Goal: Task Accomplishment & Management: Manage account settings

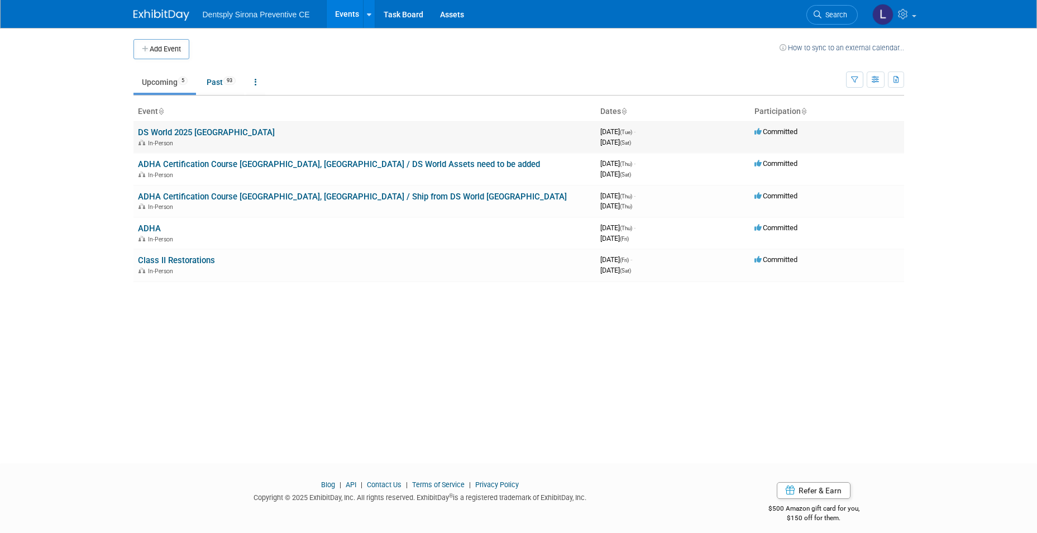
click at [183, 131] on link "DS World 2025 [GEOGRAPHIC_DATA]" at bounding box center [206, 132] width 137 height 10
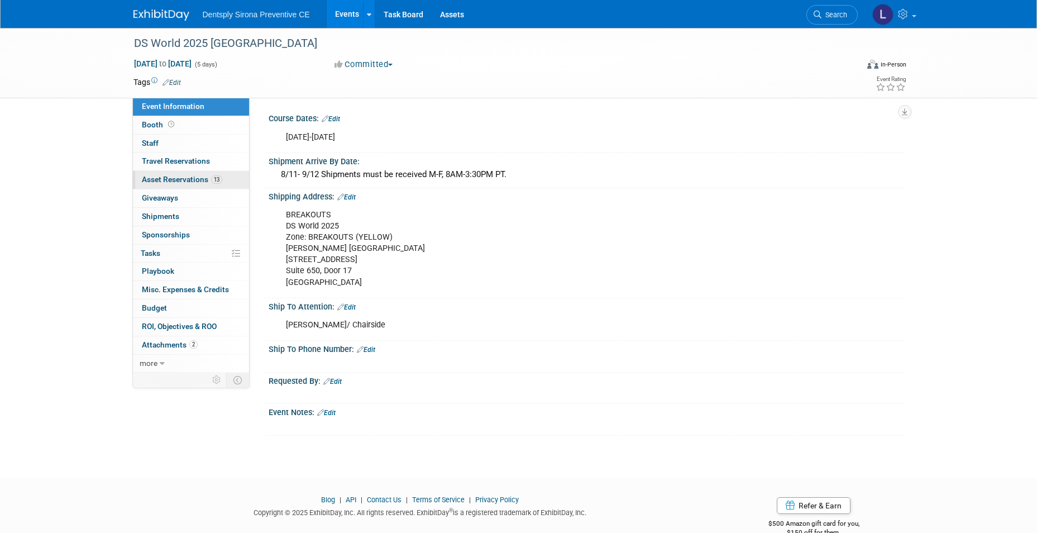
click at [171, 181] on span "Asset Reservations 13" at bounding box center [182, 179] width 80 height 9
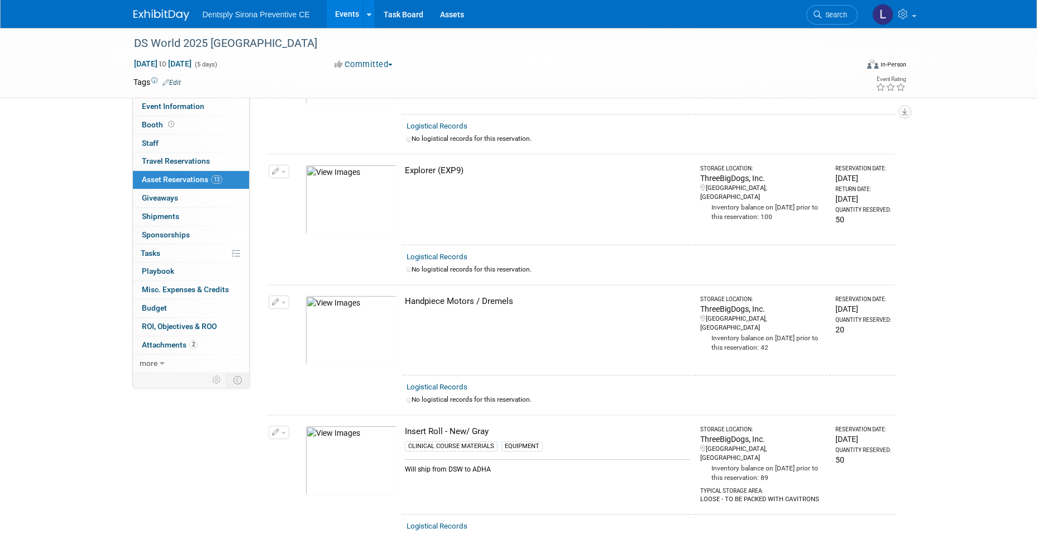
scroll to position [391, 0]
click at [277, 298] on icon "button" at bounding box center [276, 301] width 8 height 7
click at [301, 316] on button "Change Reservation" at bounding box center [322, 319] width 94 height 15
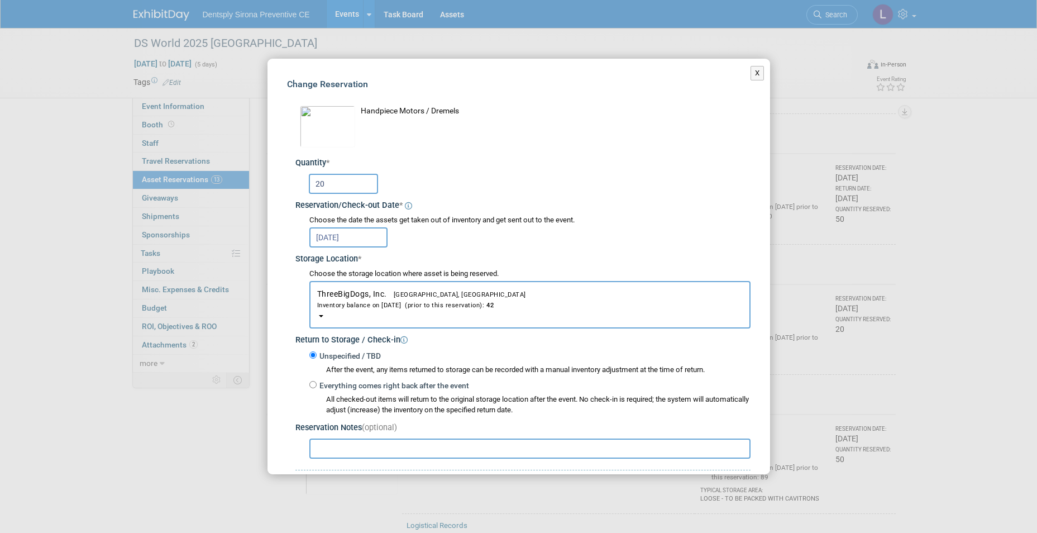
scroll to position [56, 0]
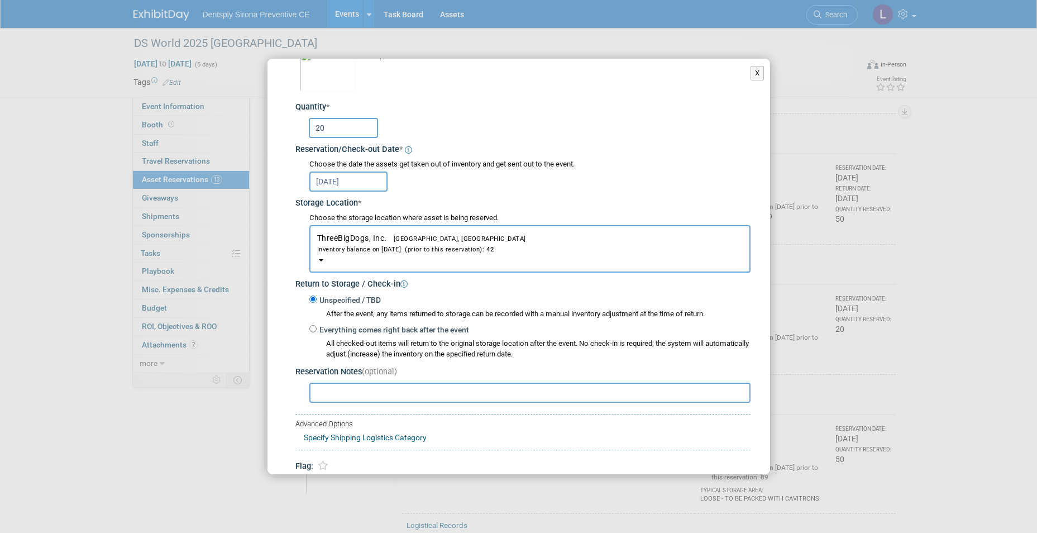
click at [394, 392] on input "text" at bounding box center [529, 392] width 441 height 20
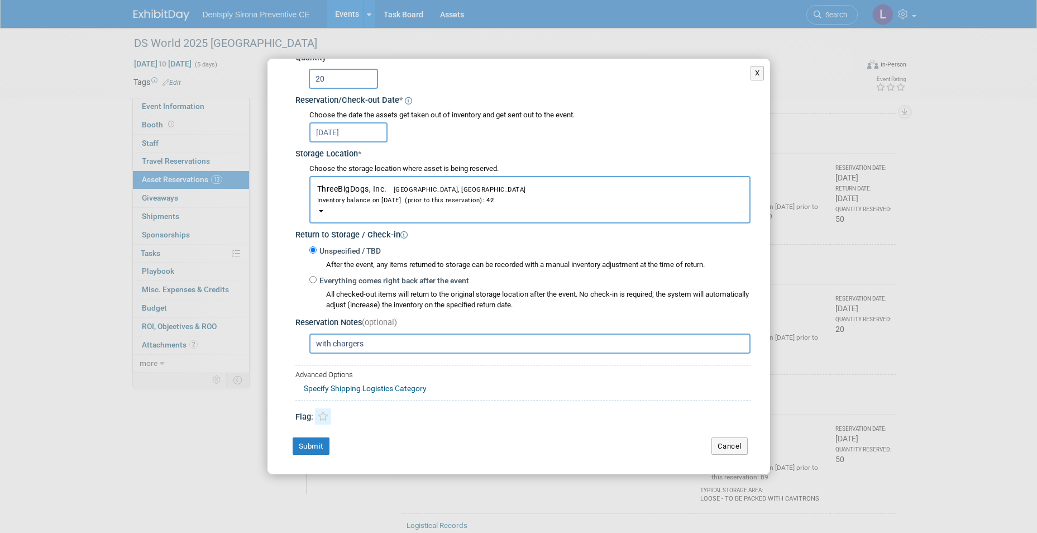
type input "with chargers"
click at [323, 418] on icon at bounding box center [323, 415] width 11 height 9
click at [319, 445] on button "Submit" at bounding box center [311, 446] width 37 height 18
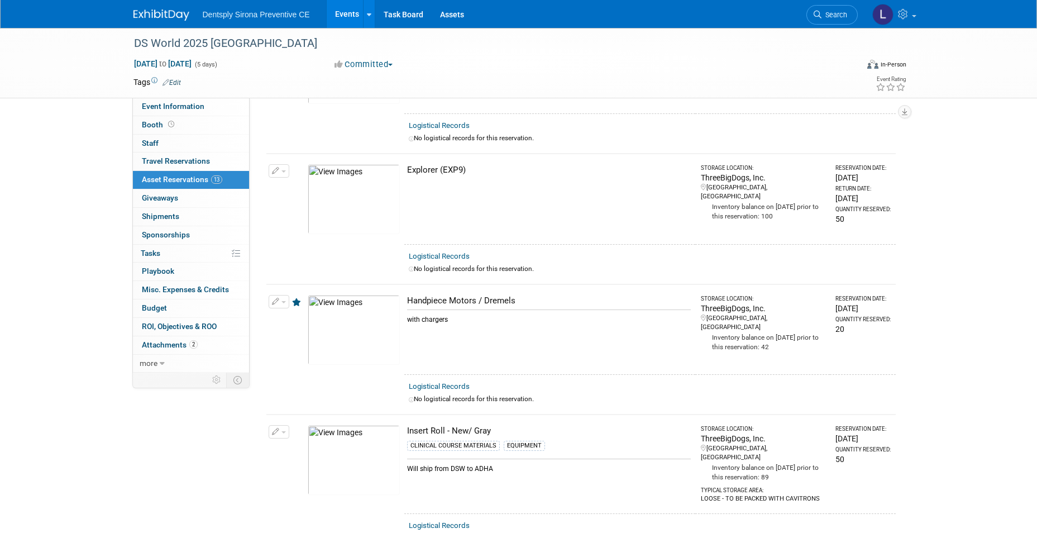
click at [281, 301] on button "button" at bounding box center [279, 301] width 21 height 13
click at [291, 315] on button "Change Reservation" at bounding box center [322, 319] width 94 height 15
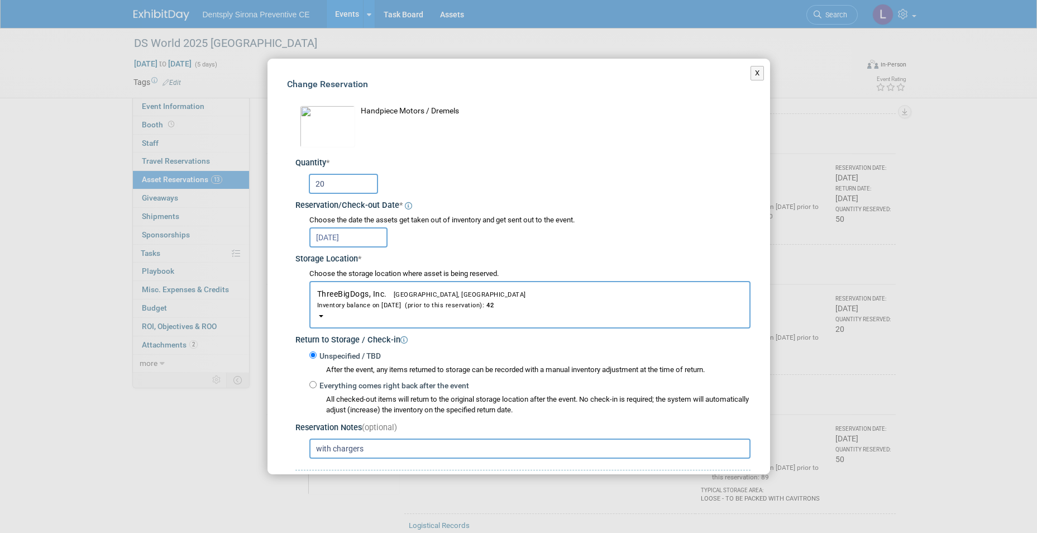
click at [339, 184] on input "20" at bounding box center [343, 184] width 69 height 20
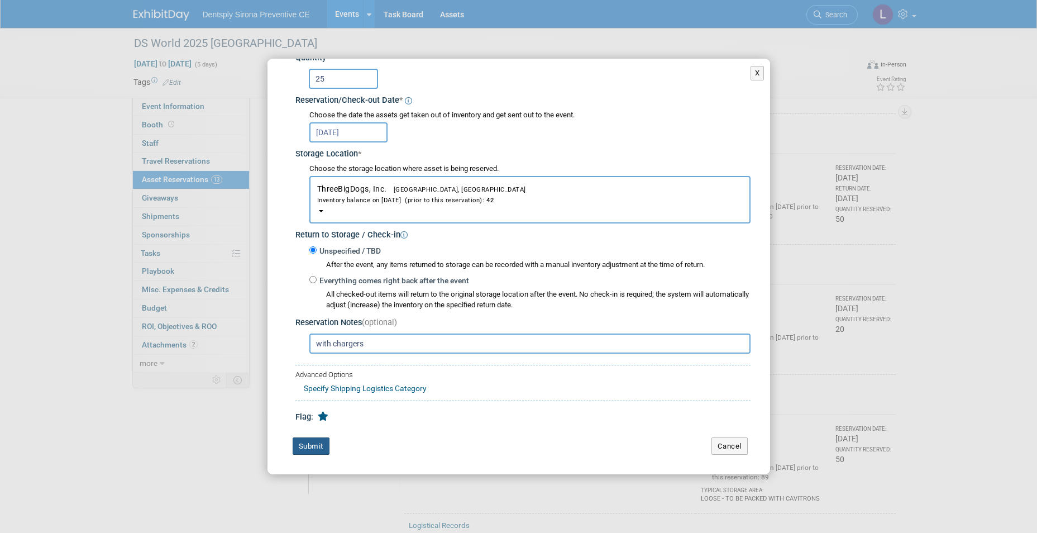
type input "25"
click at [311, 443] on button "Submit" at bounding box center [311, 446] width 37 height 18
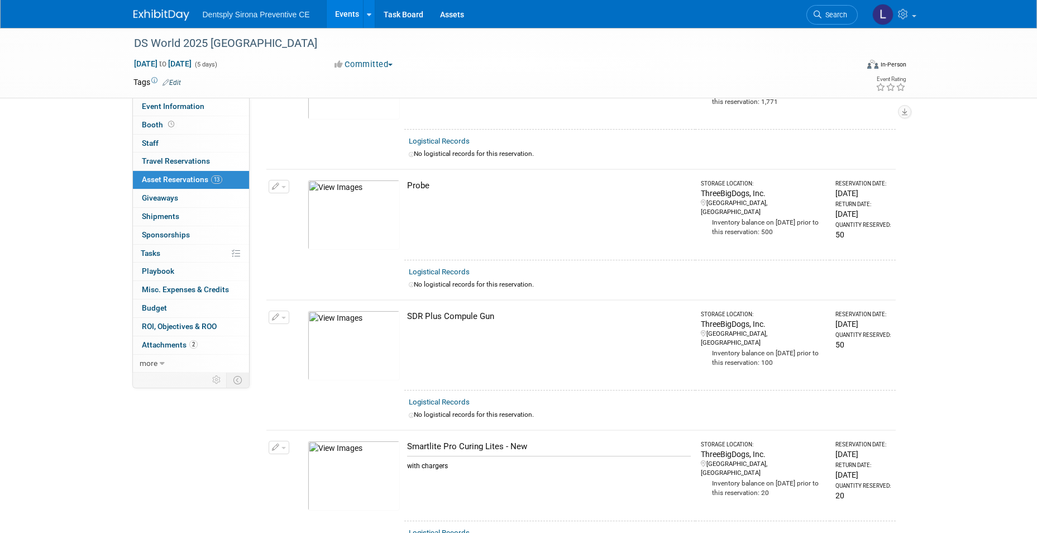
scroll to position [1061, 0]
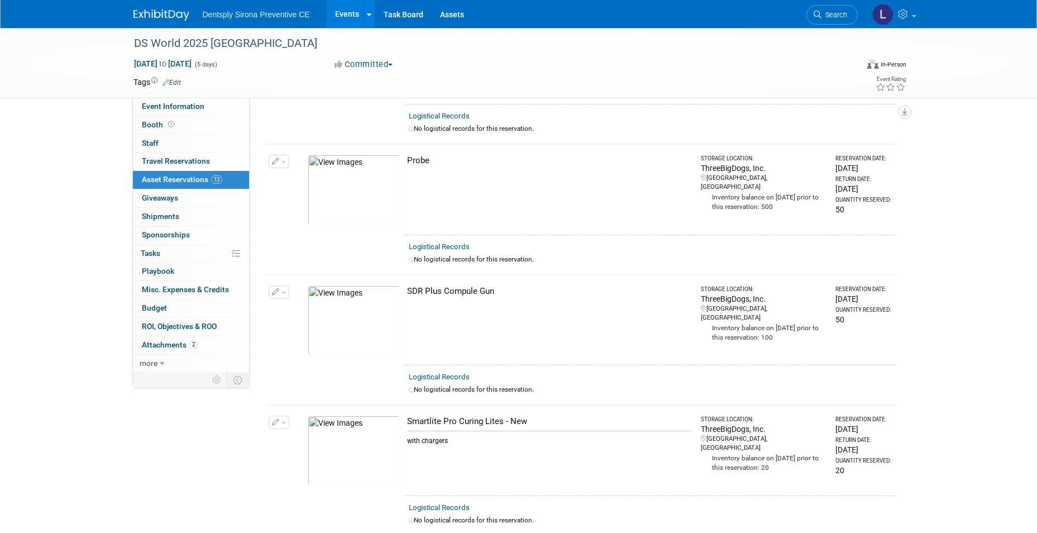
click at [277, 419] on icon "button" at bounding box center [276, 422] width 8 height 7
click at [299, 433] on button "Change Reservation" at bounding box center [322, 440] width 94 height 15
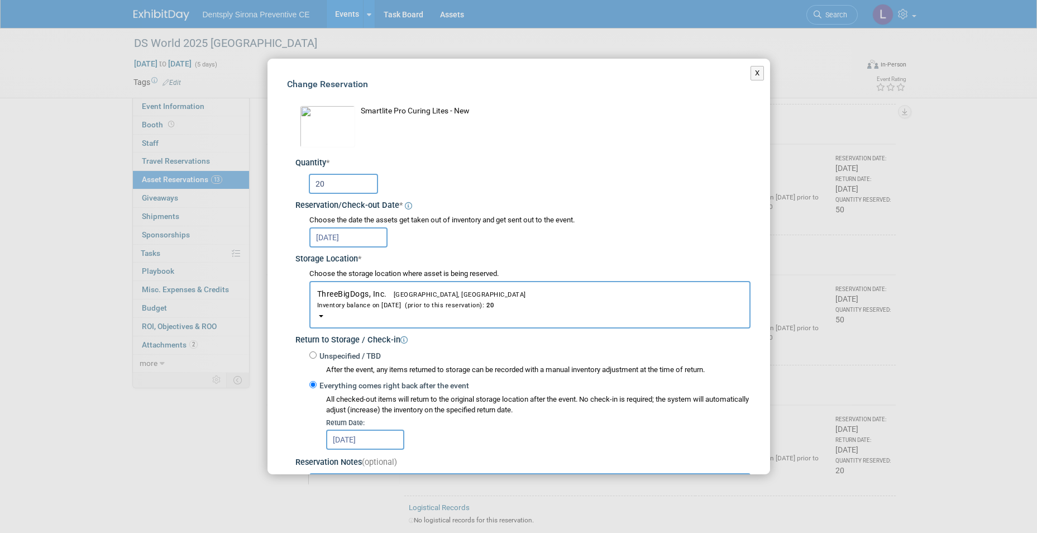
click at [348, 179] on input "20" at bounding box center [343, 184] width 69 height 20
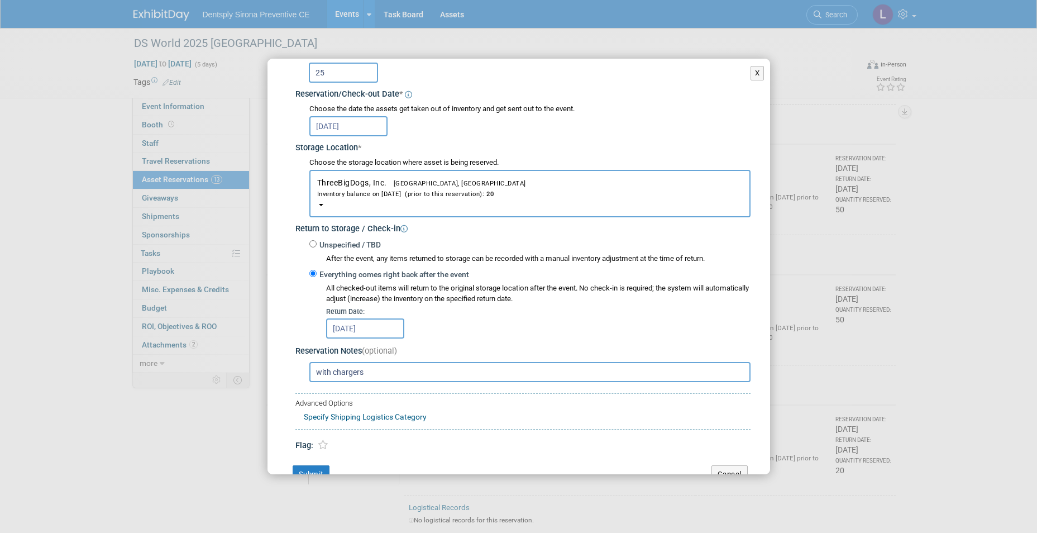
scroll to position [112, 0]
type input "25"
click at [324, 444] on icon at bounding box center [323, 443] width 11 height 9
click at [321, 469] on button "Submit" at bounding box center [311, 473] width 37 height 18
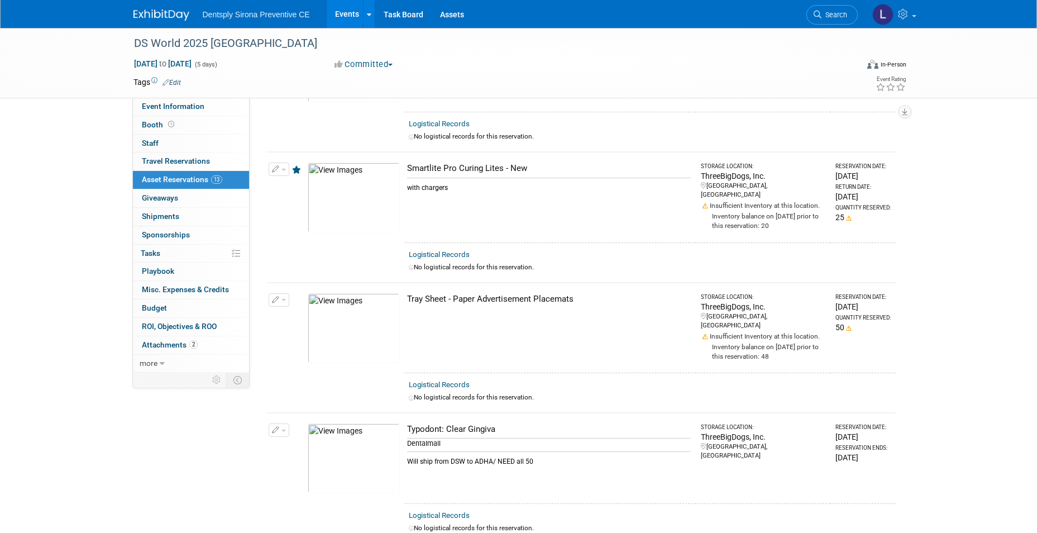
scroll to position [1340, 0]
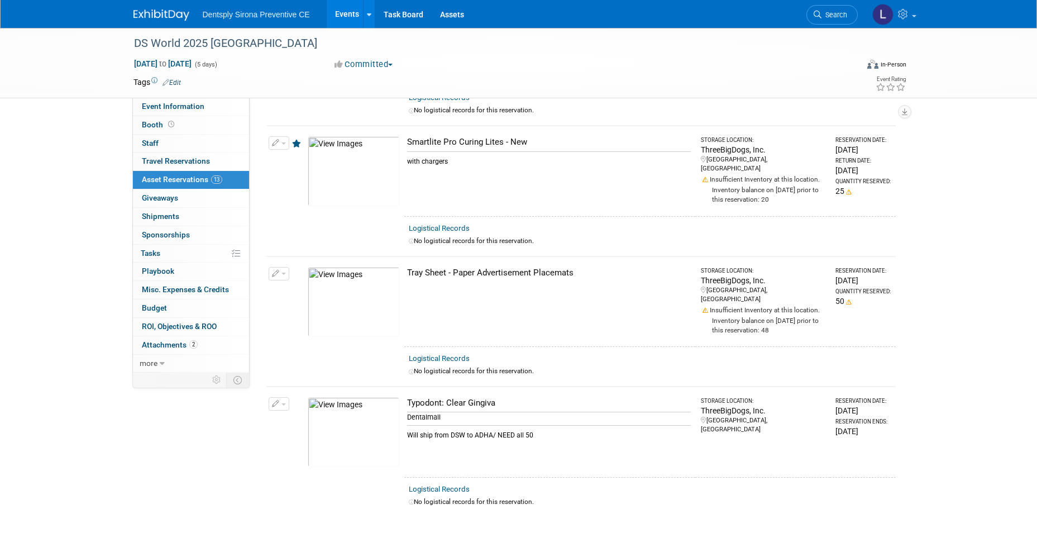
click at [276, 400] on icon "button" at bounding box center [276, 403] width 8 height 7
click at [306, 414] on button "Change Reservation" at bounding box center [322, 421] width 94 height 15
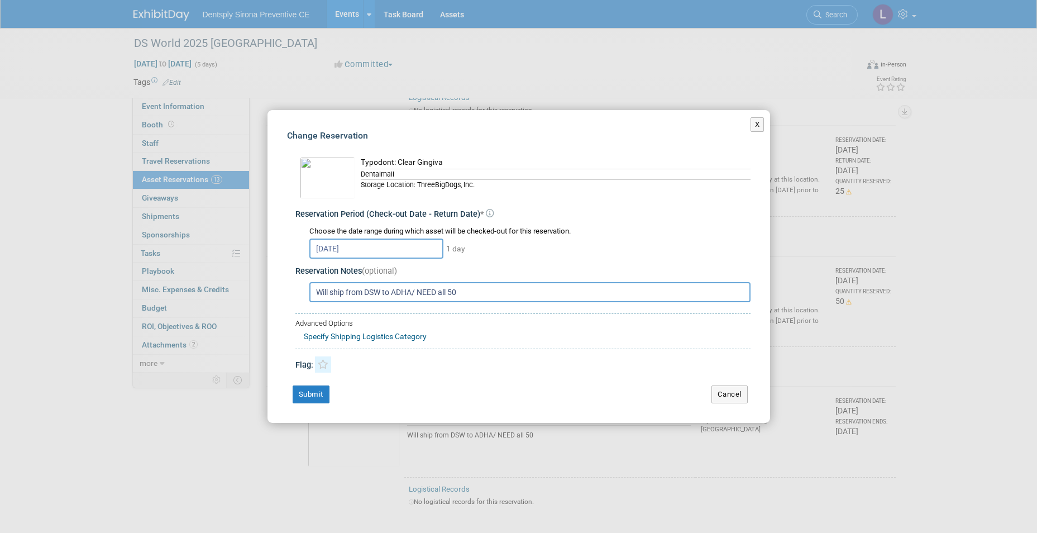
click at [322, 362] on icon at bounding box center [323, 364] width 11 height 9
click at [310, 398] on button "Submit" at bounding box center [311, 394] width 37 height 18
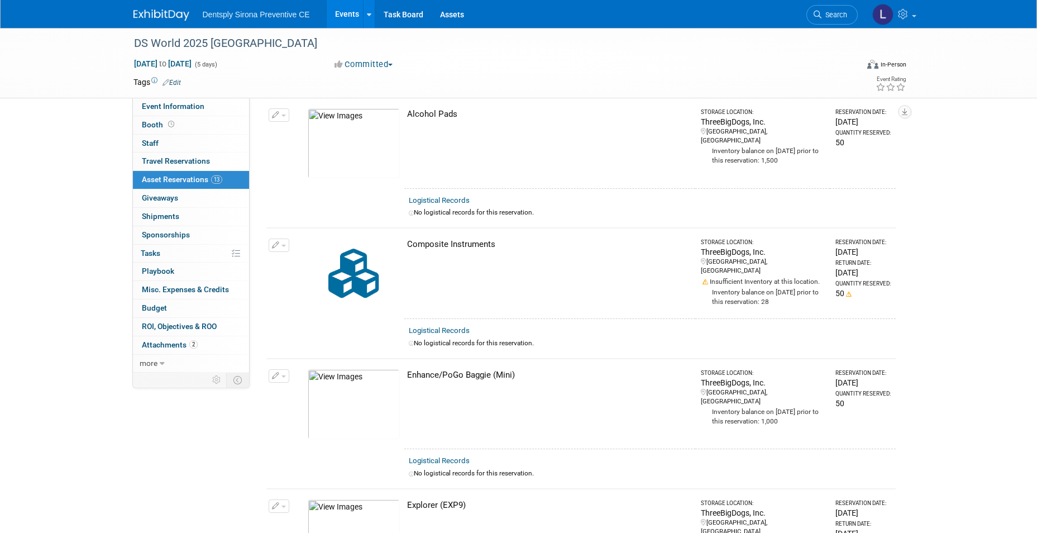
scroll to position [0, 0]
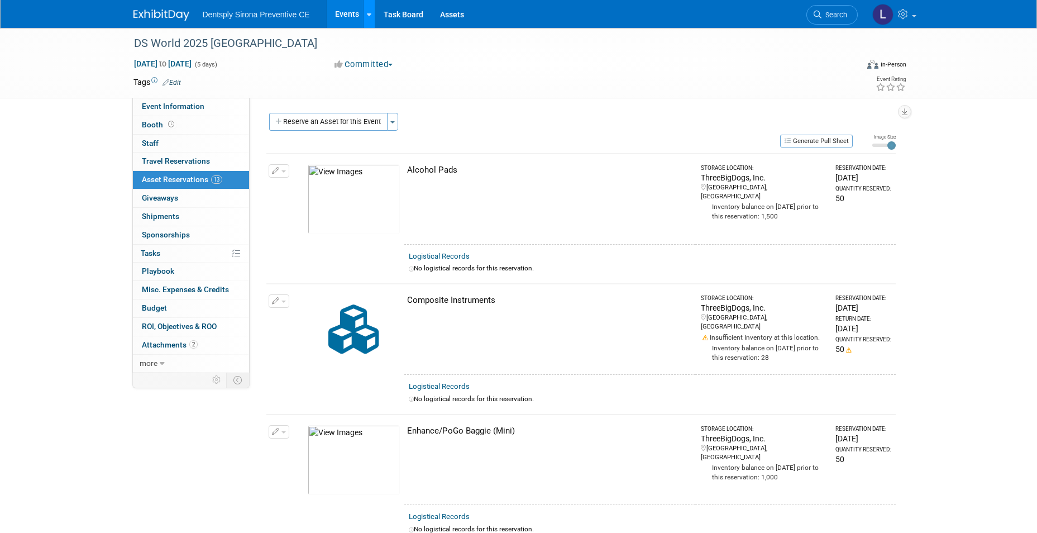
click at [363, 15] on link at bounding box center [369, 14] width 12 height 28
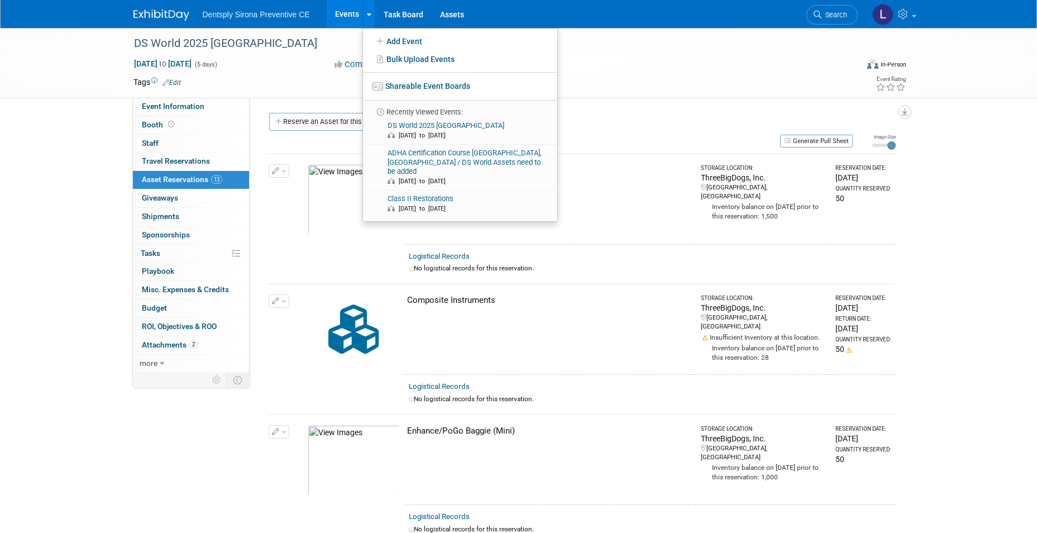
click at [353, 17] on link "Events" at bounding box center [347, 14] width 41 height 28
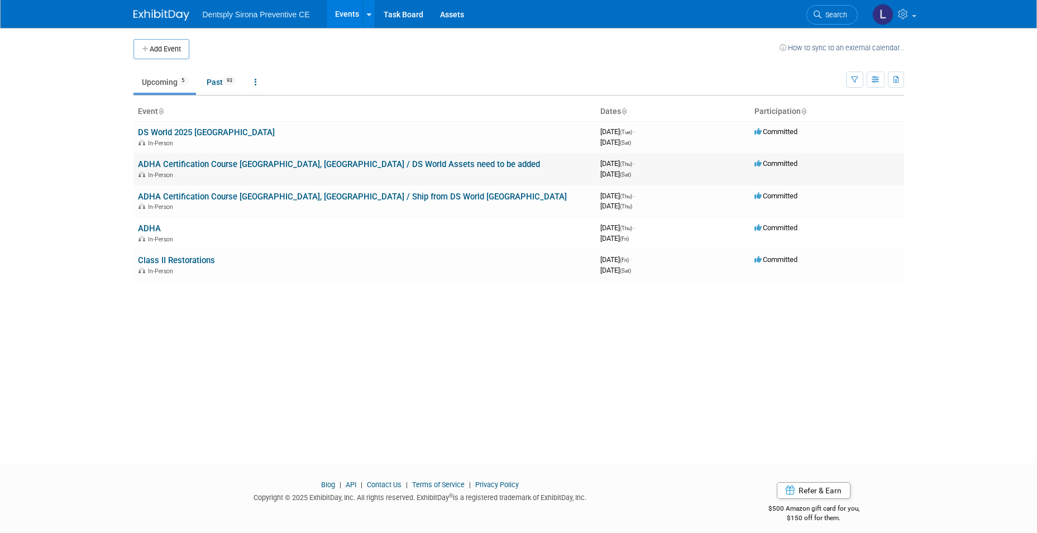
click at [185, 164] on link "ADHA Certification Course [GEOGRAPHIC_DATA], [GEOGRAPHIC_DATA] / DS World Asset…" at bounding box center [339, 164] width 402 height 10
click at [178, 197] on link "ADHA Certification Course [GEOGRAPHIC_DATA], [GEOGRAPHIC_DATA] / Ship from DS W…" at bounding box center [352, 196] width 429 height 10
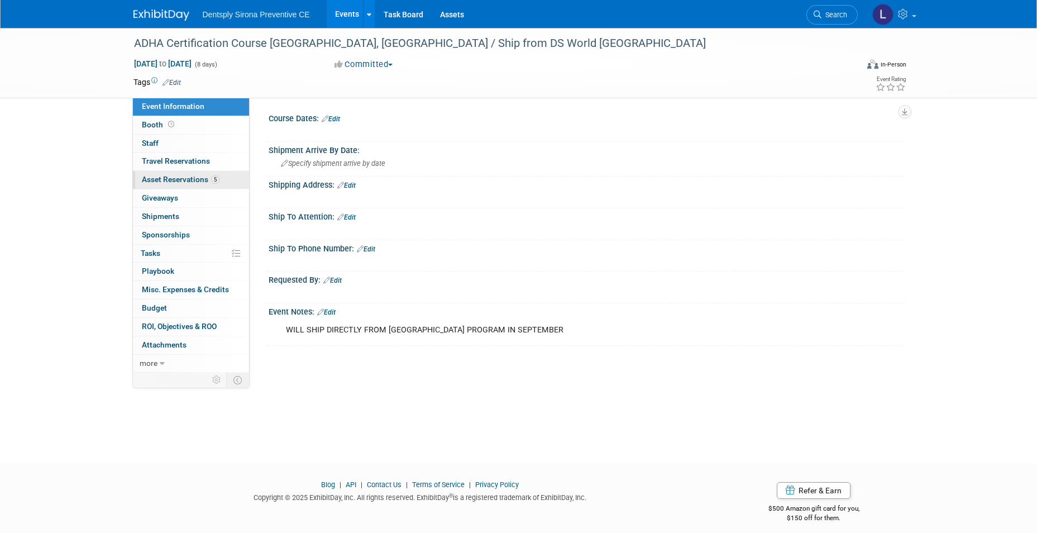
click at [180, 178] on span "Asset Reservations 5" at bounding box center [181, 179] width 78 height 9
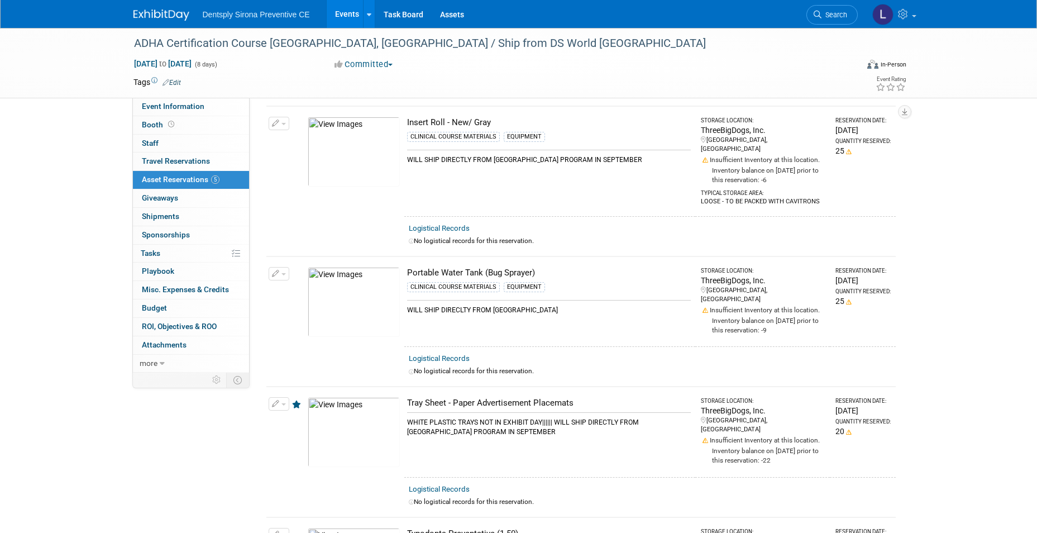
scroll to position [279, 0]
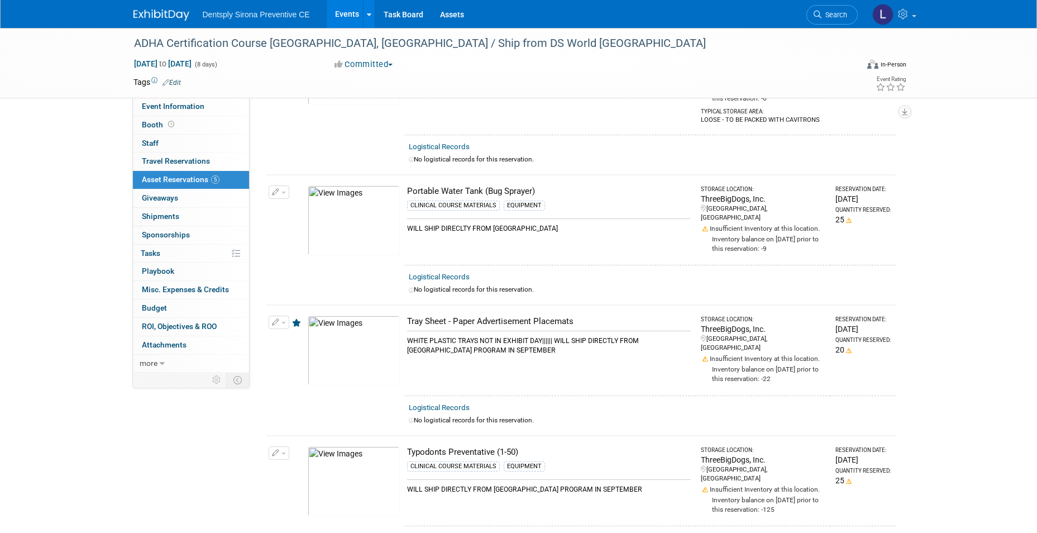
click at [276, 319] on icon "button" at bounding box center [276, 322] width 8 height 7
click at [289, 333] on button "Change Reservation" at bounding box center [322, 340] width 94 height 15
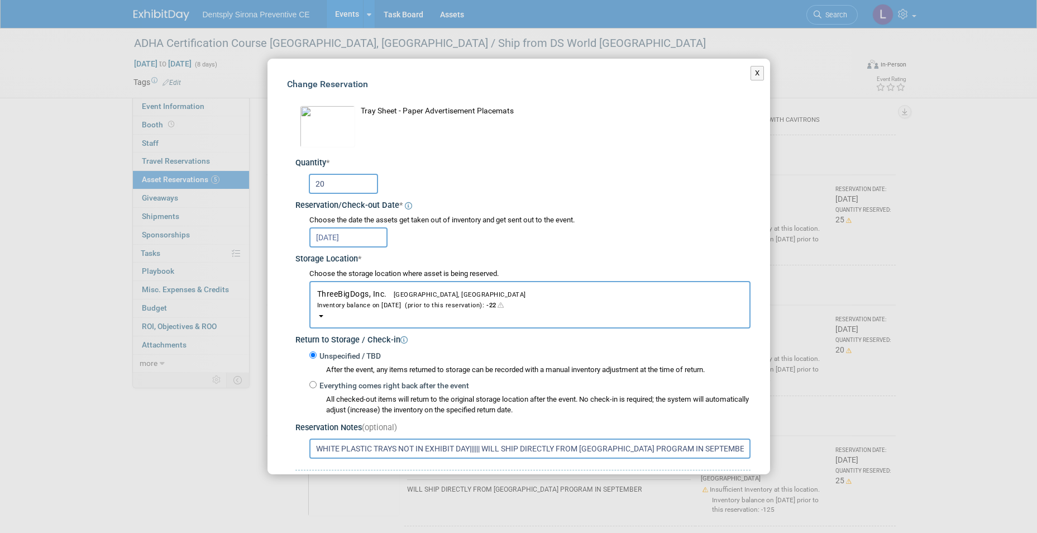
click at [341, 179] on input "20" at bounding box center [343, 184] width 69 height 20
type input "2"
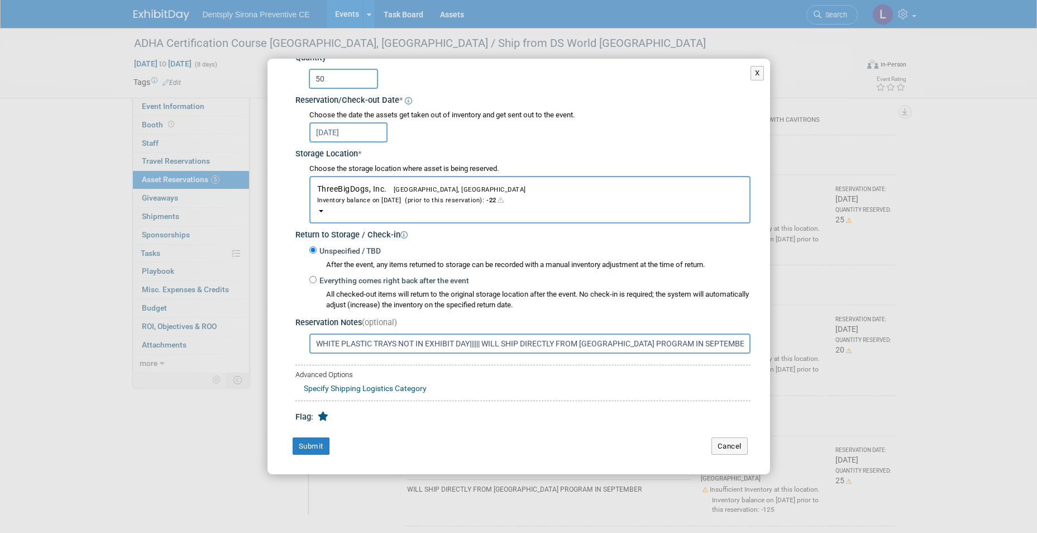
drag, startPoint x: 336, startPoint y: 78, endPoint x: 314, endPoint y: 80, distance: 21.9
click at [314, 80] on input "50" at bounding box center [343, 79] width 69 height 20
type input "25"
click at [312, 444] on button "Submit" at bounding box center [311, 446] width 37 height 18
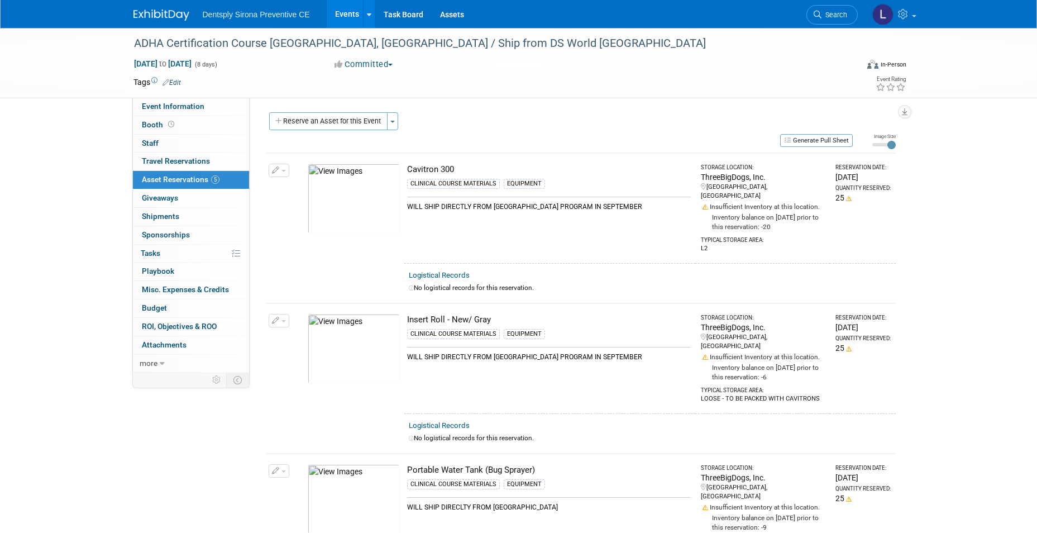
scroll to position [0, 0]
click at [332, 122] on button "Reserve an Asset for this Event" at bounding box center [328, 122] width 118 height 18
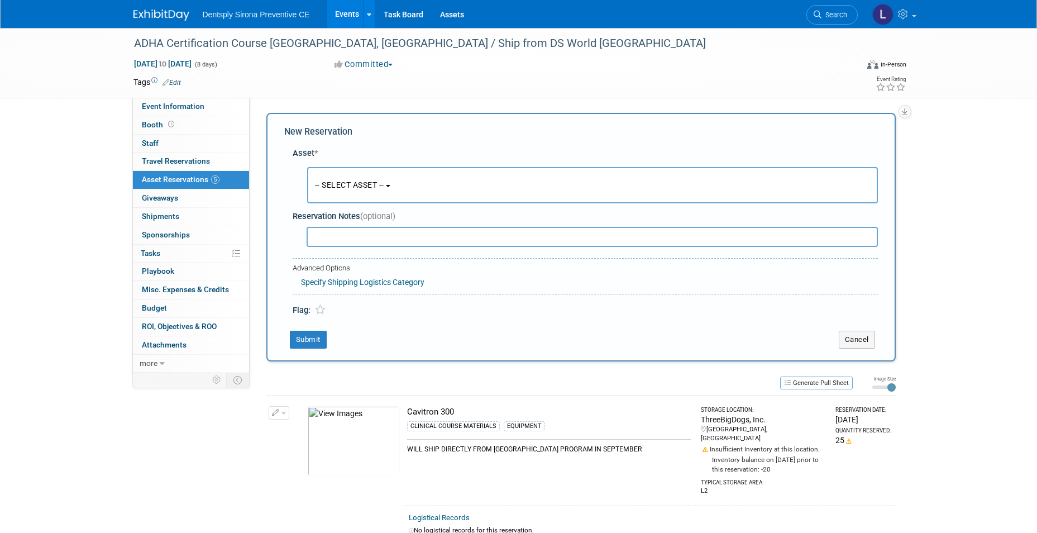
scroll to position [11, 0]
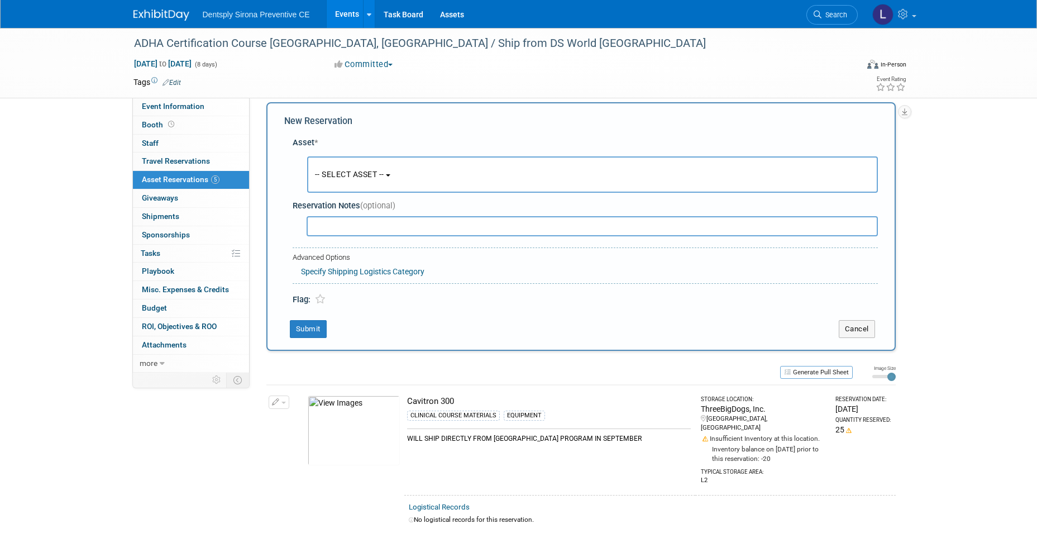
click at [379, 175] on span "-- SELECT ASSET --" at bounding box center [349, 174] width 69 height 9
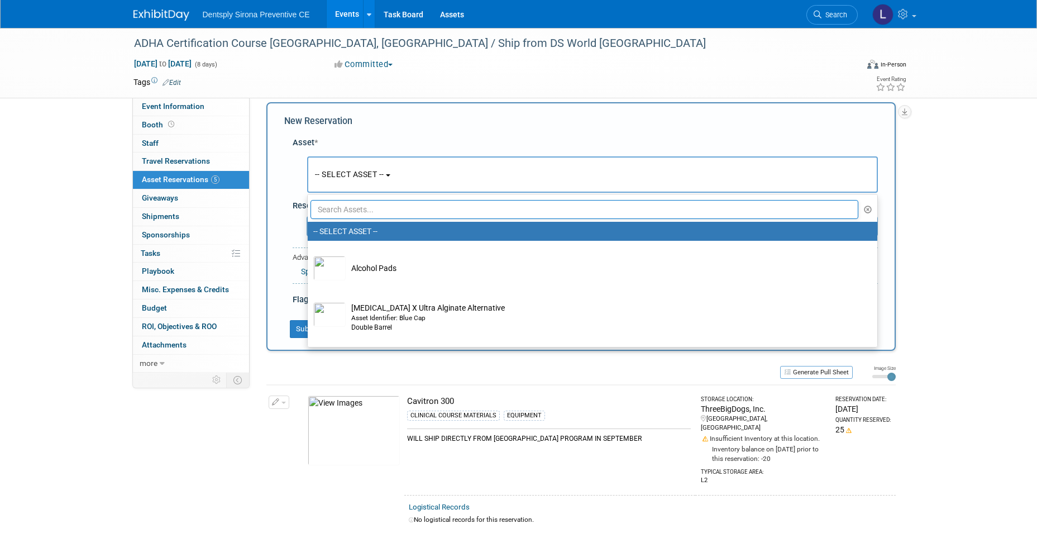
click at [373, 209] on input "text" at bounding box center [584, 209] width 548 height 19
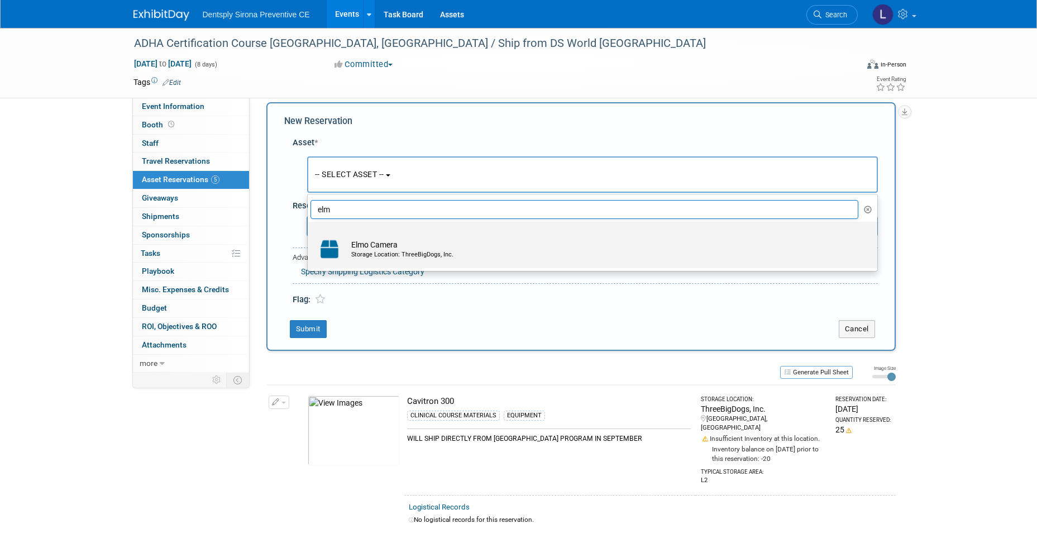
type input "elm"
click at [381, 243] on td "Elmo Camera Storage Location: ThreeBigDogs, Inc." at bounding box center [600, 249] width 509 height 25
click at [309, 235] on input "Elmo Camera Storage Location: ThreeBigDogs, Inc." at bounding box center [305, 231] width 7 height 7
select select "10726995"
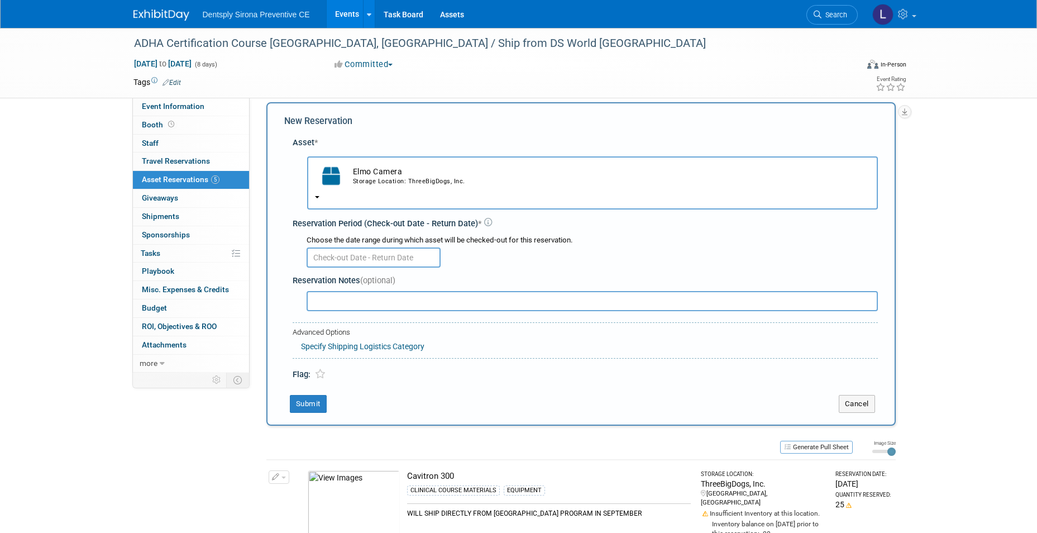
click at [376, 257] on input "text" at bounding box center [373, 257] width 134 height 20
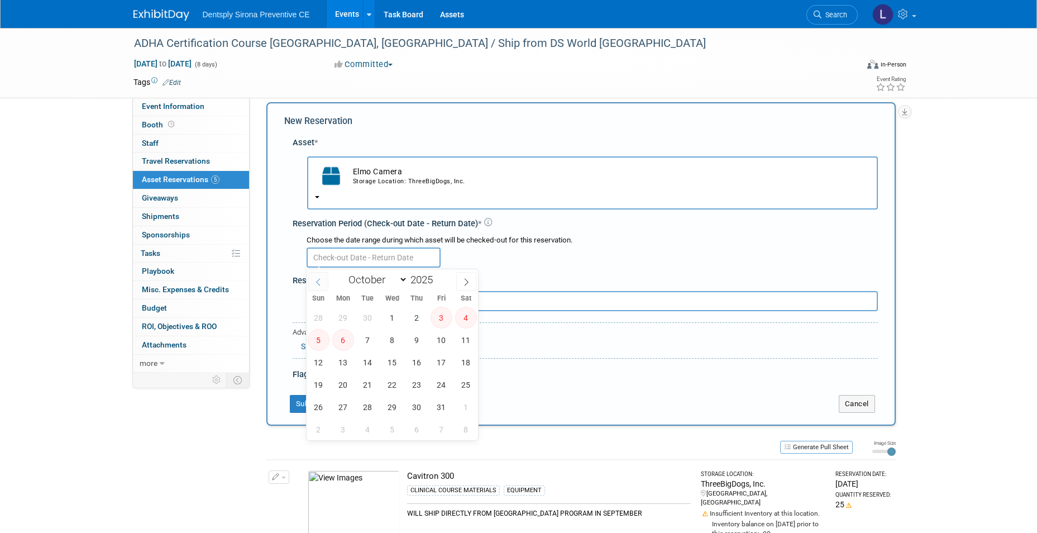
click at [316, 285] on span at bounding box center [318, 281] width 20 height 19
select select "8"
click at [347, 403] on span "29" at bounding box center [343, 407] width 22 height 22
type input "Sep 29, 2025"
click at [444, 432] on span "10" at bounding box center [441, 429] width 22 height 22
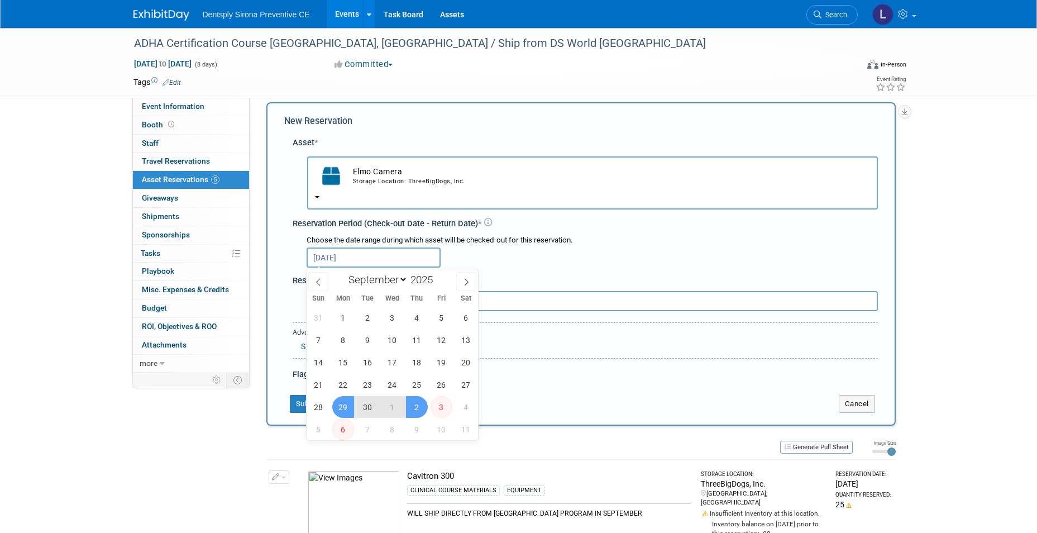
click at [346, 429] on span "6" at bounding box center [343, 429] width 22 height 22
click at [514, 397] on td "Submit" at bounding box center [553, 404] width 538 height 18
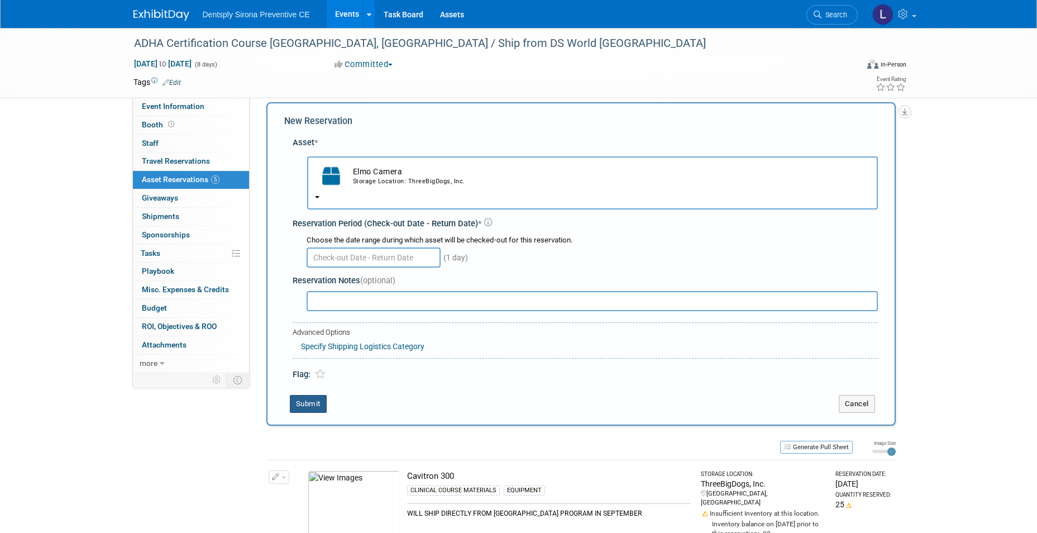
click at [318, 404] on button "Submit" at bounding box center [308, 404] width 37 height 18
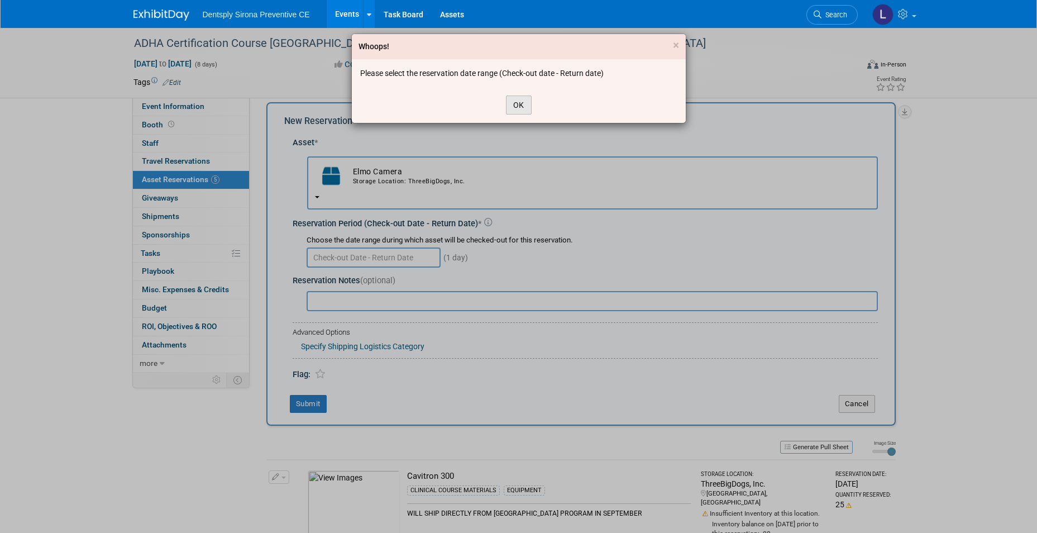
click at [520, 104] on button "OK" at bounding box center [519, 104] width 26 height 19
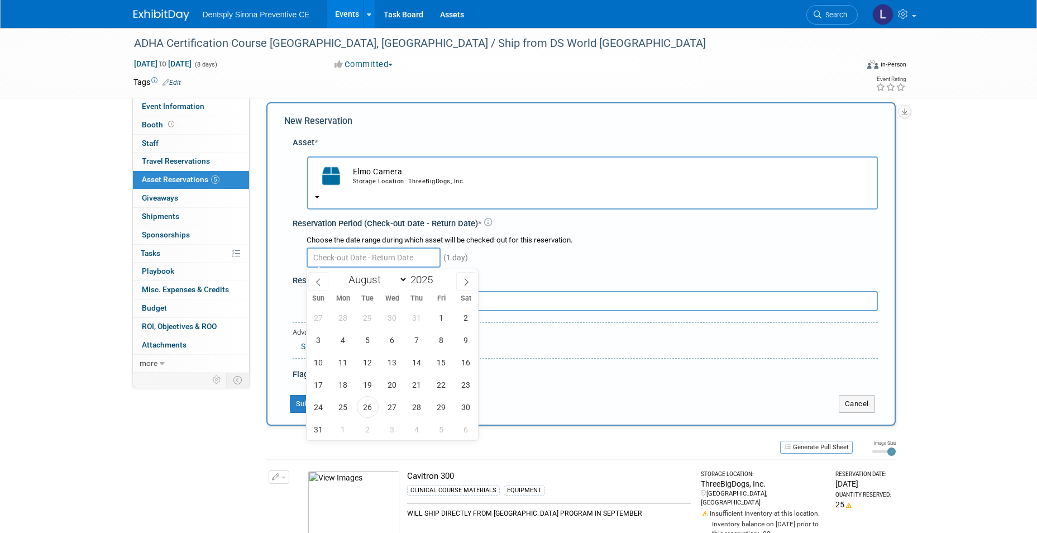
click at [337, 257] on input "text" at bounding box center [373, 257] width 134 height 20
click at [460, 283] on span at bounding box center [466, 281] width 20 height 19
select select "8"
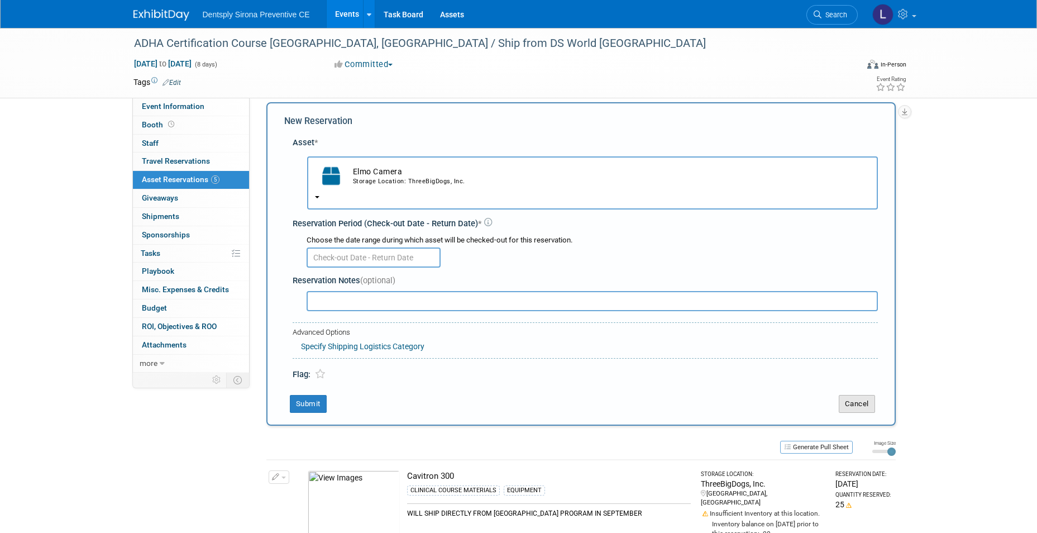
click at [855, 401] on button "Cancel" at bounding box center [857, 404] width 36 height 18
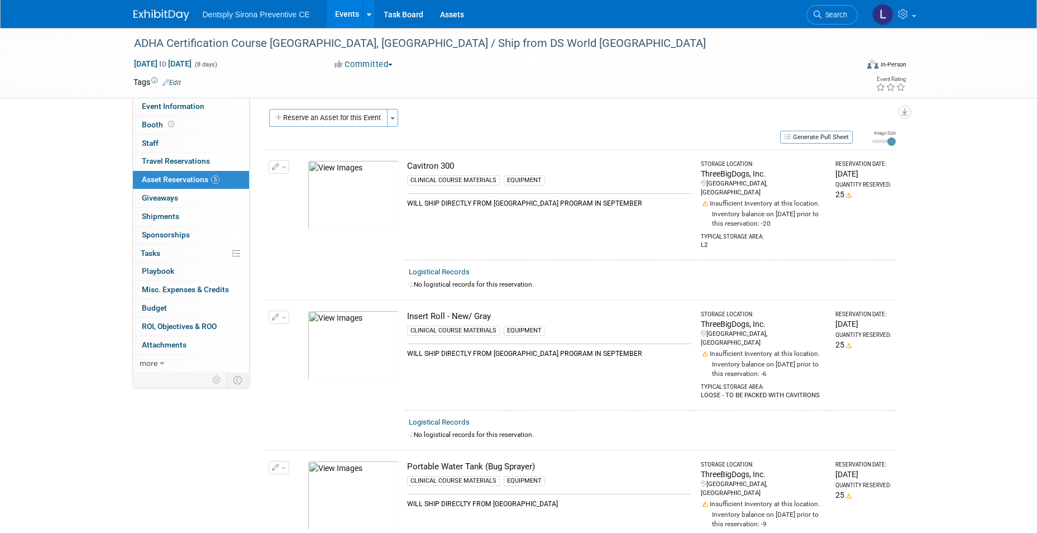
scroll to position [0, 0]
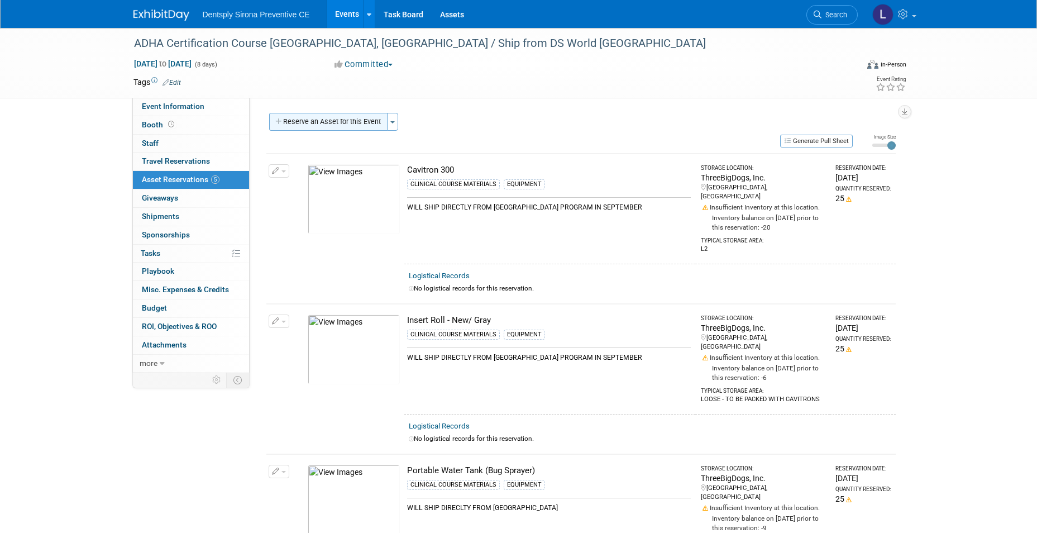
click at [314, 122] on button "Reserve an Asset for this Event" at bounding box center [328, 122] width 118 height 18
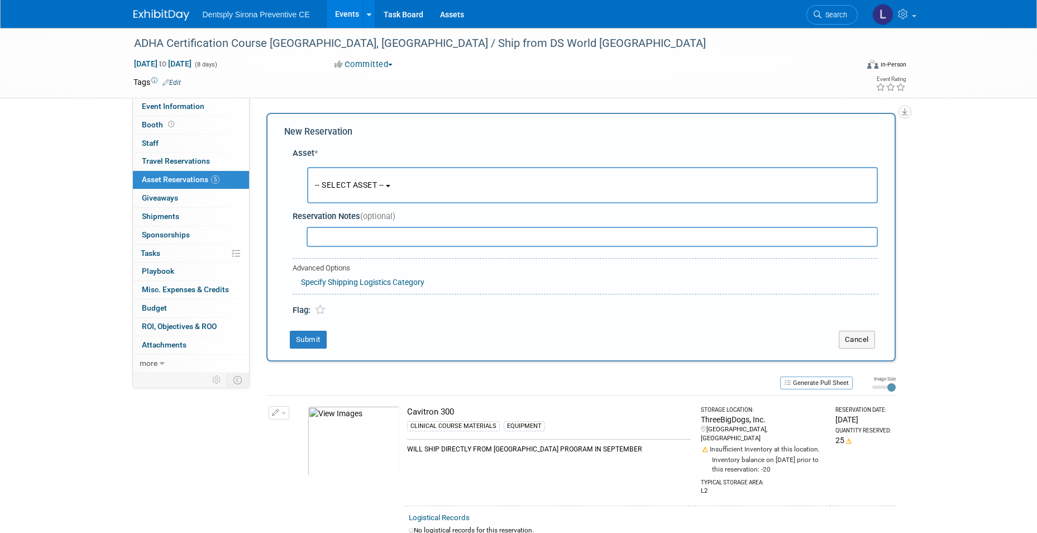
scroll to position [11, 0]
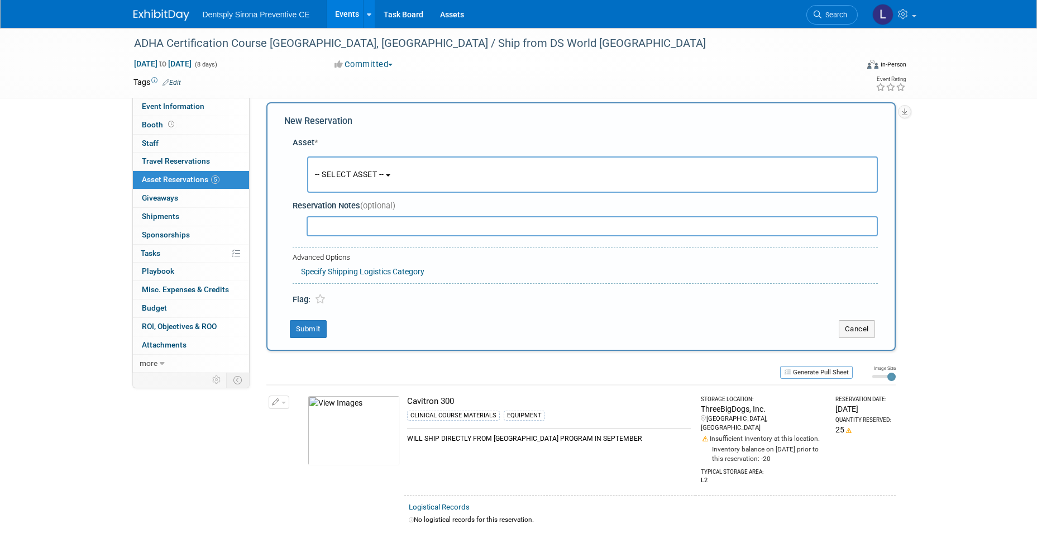
click at [348, 185] on button "-- SELECT ASSET --" at bounding box center [592, 174] width 571 height 36
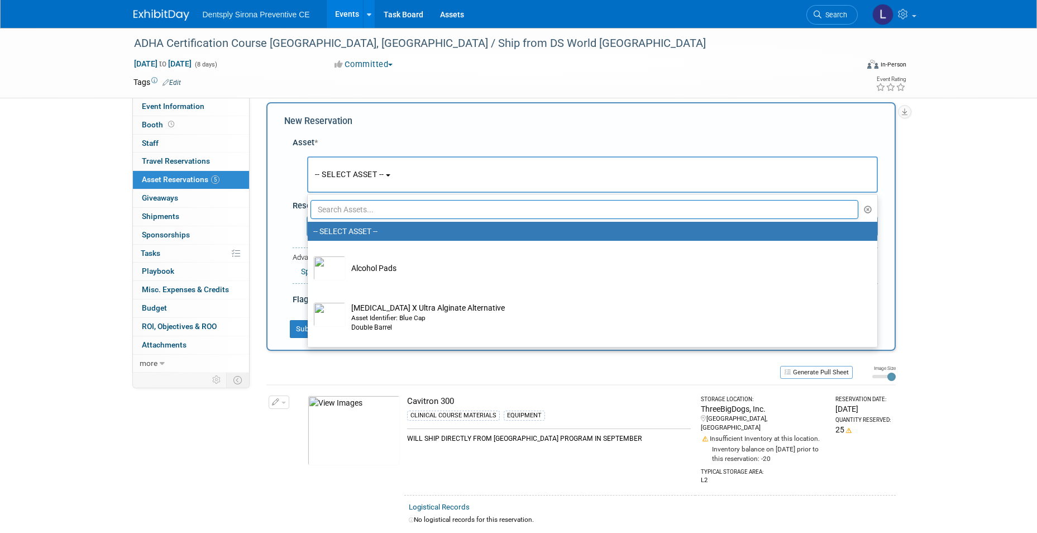
click at [348, 210] on input "text" at bounding box center [584, 209] width 548 height 19
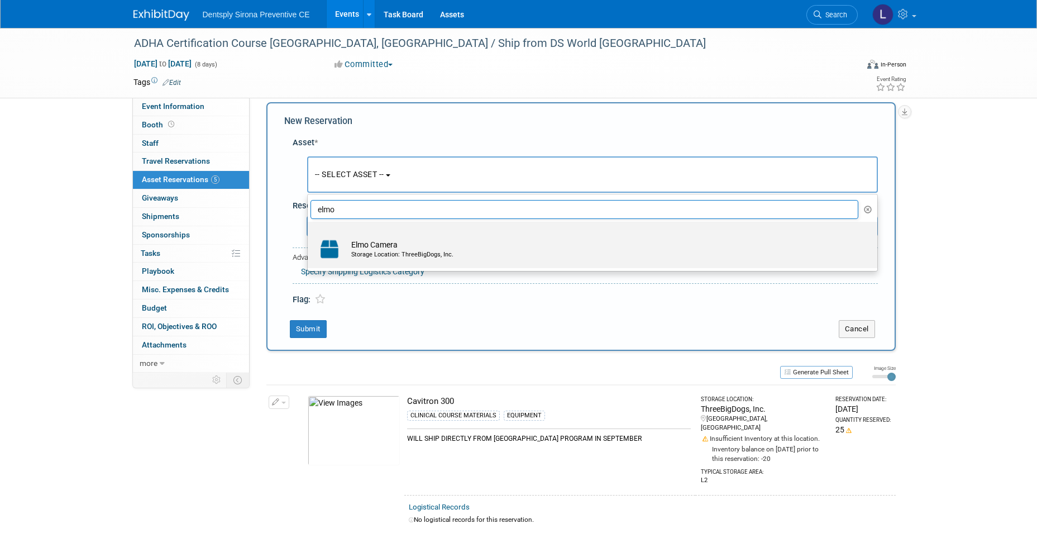
type input "elmo"
click at [370, 241] on td "Elmo Camera Storage Location: ThreeBigDogs, Inc." at bounding box center [600, 249] width 509 height 25
click at [309, 235] on input "Elmo Camera Storage Location: ThreeBigDogs, Inc." at bounding box center [305, 231] width 7 height 7
select select "10726995"
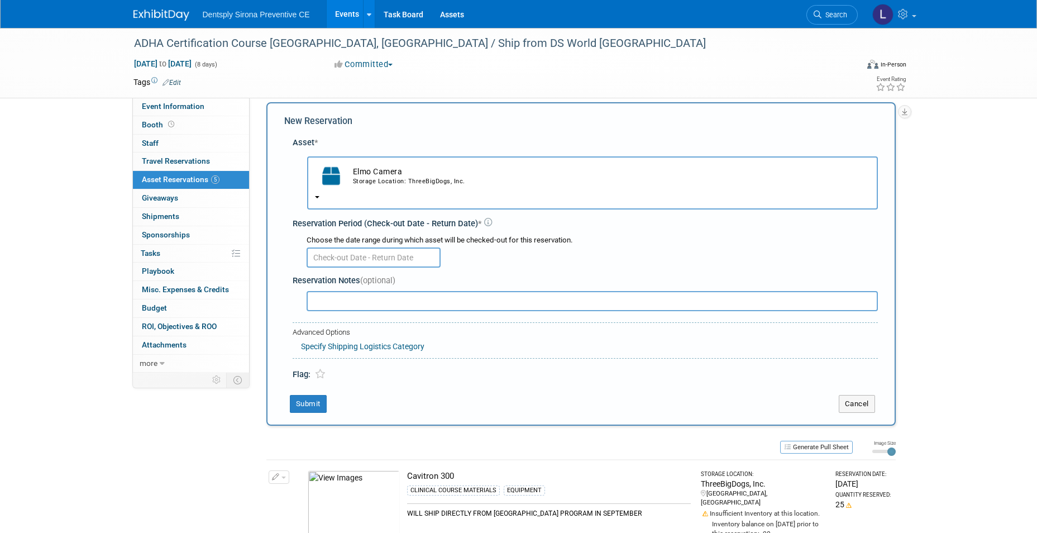
click at [365, 255] on input "text" at bounding box center [373, 257] width 134 height 20
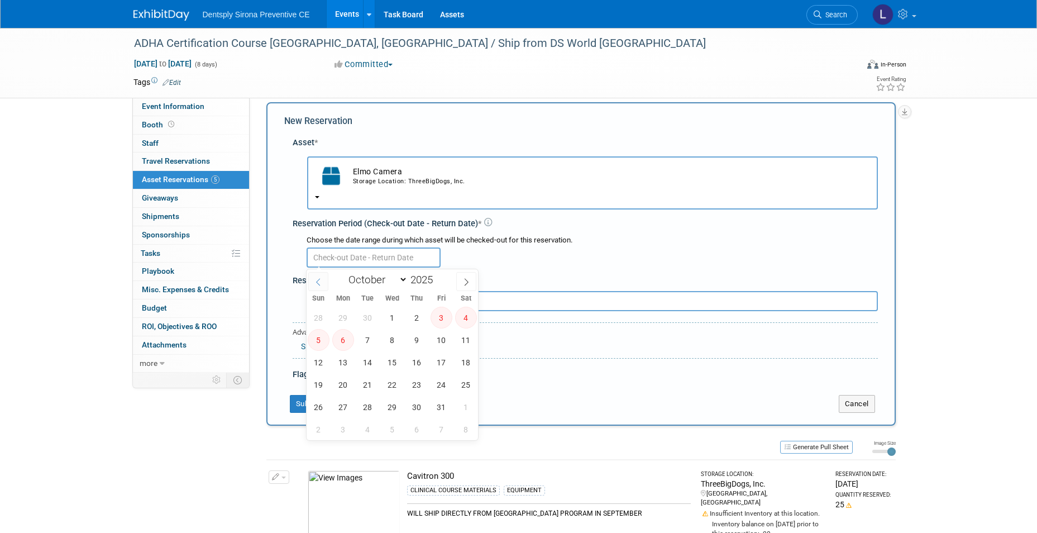
click at [321, 285] on span at bounding box center [318, 281] width 20 height 19
select select "8"
click at [345, 401] on span "29" at bounding box center [343, 407] width 22 height 22
type input "Sep 29, 2025"
click at [352, 432] on span "6" at bounding box center [343, 429] width 22 height 22
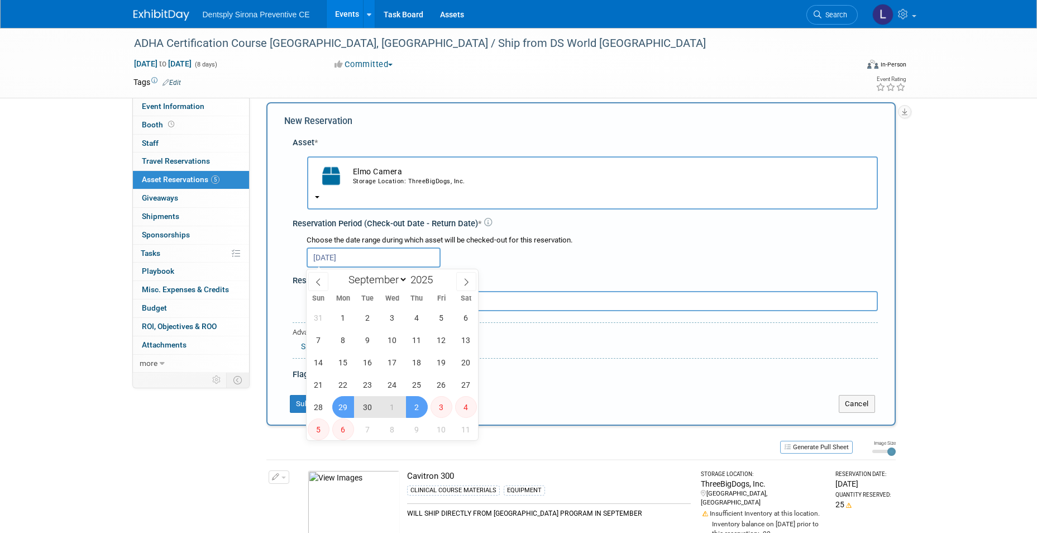
click at [440, 413] on span "3" at bounding box center [441, 407] width 22 height 22
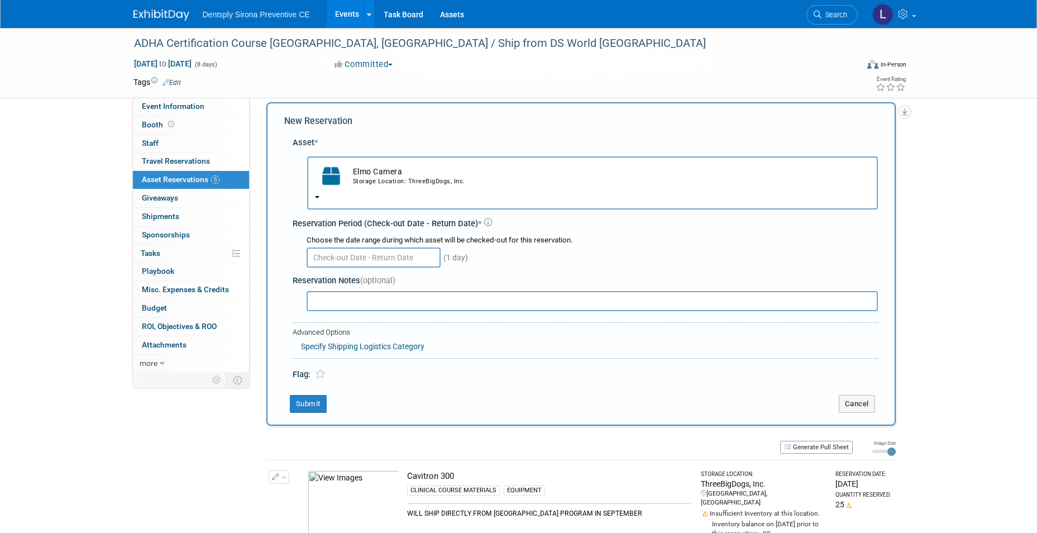
click at [601, 372] on div "Flag:" at bounding box center [585, 369] width 585 height 22
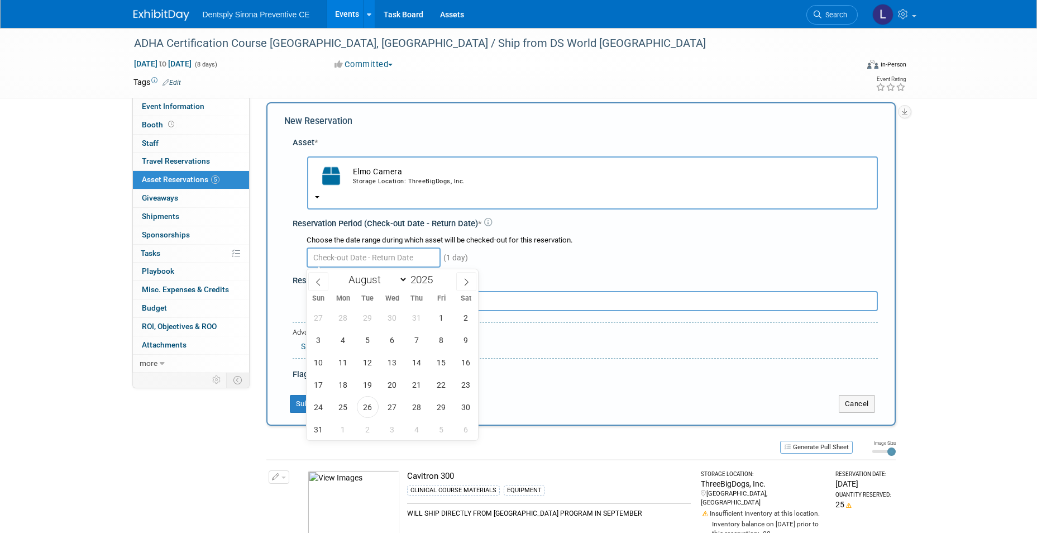
click at [377, 262] on input "text" at bounding box center [373, 257] width 134 height 20
click at [467, 284] on icon at bounding box center [466, 282] width 8 height 8
select select "8"
click at [351, 406] on span "29" at bounding box center [343, 407] width 22 height 22
type input "Sep 29, 2025"
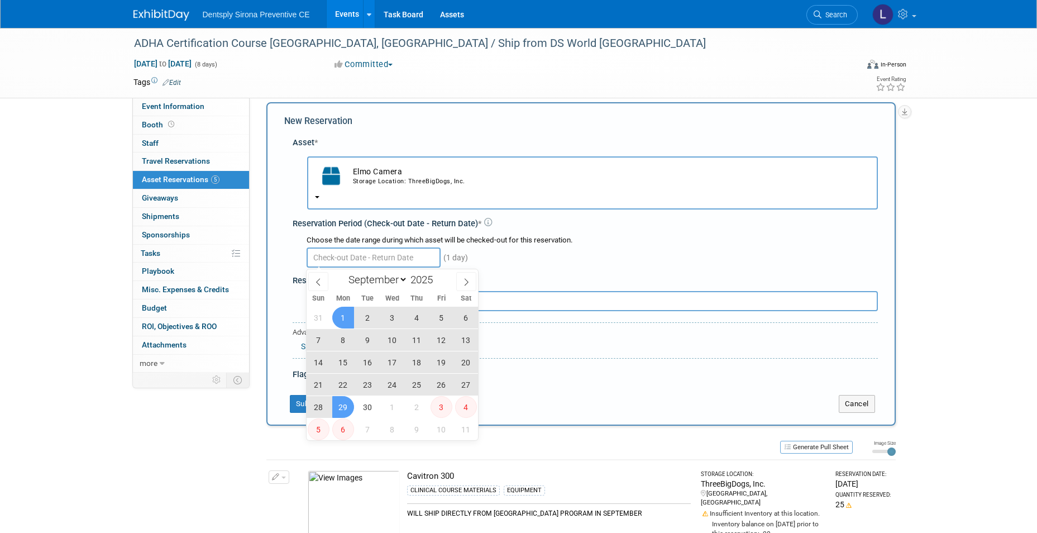
click at [375, 238] on div "Choose the date range during which asset will be checked-out for this reservati…" at bounding box center [591, 240] width 571 height 11
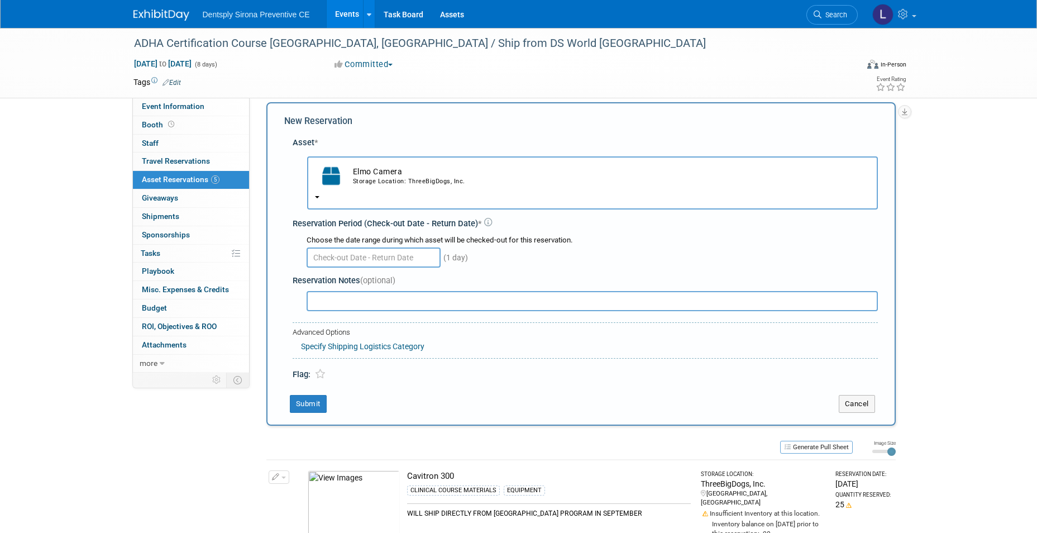
click at [429, 260] on input "text" at bounding box center [373, 257] width 134 height 20
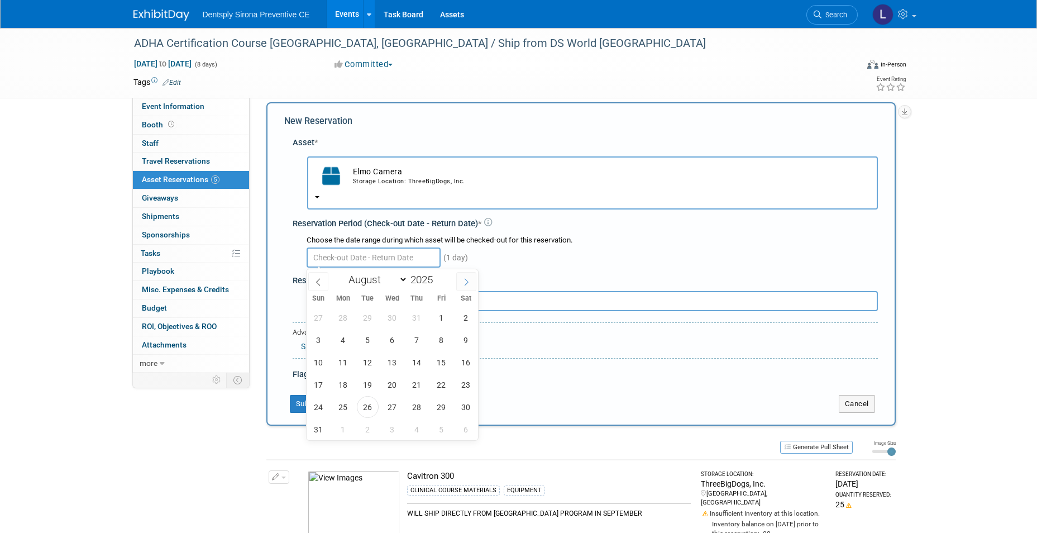
click at [469, 283] on icon at bounding box center [466, 282] width 8 height 8
select select "8"
click at [343, 409] on span "29" at bounding box center [343, 407] width 22 height 22
click at [434, 411] on span "3" at bounding box center [441, 407] width 22 height 22
click at [419, 408] on span "2" at bounding box center [417, 407] width 22 height 22
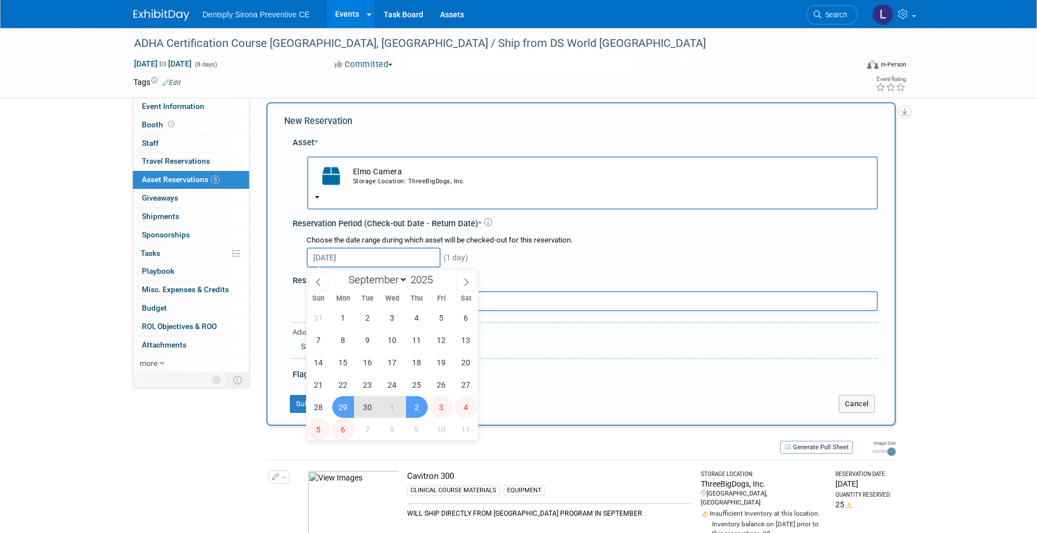
type input "Sep 29, 2025 to Oct 2, 2025"
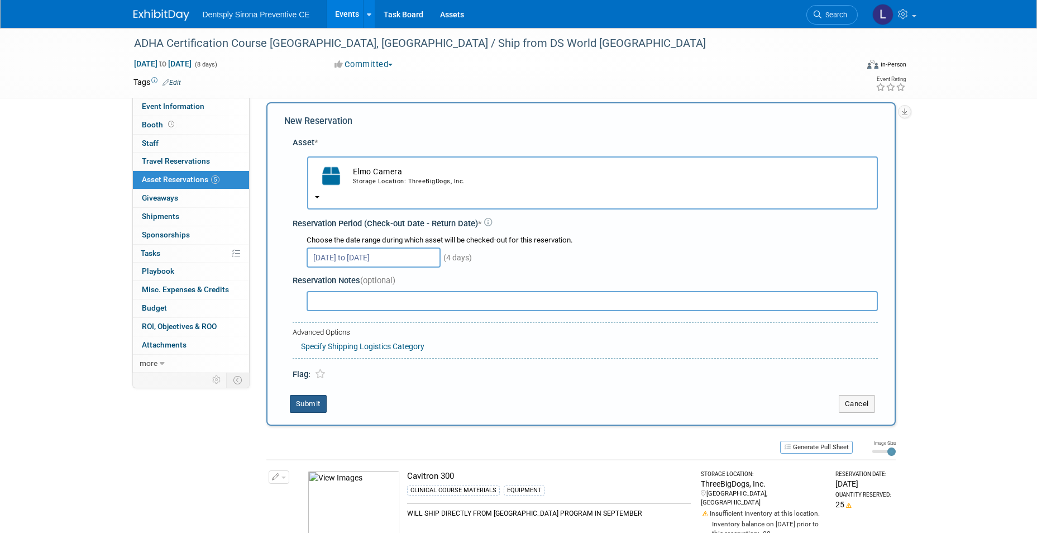
click at [313, 401] on button "Submit" at bounding box center [308, 404] width 37 height 18
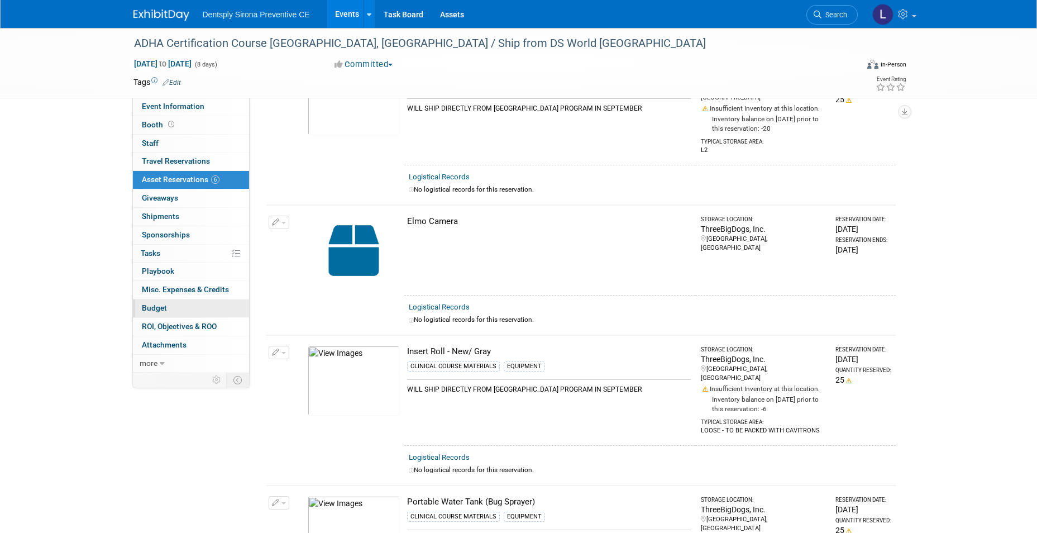
scroll to position [0, 0]
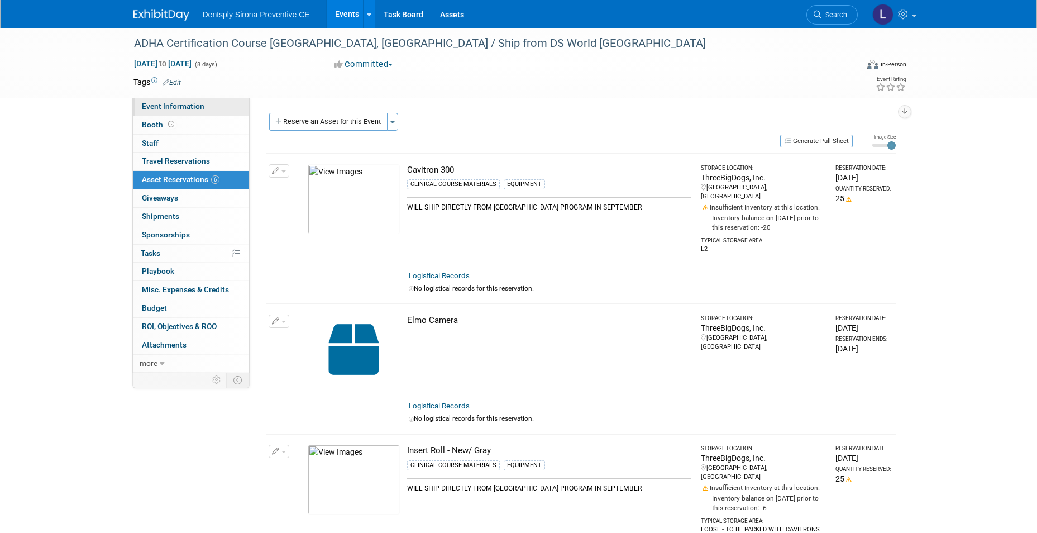
click at [202, 100] on link "Event Information" at bounding box center [191, 107] width 116 height 18
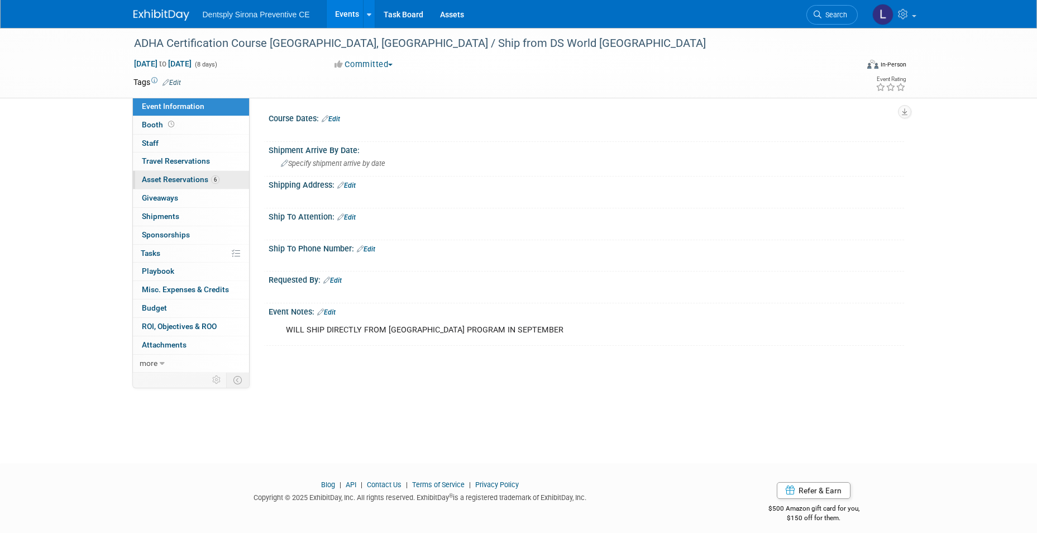
click at [179, 180] on span "Asset Reservations 6" at bounding box center [181, 179] width 78 height 9
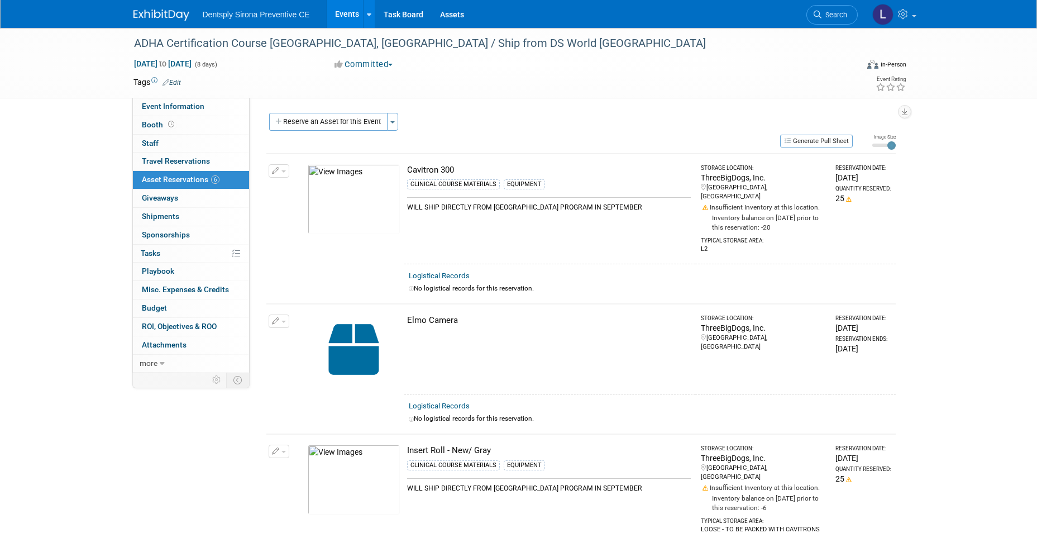
click at [354, 18] on link "Events" at bounding box center [347, 14] width 41 height 28
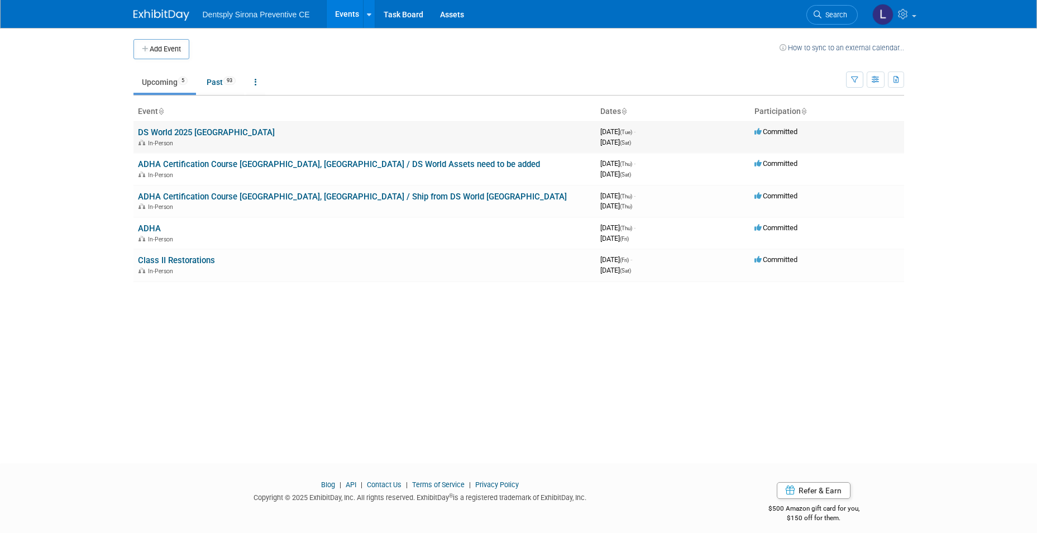
click at [193, 132] on link "DS World 2025 [GEOGRAPHIC_DATA]" at bounding box center [206, 132] width 137 height 10
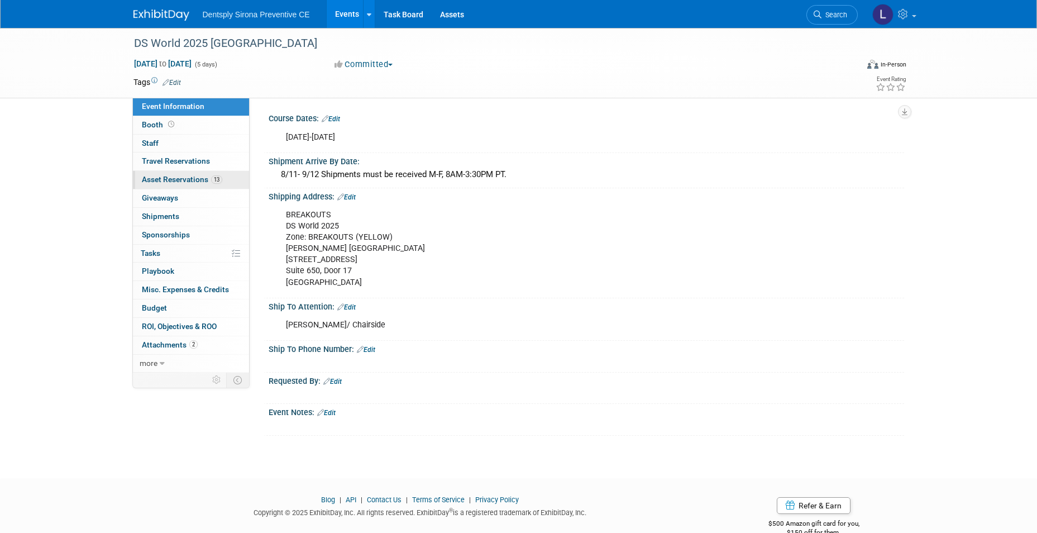
click at [186, 183] on span "Asset Reservations 13" at bounding box center [182, 179] width 80 height 9
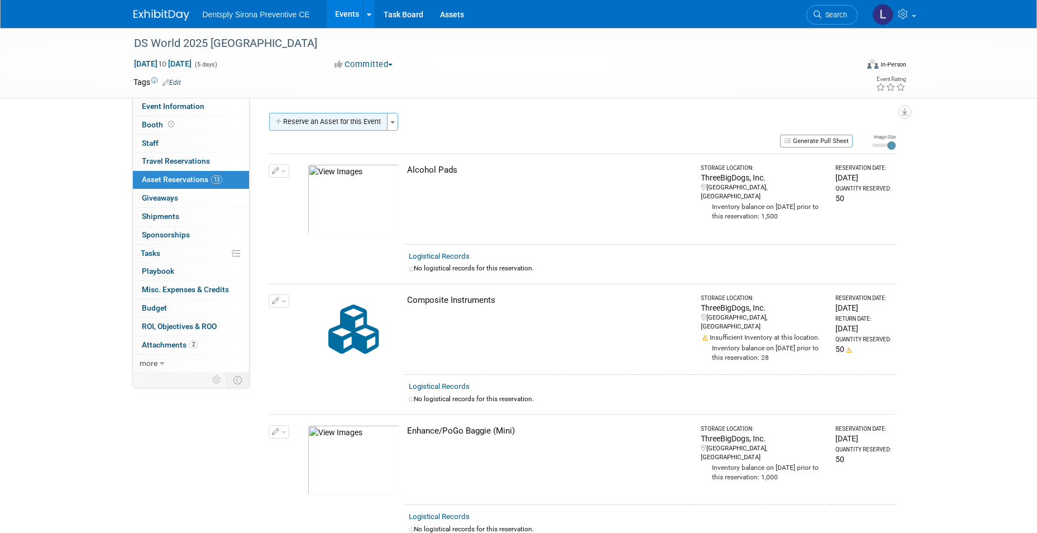
click at [366, 123] on button "Reserve an Asset for this Event" at bounding box center [328, 122] width 118 height 18
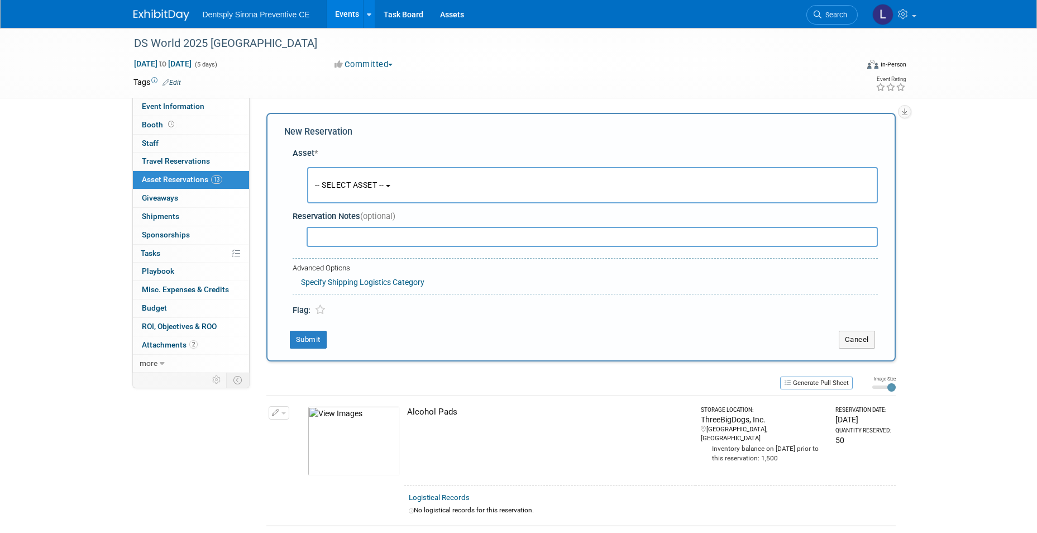
scroll to position [11, 0]
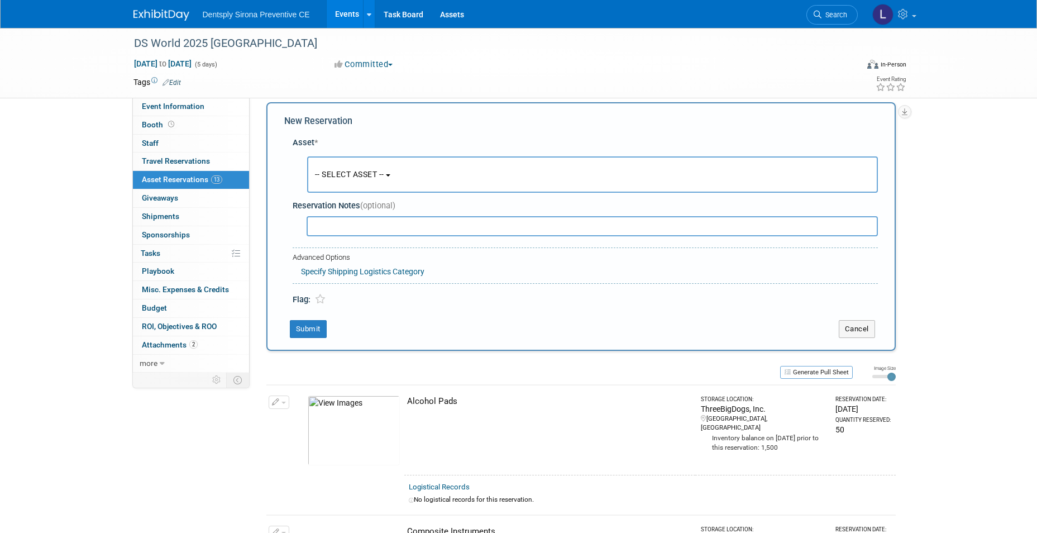
click at [356, 173] on span "-- SELECT ASSET --" at bounding box center [349, 174] width 69 height 9
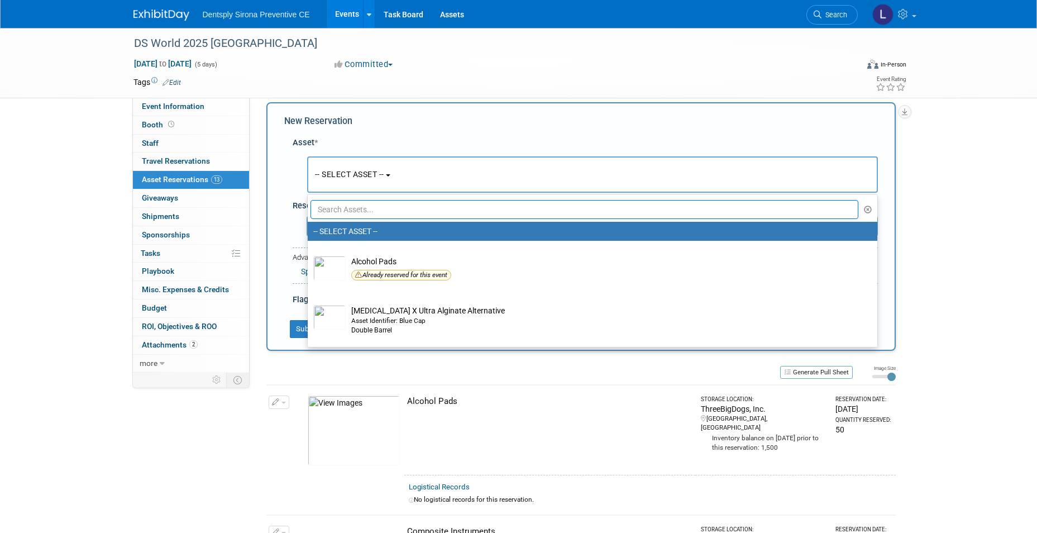
click at [351, 210] on input "text" at bounding box center [584, 209] width 548 height 19
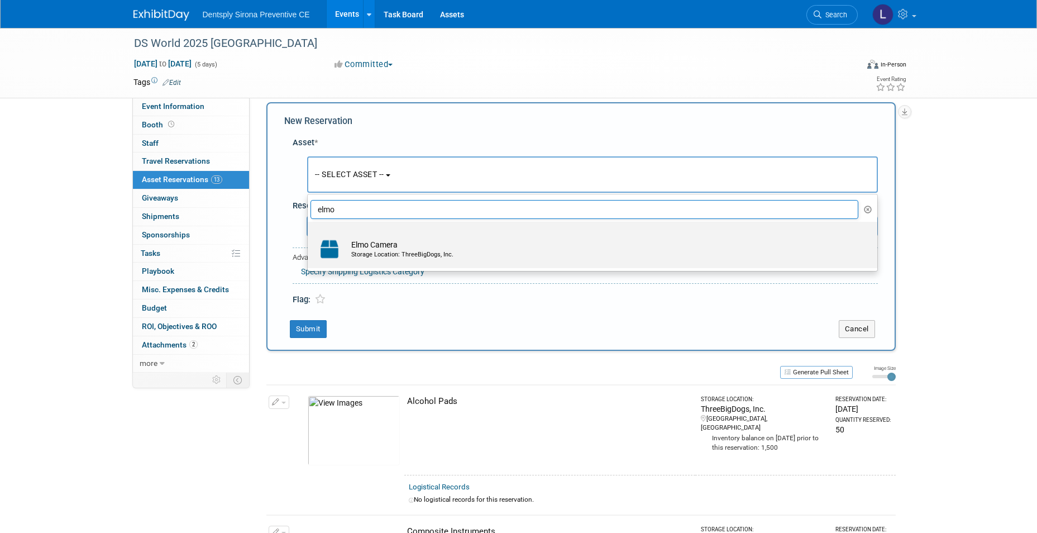
type input "elmo"
click at [355, 243] on td "Elmo Camera Storage Location: ThreeBigDogs, Inc." at bounding box center [600, 249] width 509 height 25
click at [309, 235] on input "Elmo Camera Storage Location: ThreeBigDogs, Inc." at bounding box center [305, 231] width 7 height 7
select select "10726995"
select select "8"
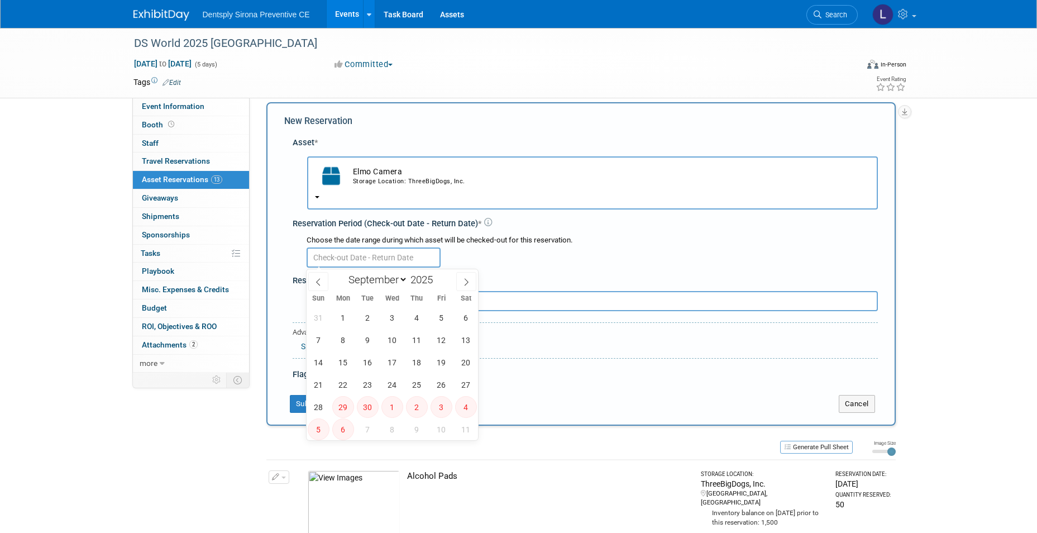
click at [355, 256] on input "text" at bounding box center [373, 257] width 134 height 20
click at [342, 320] on span "1" at bounding box center [343, 317] width 22 height 22
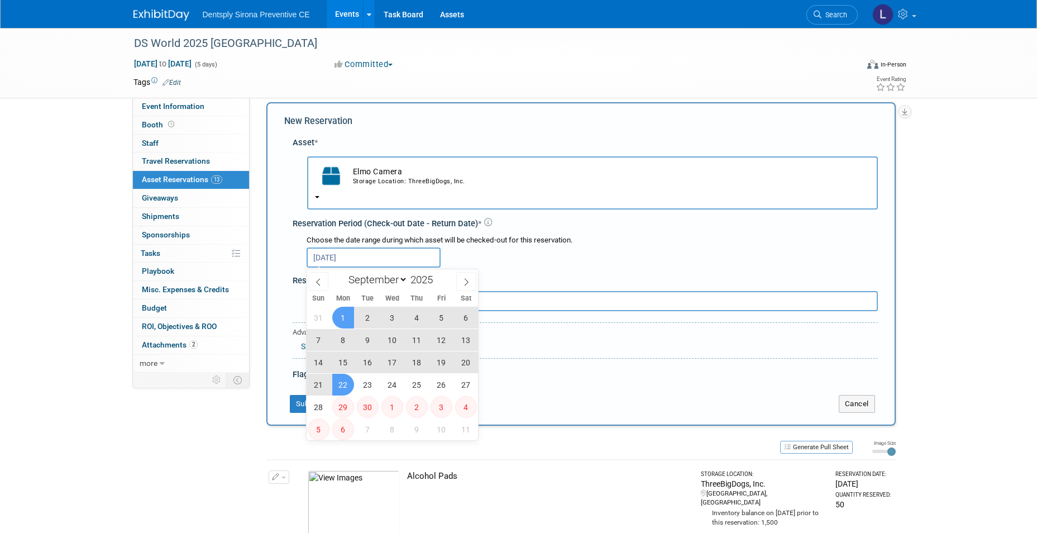
click at [343, 408] on span "29" at bounding box center [343, 407] width 22 height 22
click at [348, 389] on span "22" at bounding box center [343, 384] width 22 height 22
type input "Sep 1, 2025 to Sep 22, 2025"
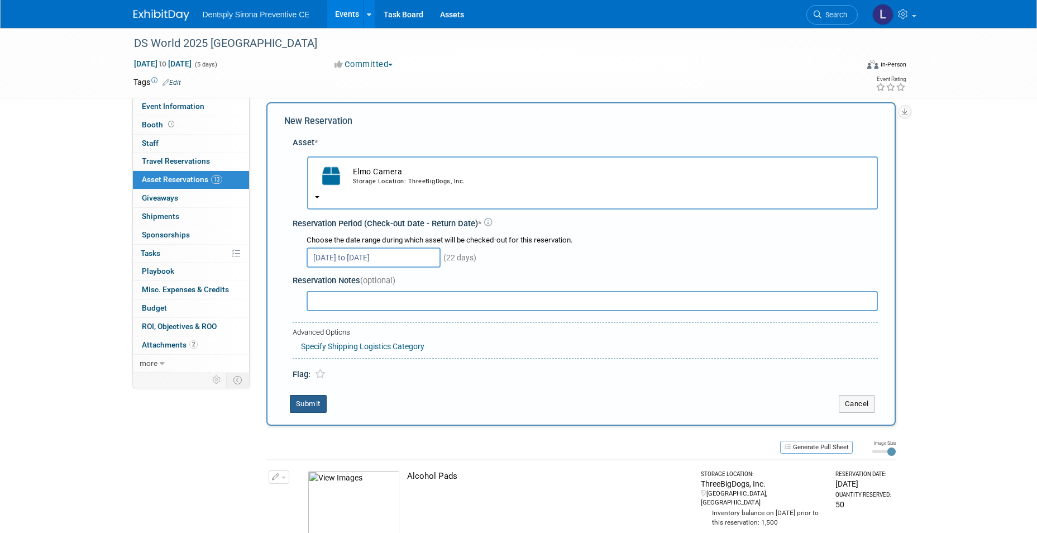
click at [318, 404] on button "Submit" at bounding box center [308, 404] width 37 height 18
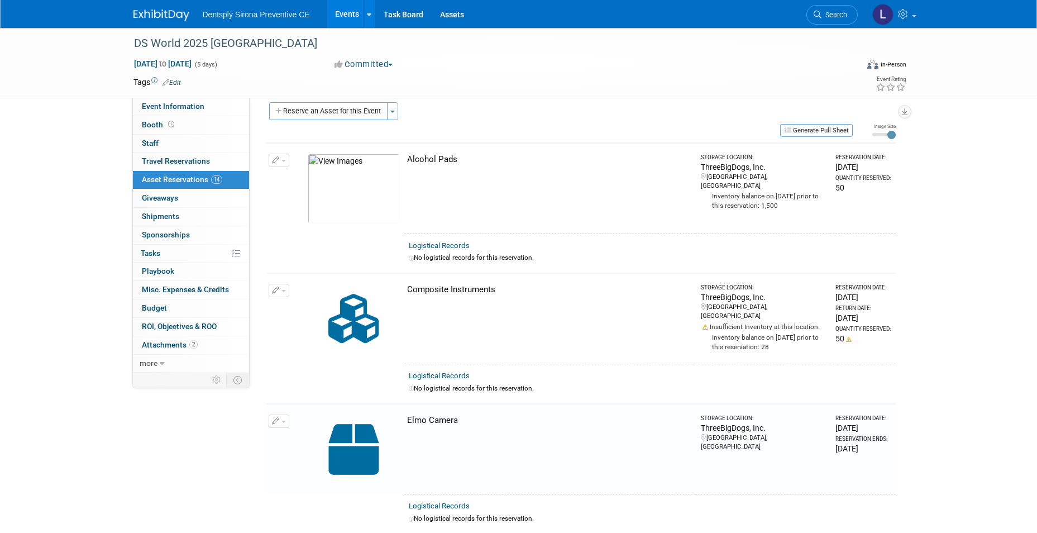
scroll to position [274, 0]
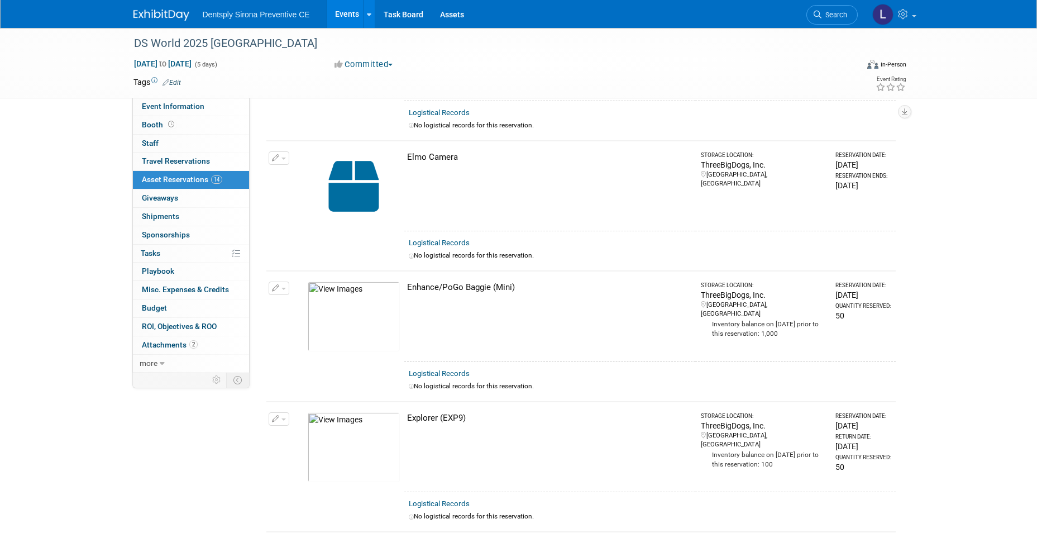
click at [250, 10] on span "Dentsply Sirona Preventive CE" at bounding box center [256, 14] width 107 height 9
click at [345, 17] on link "Events" at bounding box center [347, 14] width 41 height 28
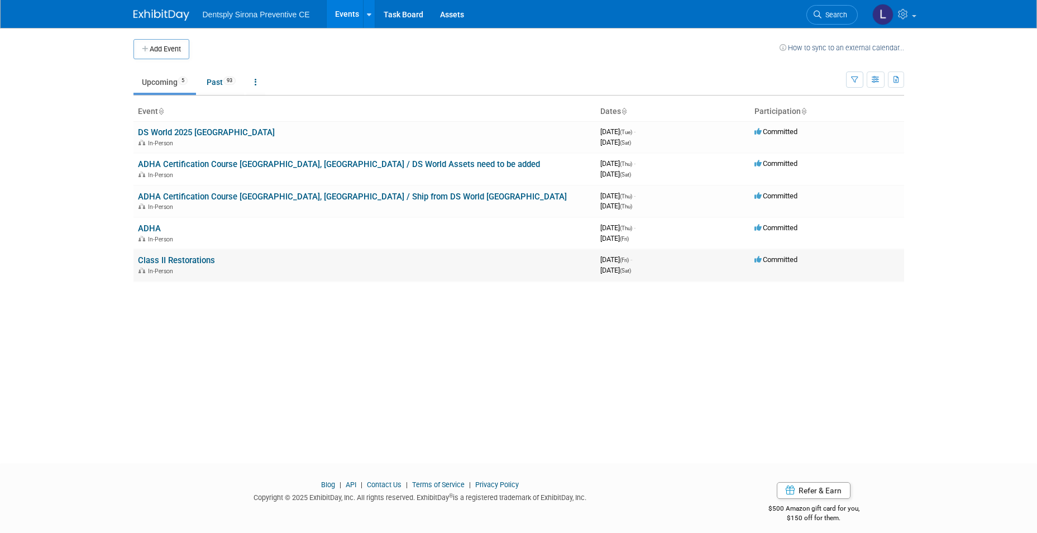
click at [199, 256] on link "Class II Restorations" at bounding box center [176, 260] width 77 height 10
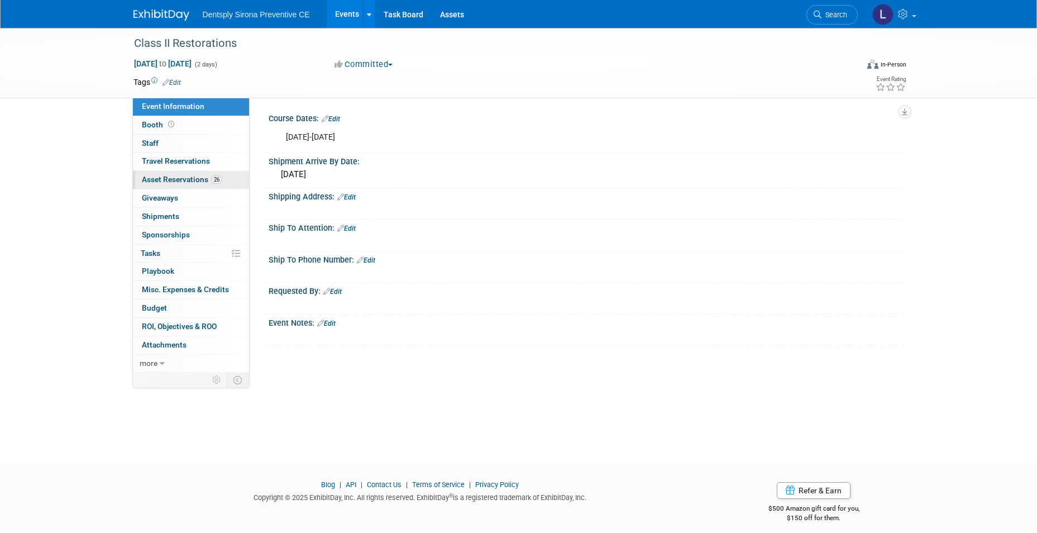
click at [195, 177] on span "Asset Reservations 26" at bounding box center [182, 179] width 80 height 9
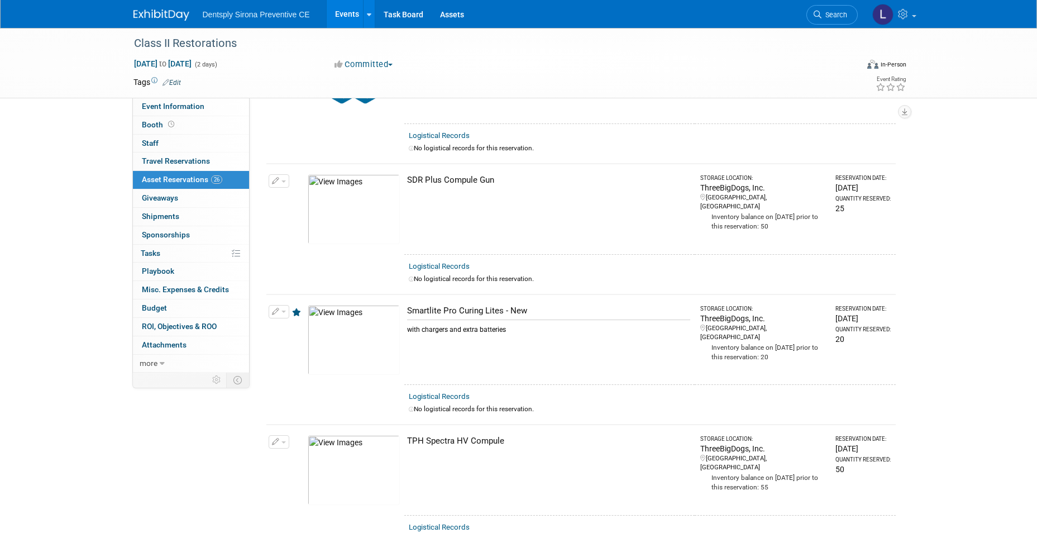
scroll to position [2791, 0]
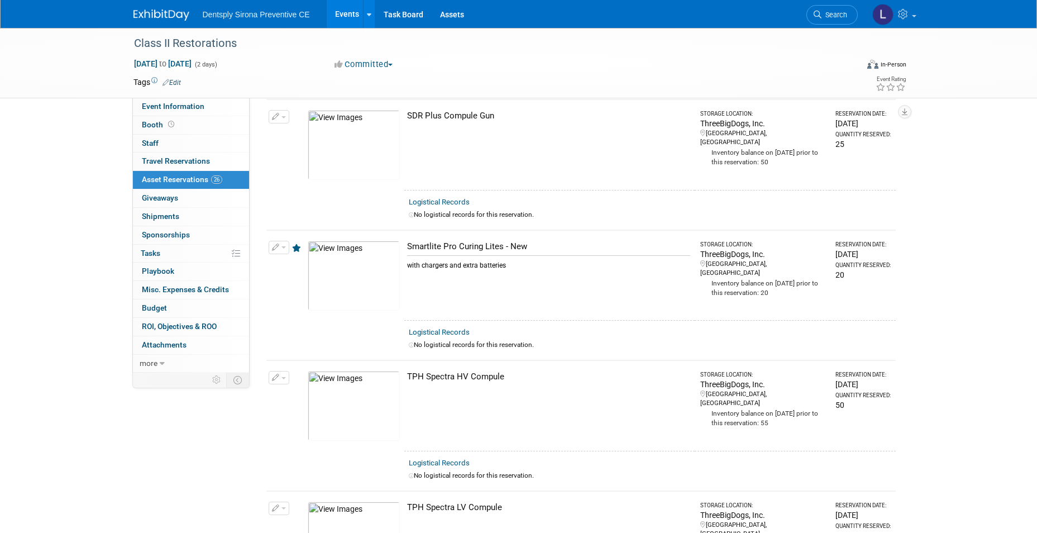
click at [277, 244] on icon "button" at bounding box center [276, 247] width 8 height 7
click at [299, 258] on button "Change Reservation" at bounding box center [322, 265] width 94 height 15
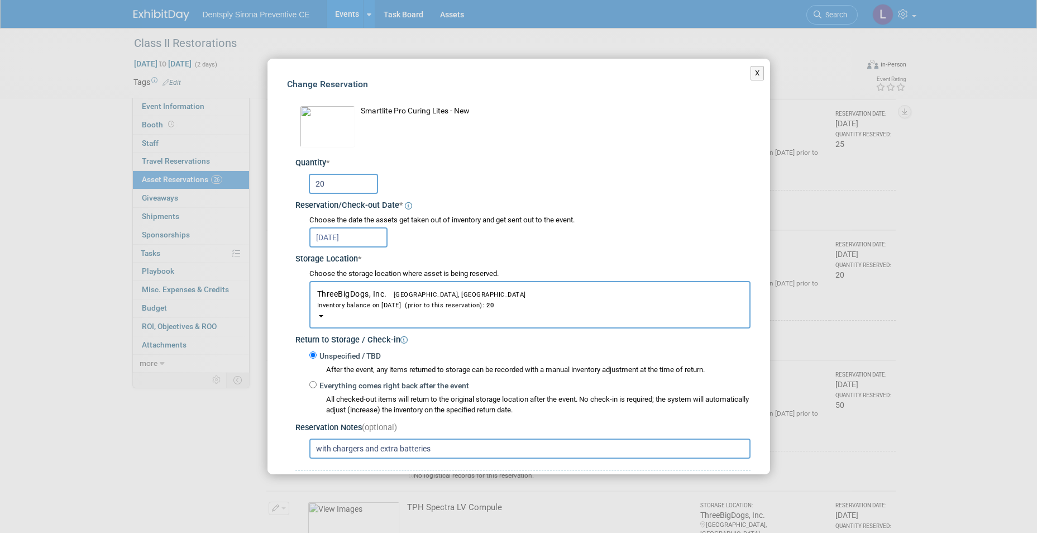
click at [339, 186] on input "20" at bounding box center [343, 184] width 69 height 20
type input "25"
click at [492, 225] on div "Choose the date the assets get taken out of inventory and get sent out to the e…" at bounding box center [529, 220] width 441 height 11
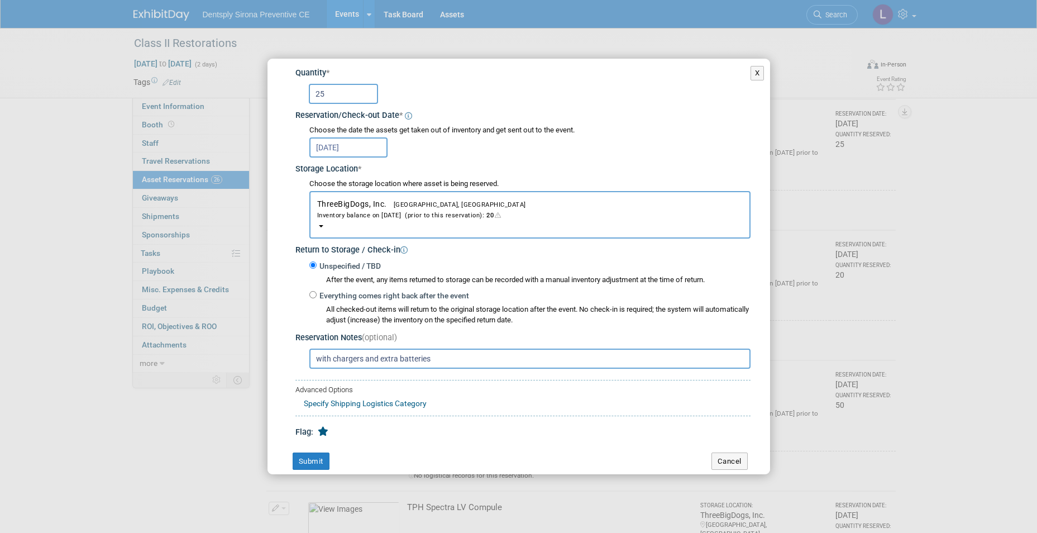
scroll to position [105, 0]
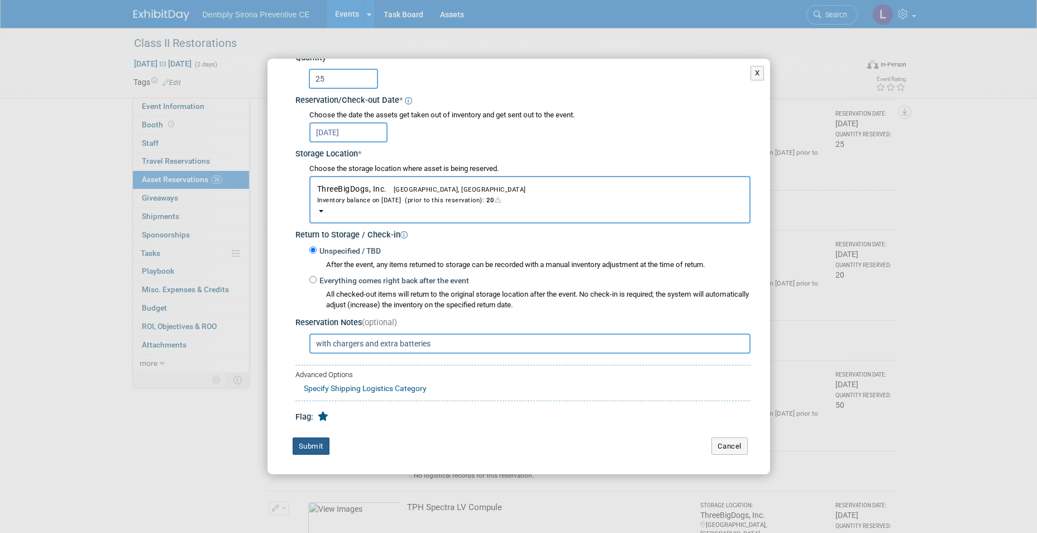
click at [323, 440] on button "Submit" at bounding box center [311, 446] width 37 height 18
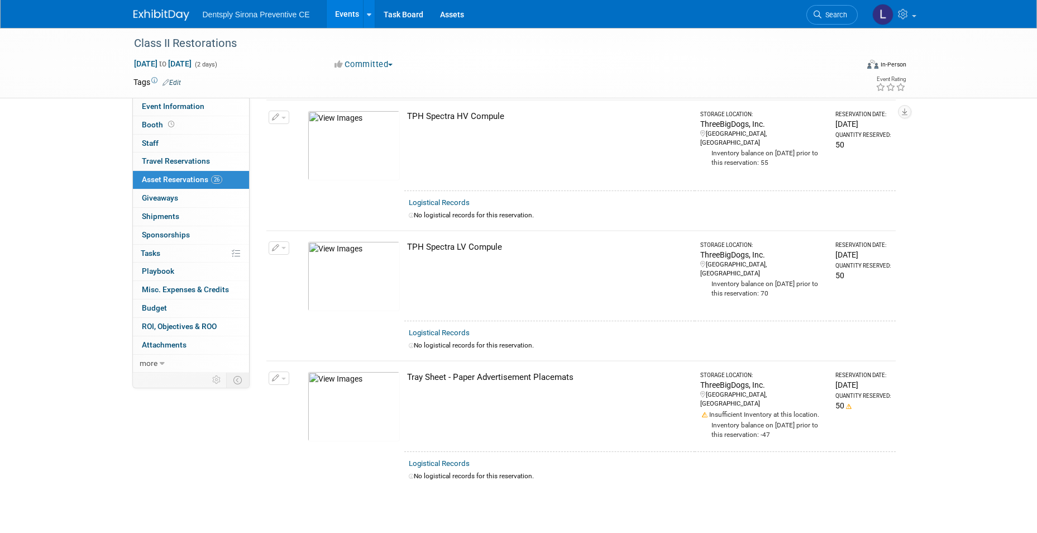
scroll to position [3070, 0]
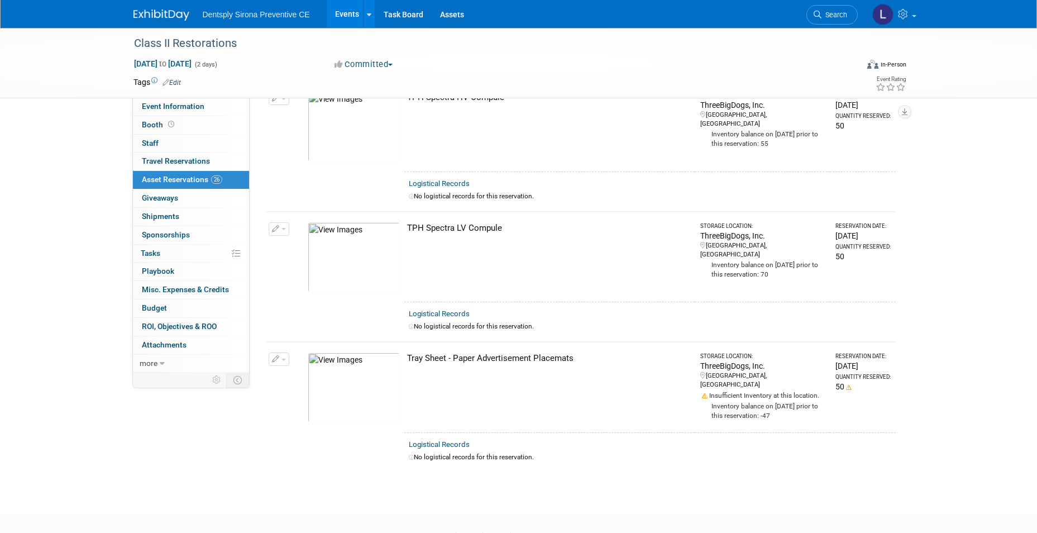
click at [284, 358] on span "button" at bounding box center [283, 359] width 4 height 2
click at [297, 370] on button "Change Reservation" at bounding box center [322, 377] width 94 height 15
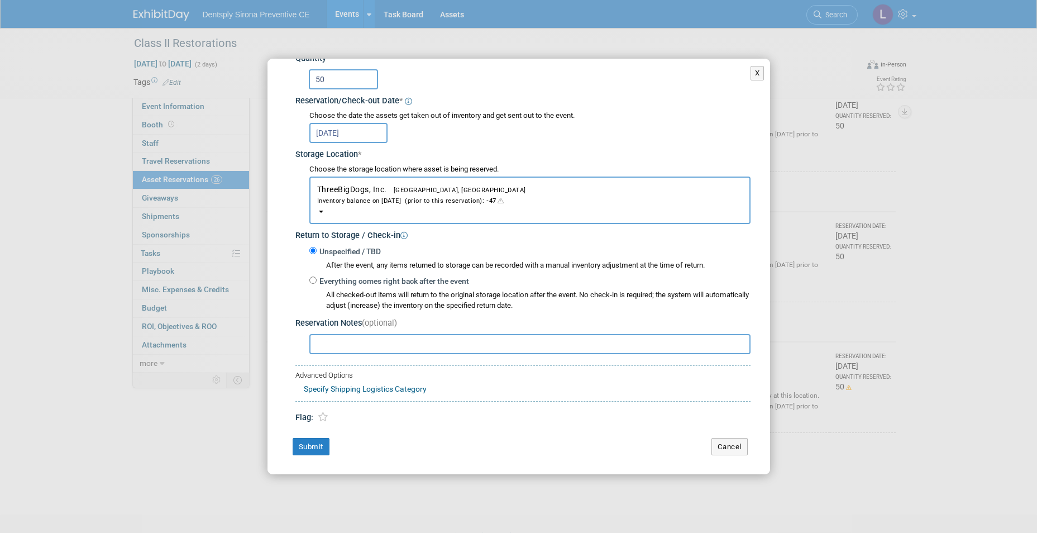
scroll to position [105, 0]
click at [722, 442] on button "Cancel" at bounding box center [729, 446] width 36 height 18
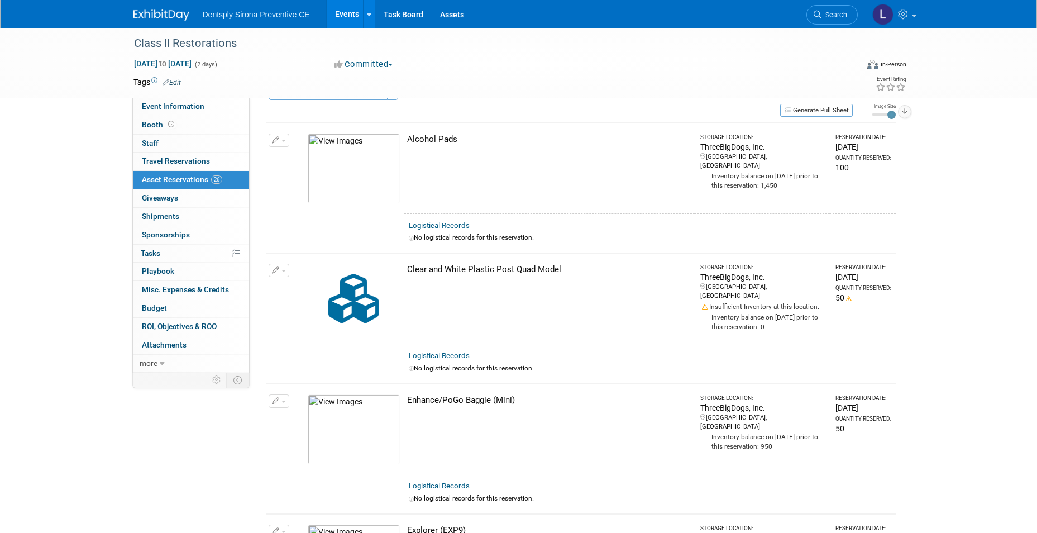
scroll to position [0, 0]
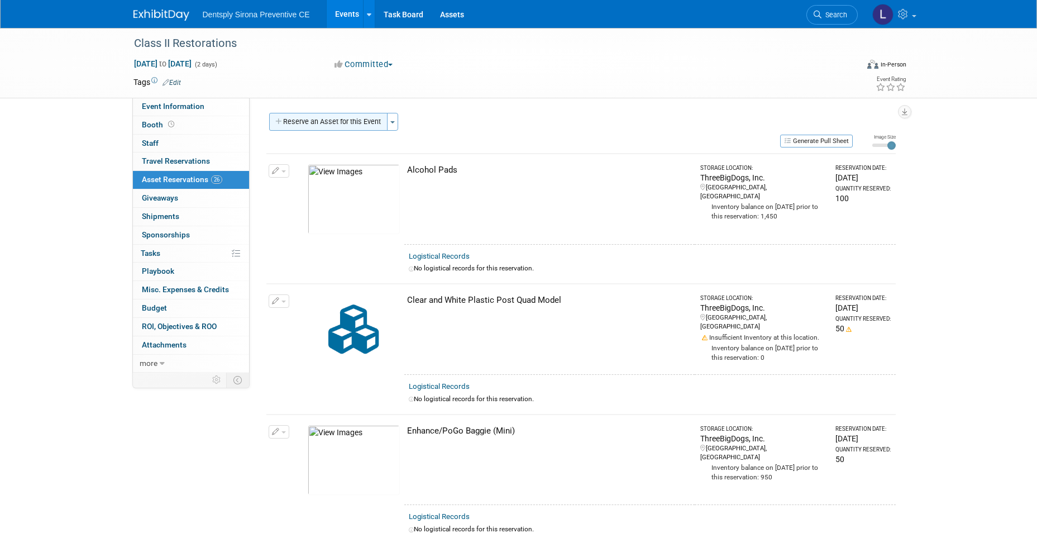
click at [353, 119] on button "Reserve an Asset for this Event" at bounding box center [328, 122] width 118 height 18
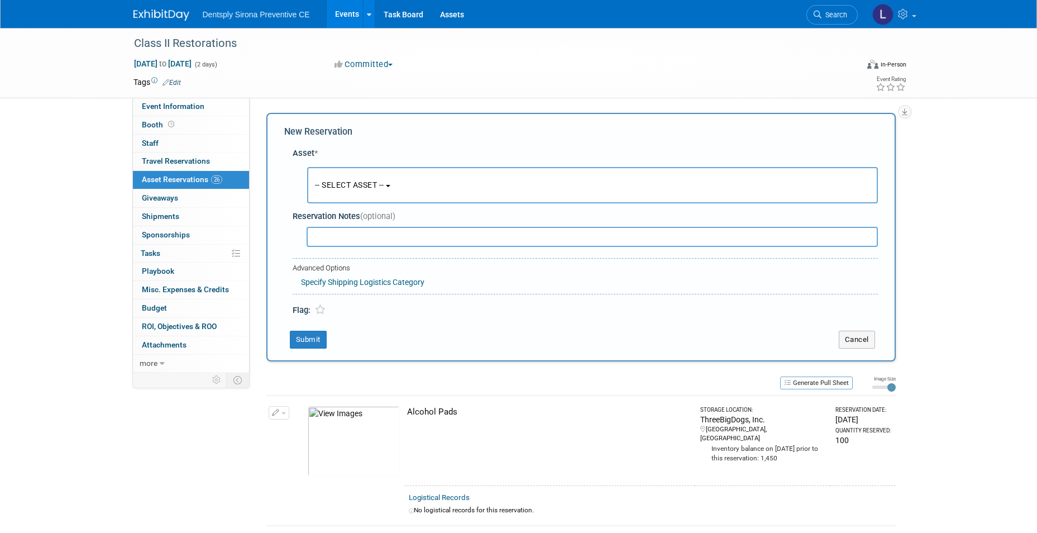
scroll to position [11, 0]
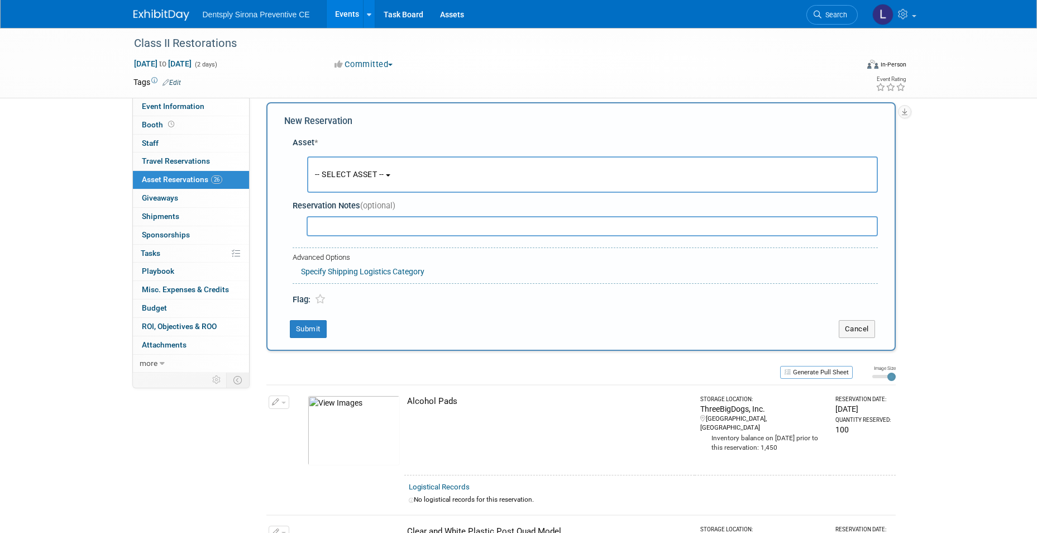
click at [339, 170] on span "-- SELECT ASSET --" at bounding box center [349, 174] width 69 height 9
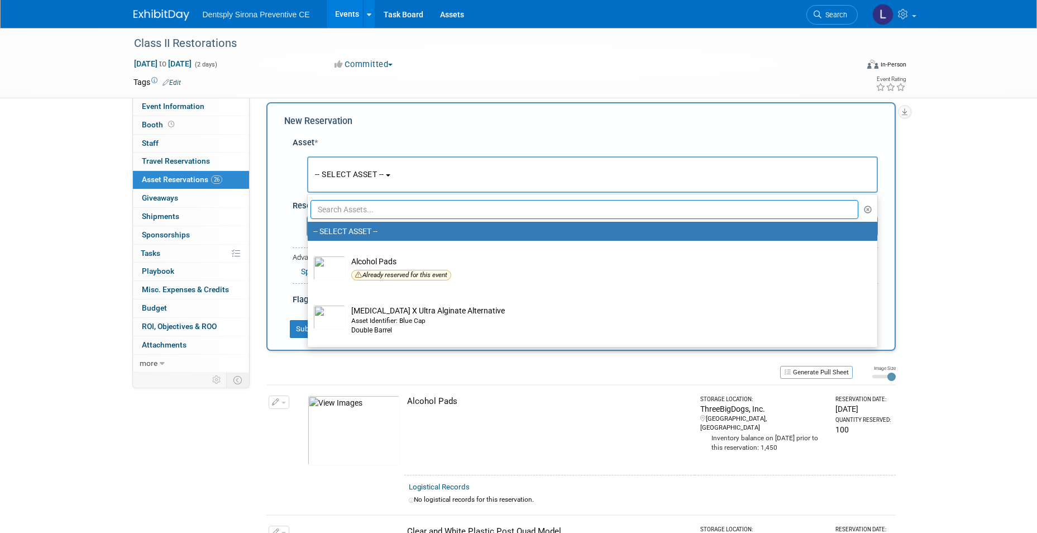
click at [342, 206] on input "text" at bounding box center [584, 209] width 548 height 19
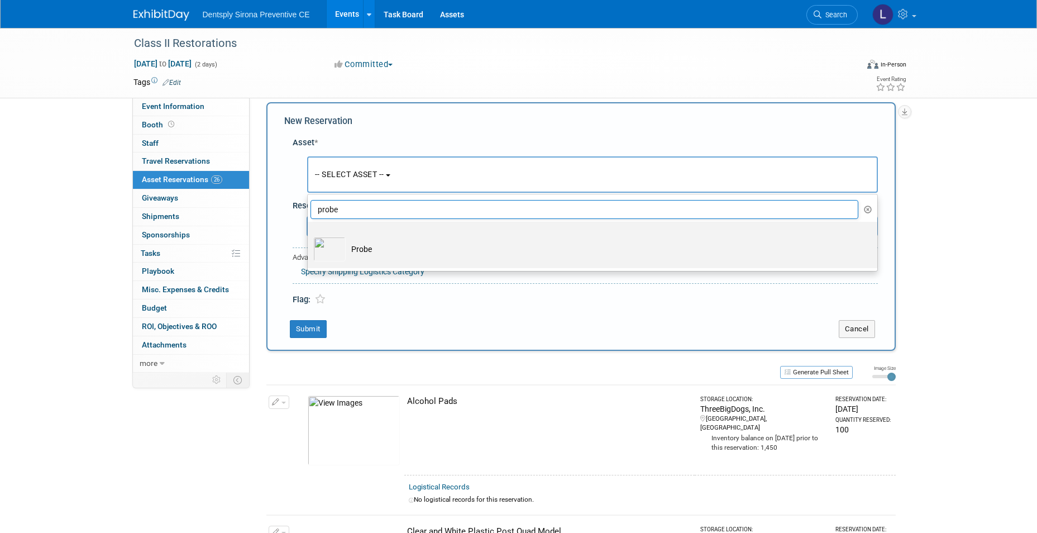
type input "probe"
click at [339, 246] on img at bounding box center [329, 249] width 32 height 25
click at [309, 235] on input "Probe" at bounding box center [305, 231] width 7 height 7
select select "10718997"
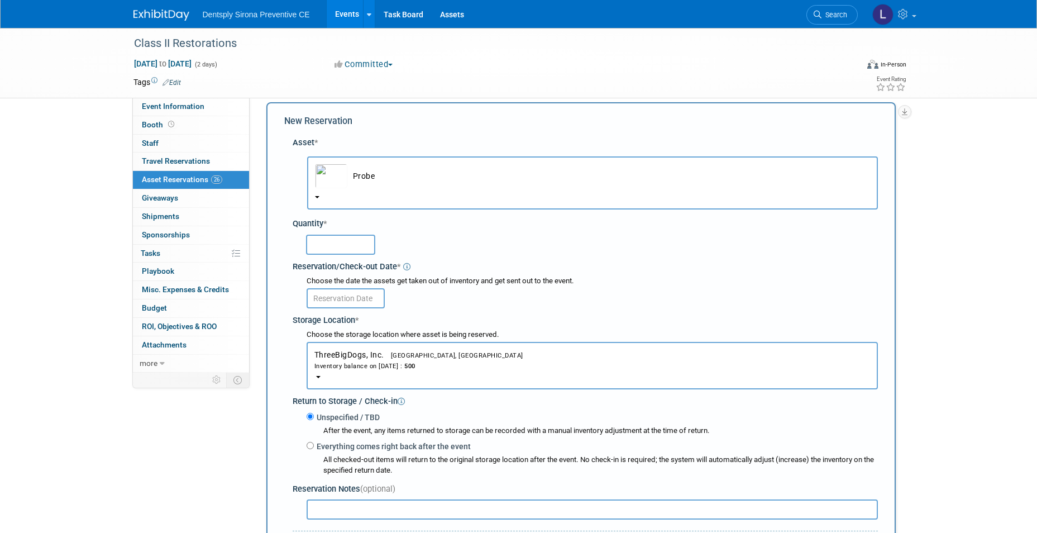
click at [339, 246] on input "text" at bounding box center [340, 244] width 69 height 20
type input "25"
click at [323, 301] on input "text" at bounding box center [345, 298] width 78 height 20
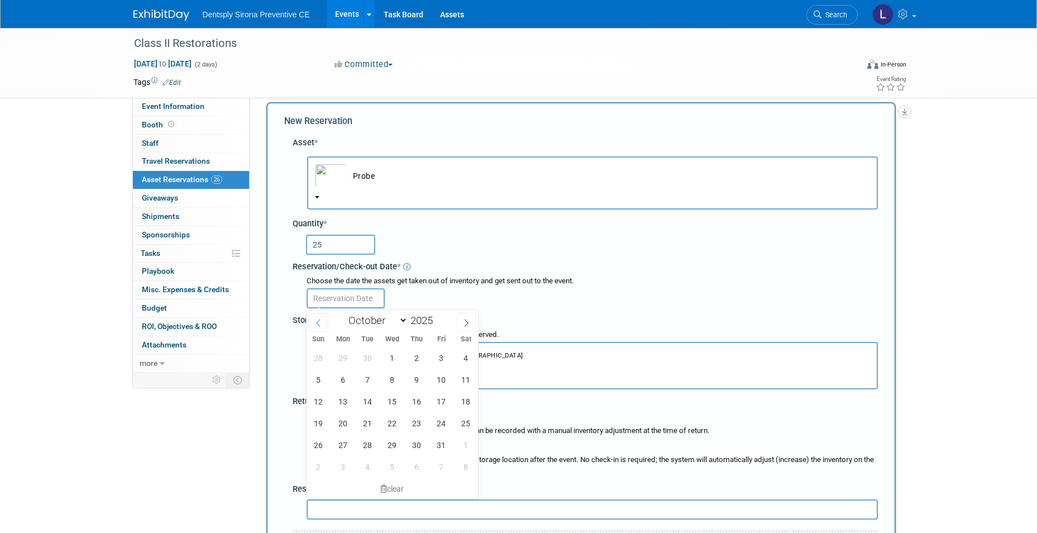
click at [314, 323] on icon at bounding box center [318, 323] width 8 height 8
select select "8"
click at [343, 420] on span "22" at bounding box center [343, 423] width 22 height 22
type input "Sep 22, 2025"
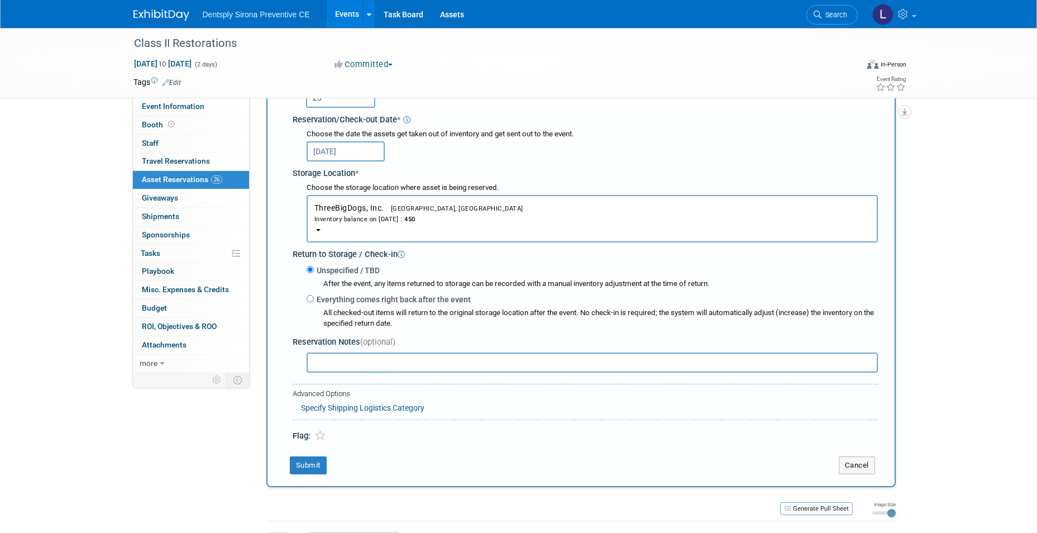
scroll to position [178, 0]
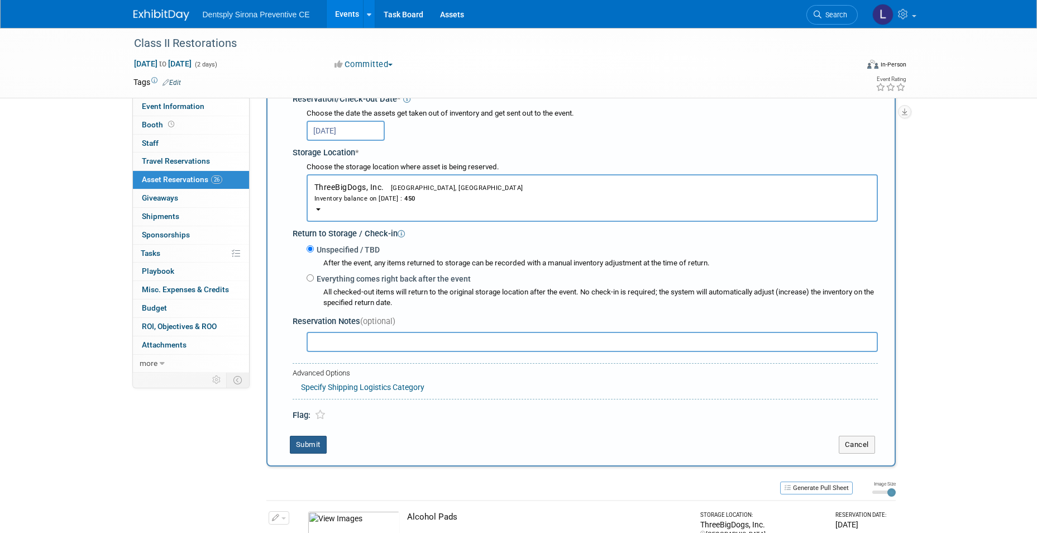
click at [319, 443] on button "Submit" at bounding box center [308, 444] width 37 height 18
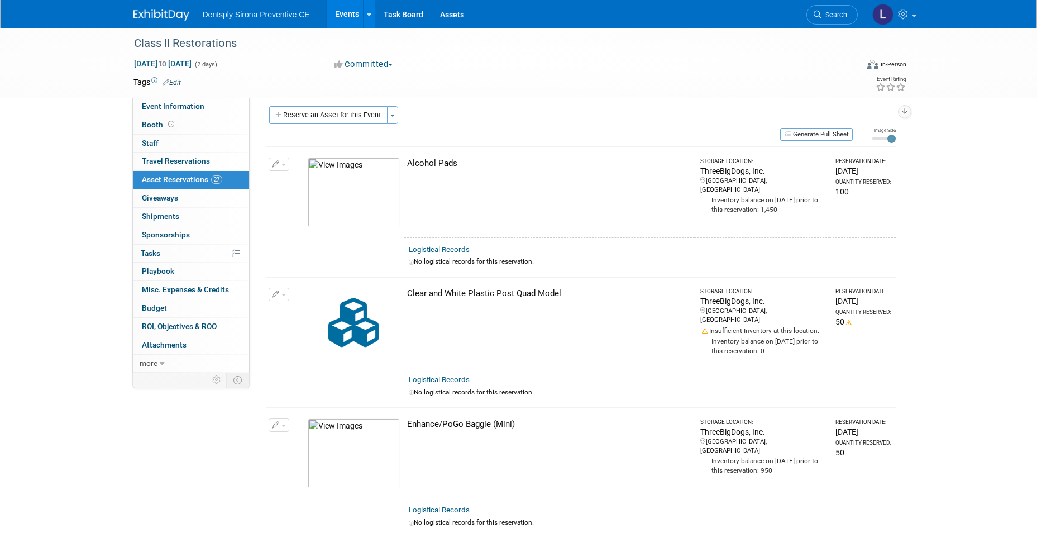
scroll to position [0, 0]
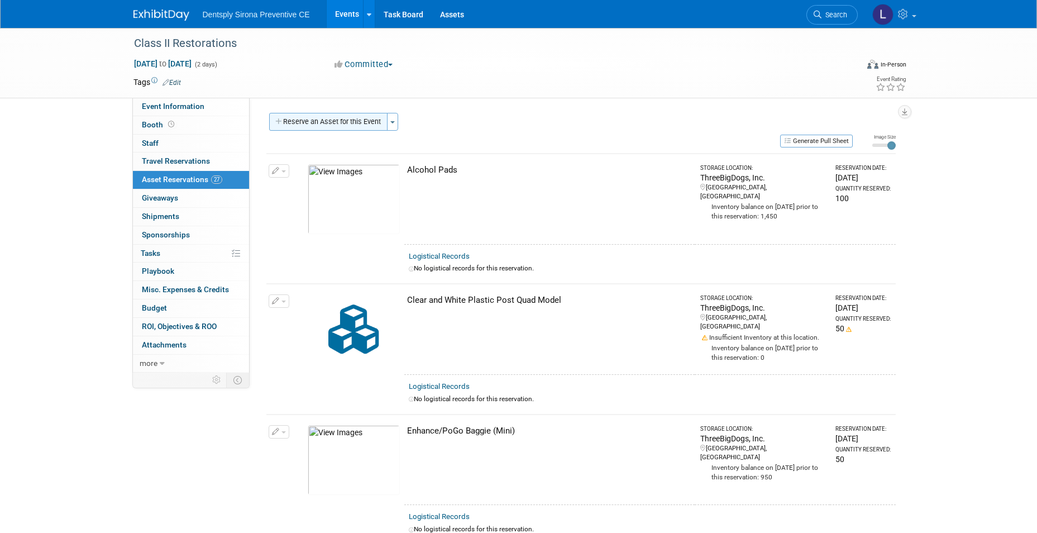
click at [344, 121] on button "Reserve an Asset for this Event" at bounding box center [328, 122] width 118 height 18
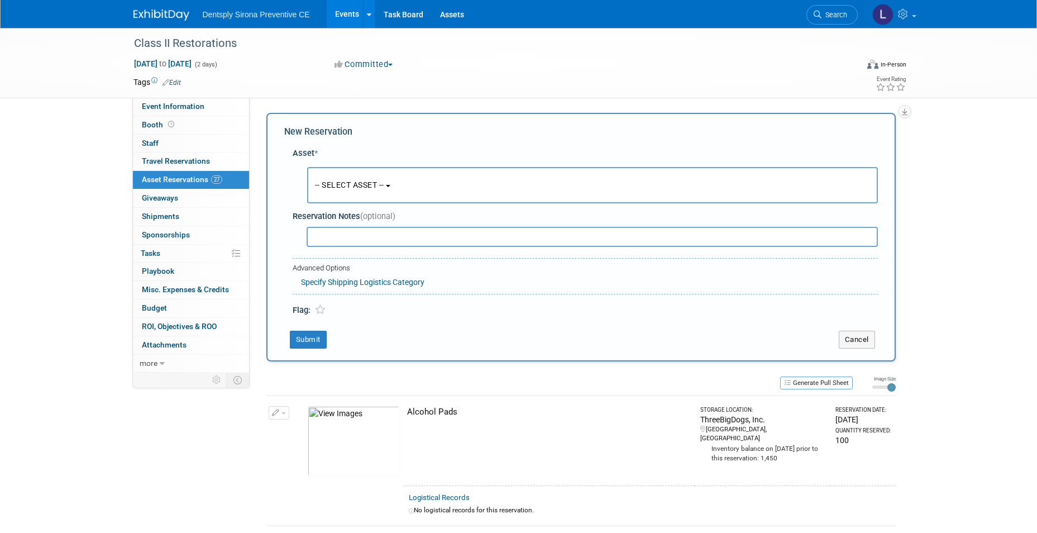
scroll to position [11, 0]
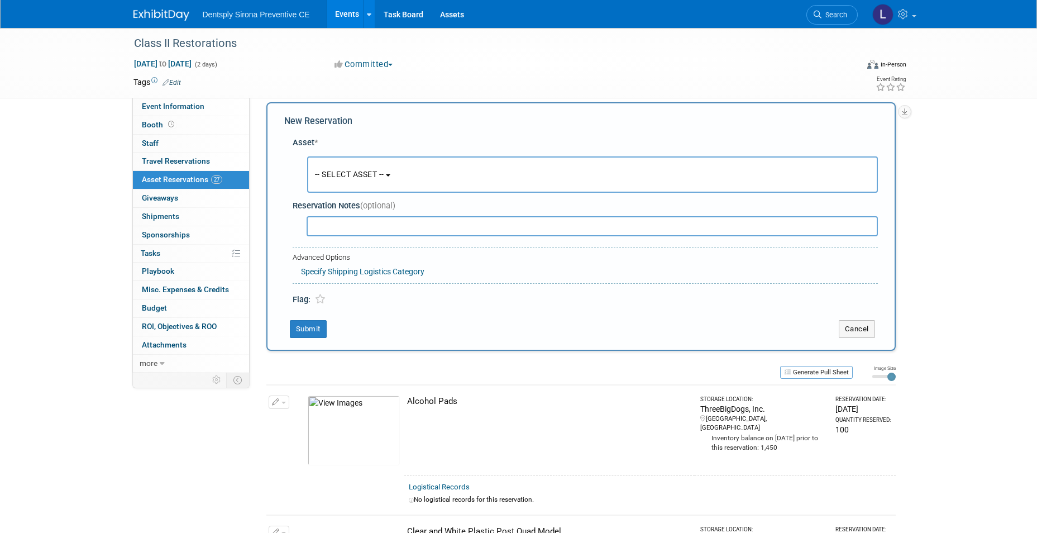
click at [346, 170] on span "-- SELECT ASSET --" at bounding box center [349, 174] width 69 height 9
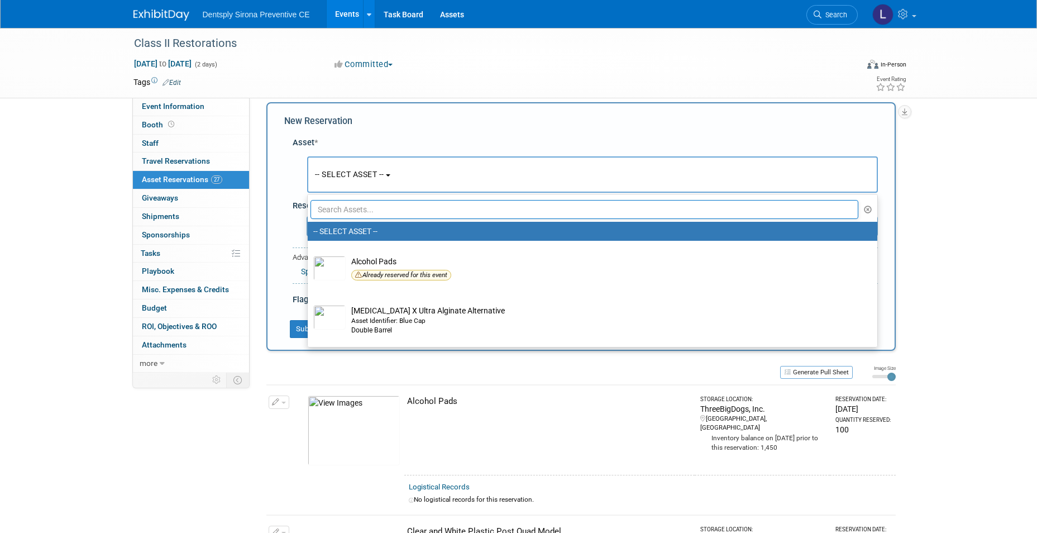
click at [344, 204] on input "text" at bounding box center [584, 209] width 548 height 19
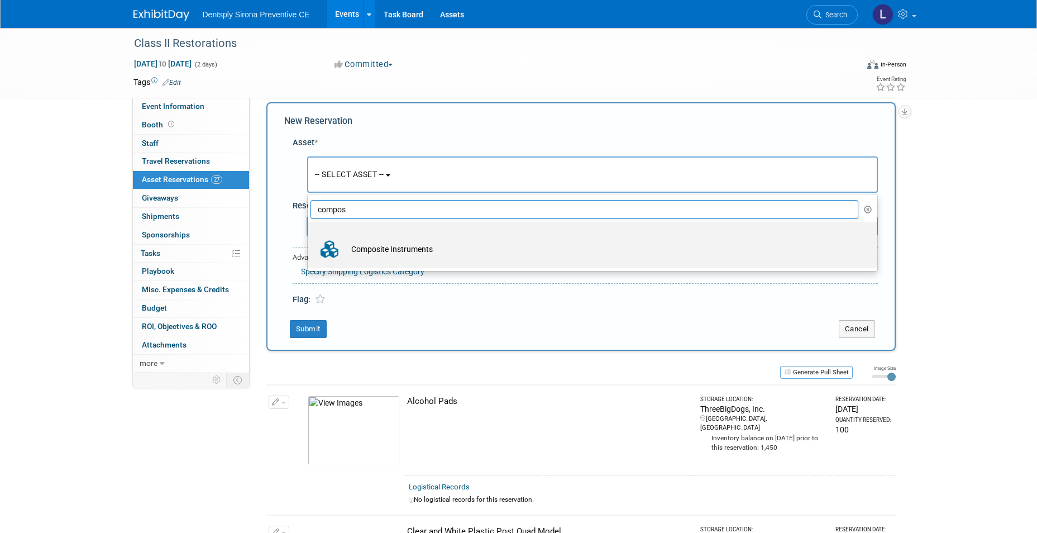
type input "compos"
click at [386, 251] on td "Composite Instruments" at bounding box center [600, 249] width 509 height 25
click at [309, 235] on input "Composite Instruments" at bounding box center [305, 231] width 7 height 7
select select "10720043"
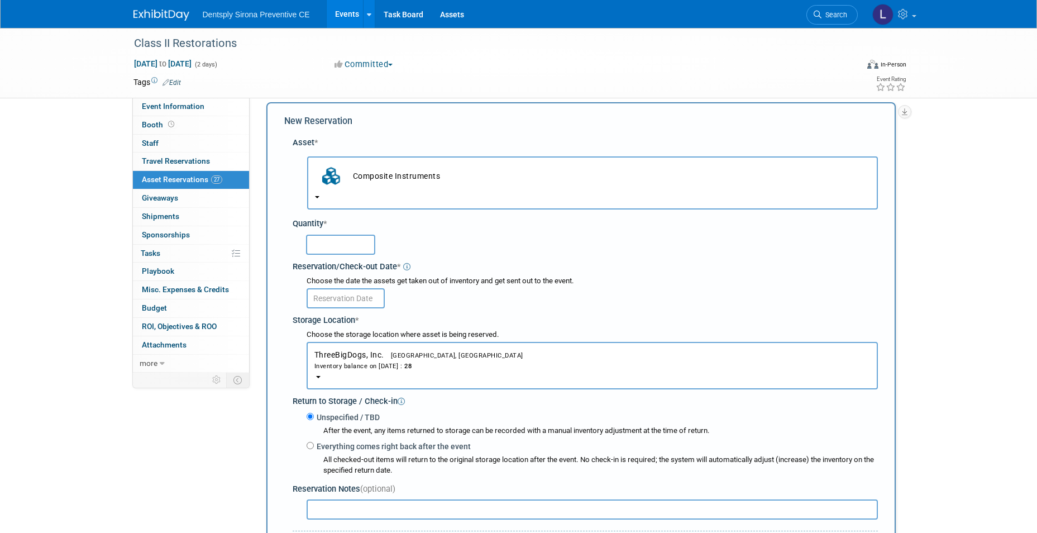
click at [358, 250] on input "text" at bounding box center [340, 244] width 69 height 20
type input "25"
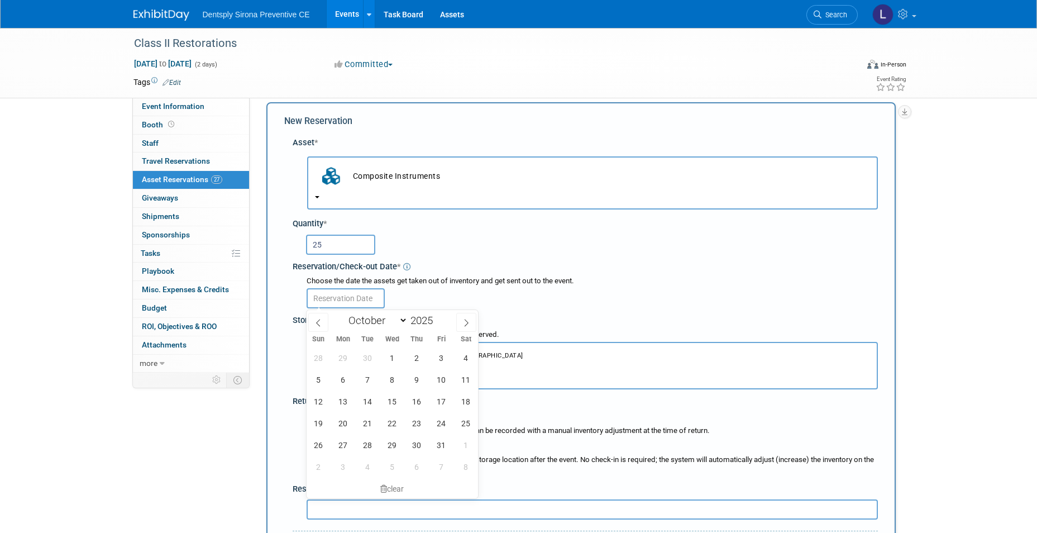
click at [344, 296] on input "text" at bounding box center [345, 298] width 78 height 20
click at [317, 329] on span at bounding box center [318, 322] width 20 height 19
select select "8"
click at [344, 428] on span "22" at bounding box center [343, 423] width 22 height 22
type input "Sep 22, 2025"
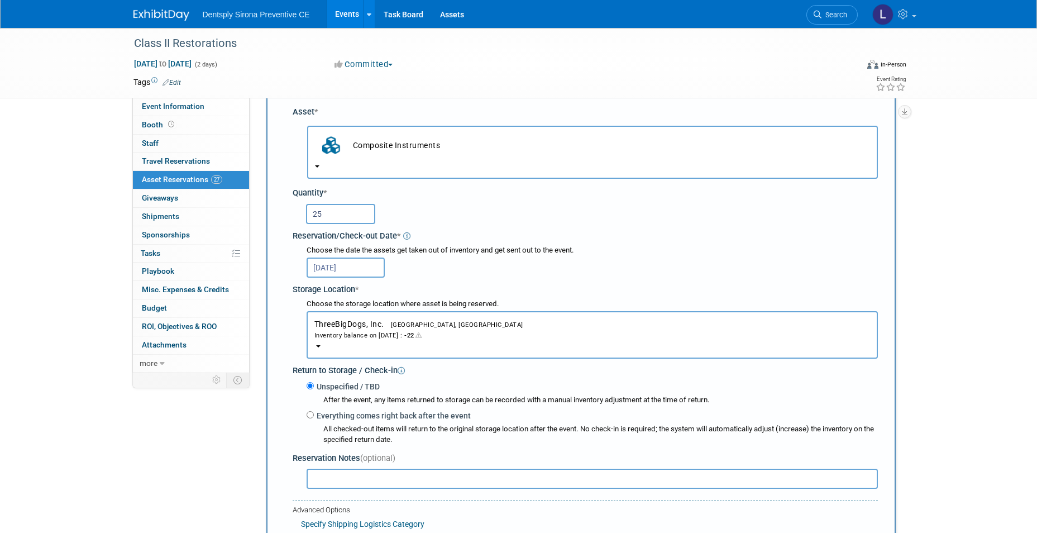
scroll to position [66, 0]
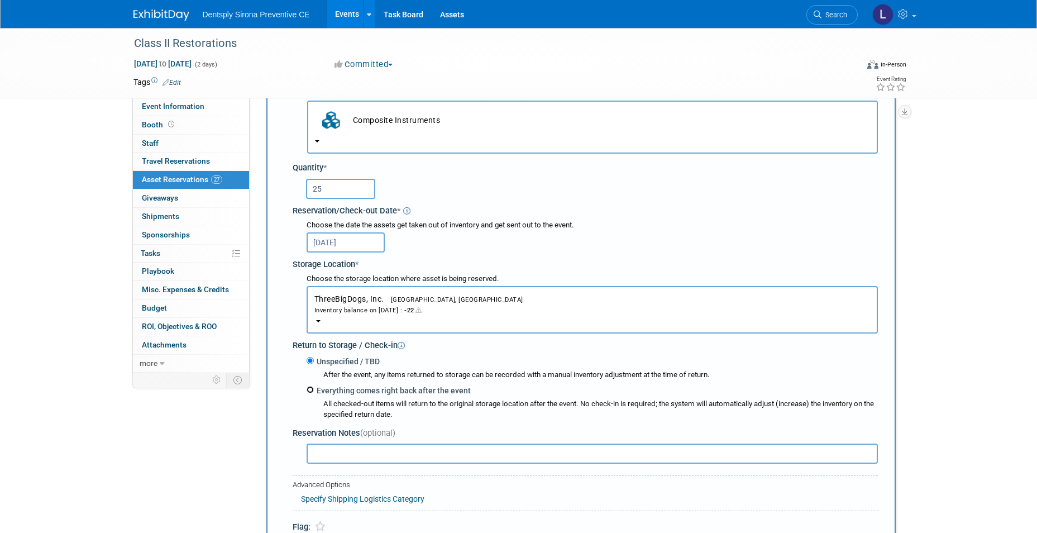
click at [308, 391] on input "Everything comes right back after the event" at bounding box center [309, 389] width 7 height 7
radio input "true"
select select "9"
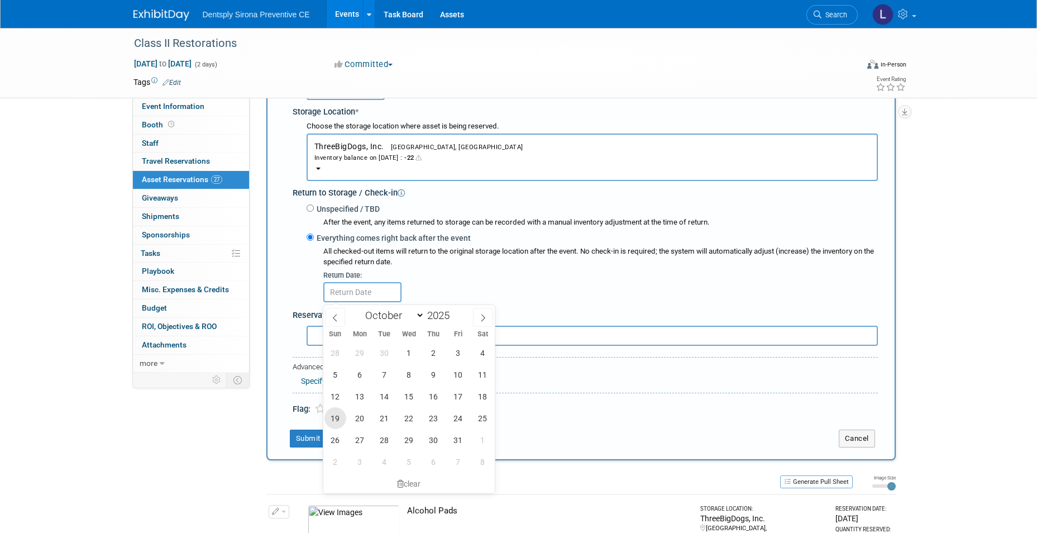
scroll to position [234, 0]
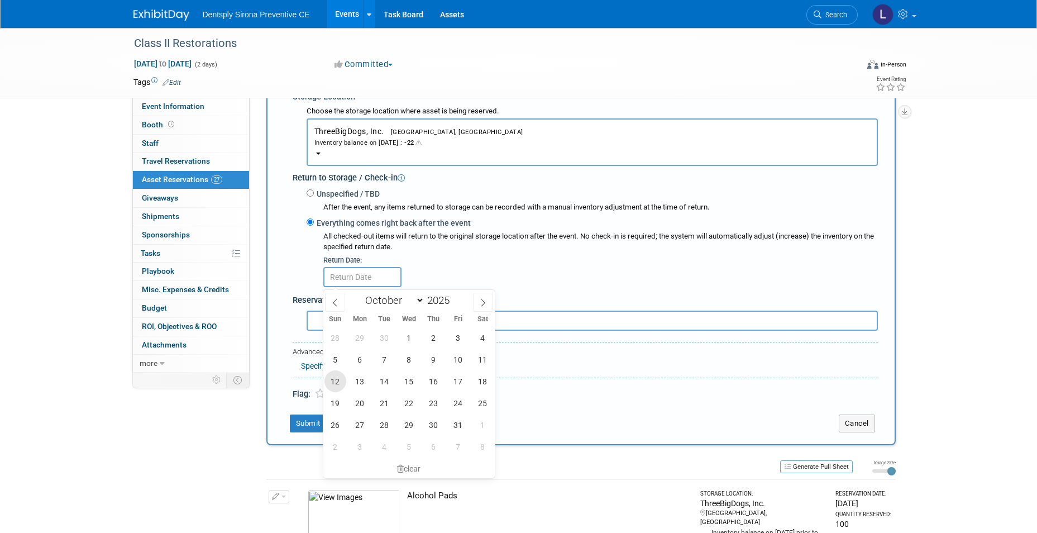
click at [328, 381] on span "12" at bounding box center [335, 381] width 22 height 22
type input "Oct 12, 2025"
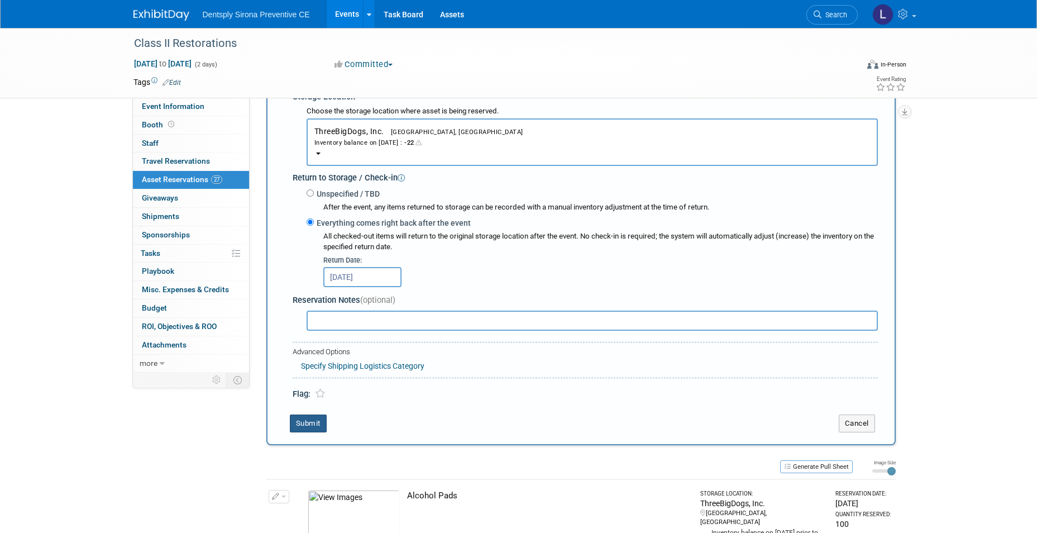
click at [305, 420] on button "Submit" at bounding box center [308, 423] width 37 height 18
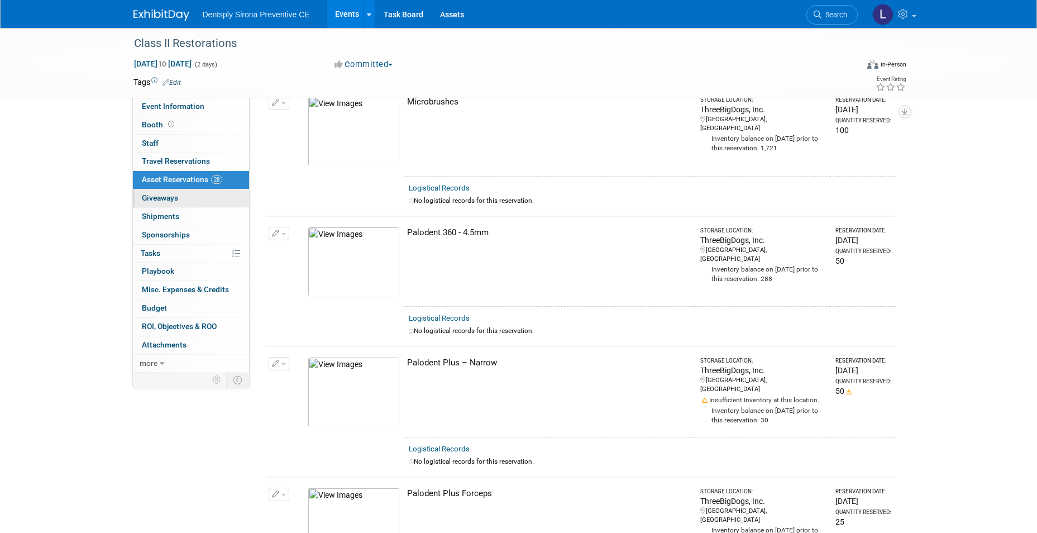
scroll to position [720, 0]
click at [338, 13] on link "Events" at bounding box center [347, 14] width 41 height 28
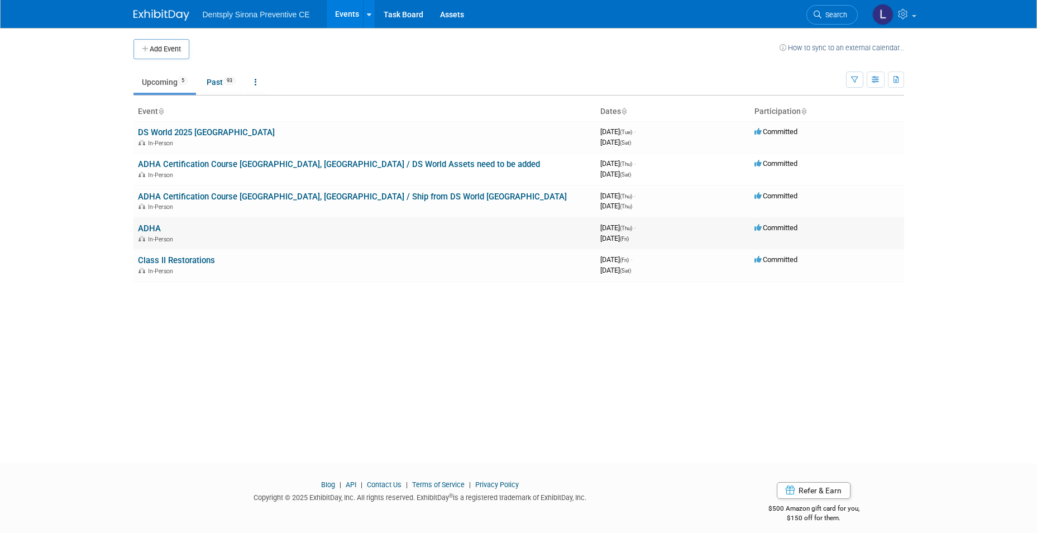
click at [151, 227] on link "ADHA" at bounding box center [149, 228] width 23 height 10
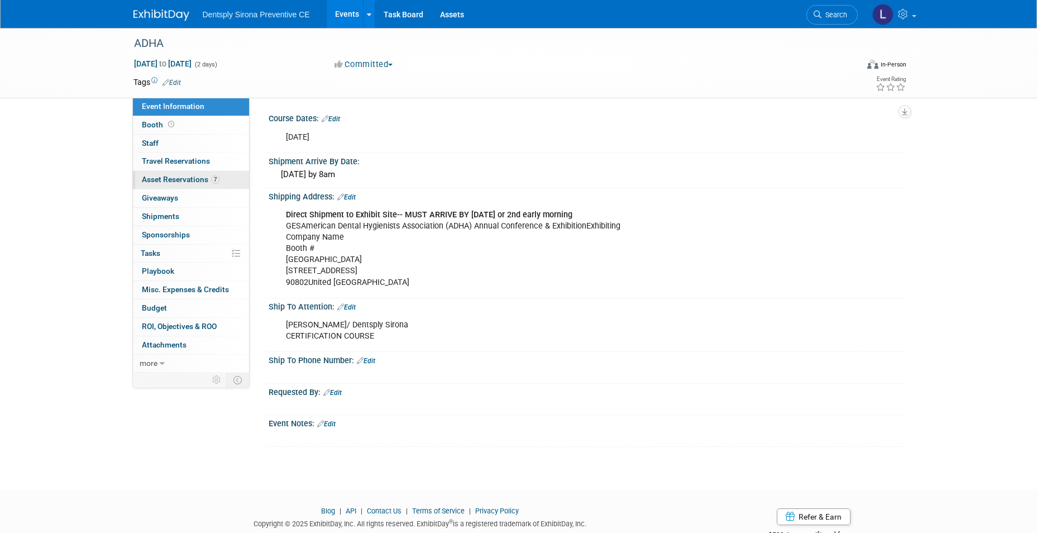
click at [188, 182] on span "Asset Reservations 7" at bounding box center [181, 179] width 78 height 9
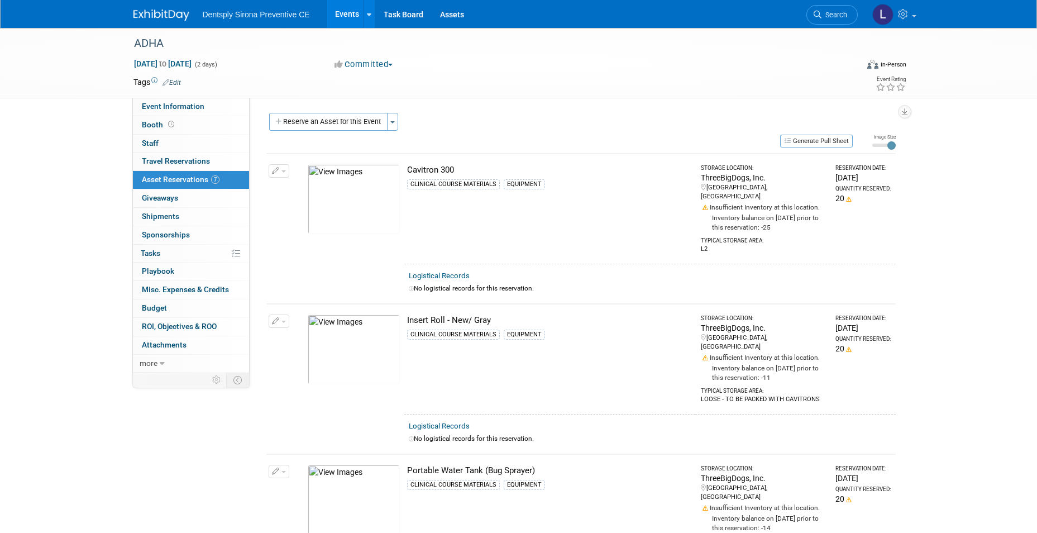
click at [354, 19] on link "Events" at bounding box center [347, 14] width 41 height 28
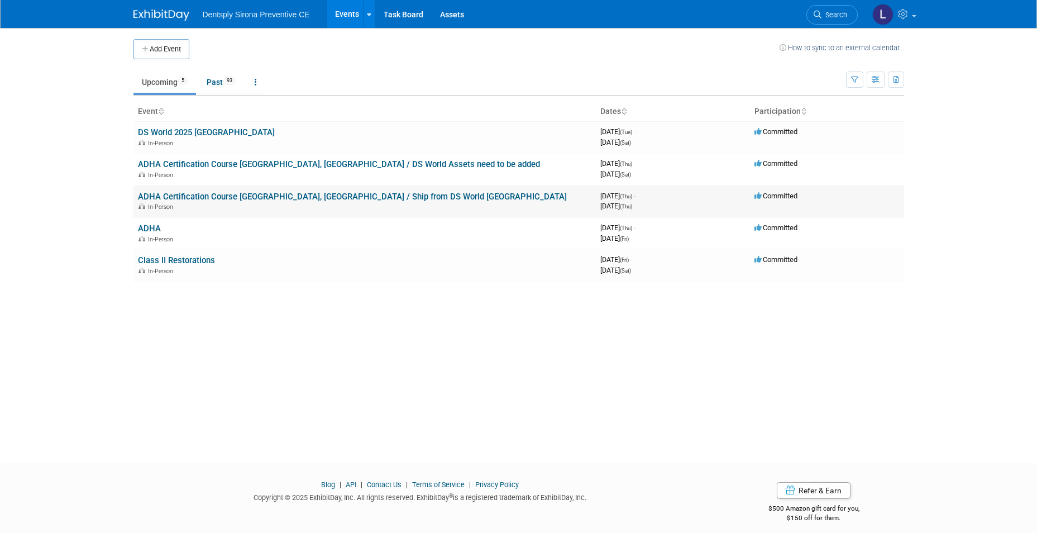
click at [170, 201] on link "ADHA Certification Course [GEOGRAPHIC_DATA], [GEOGRAPHIC_DATA] / Ship from DS W…" at bounding box center [352, 196] width 429 height 10
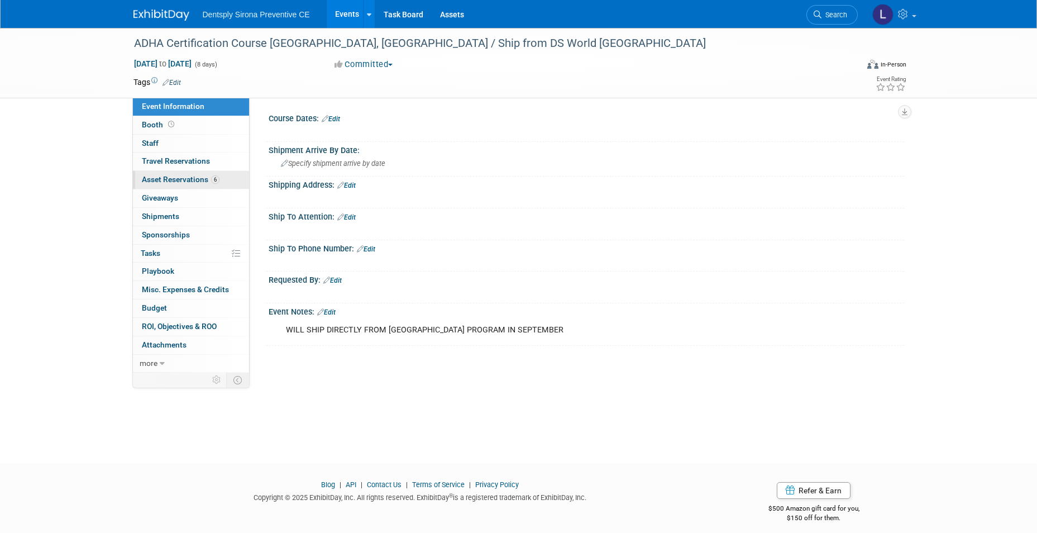
click at [184, 179] on span "Asset Reservations 6" at bounding box center [181, 179] width 78 height 9
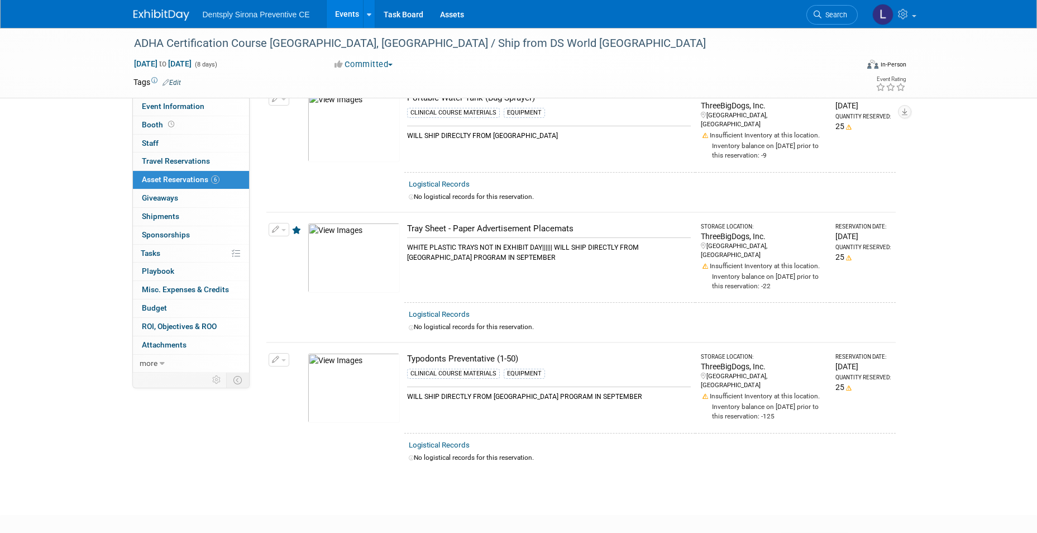
scroll to position [542, 0]
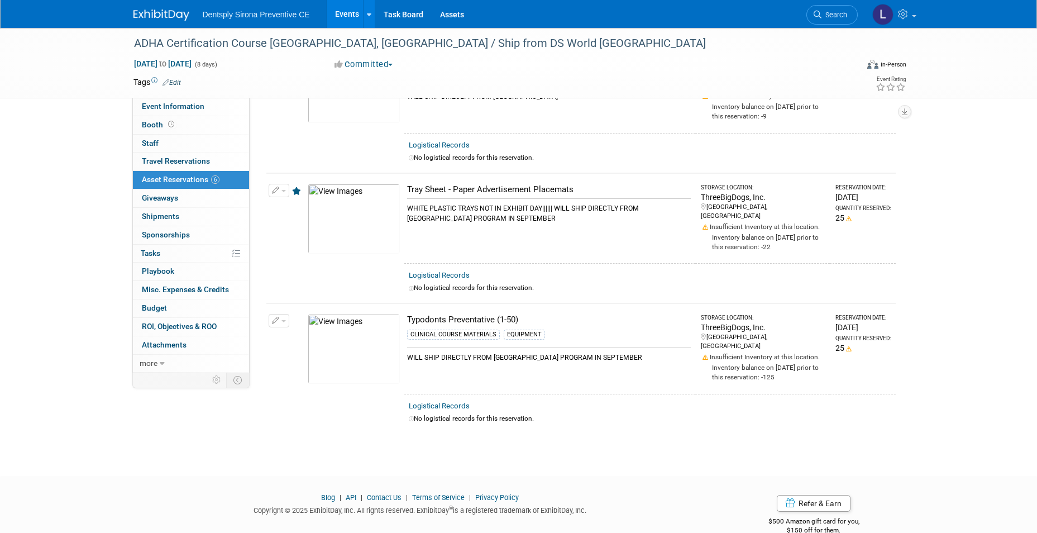
click at [346, 13] on link "Events" at bounding box center [347, 14] width 41 height 28
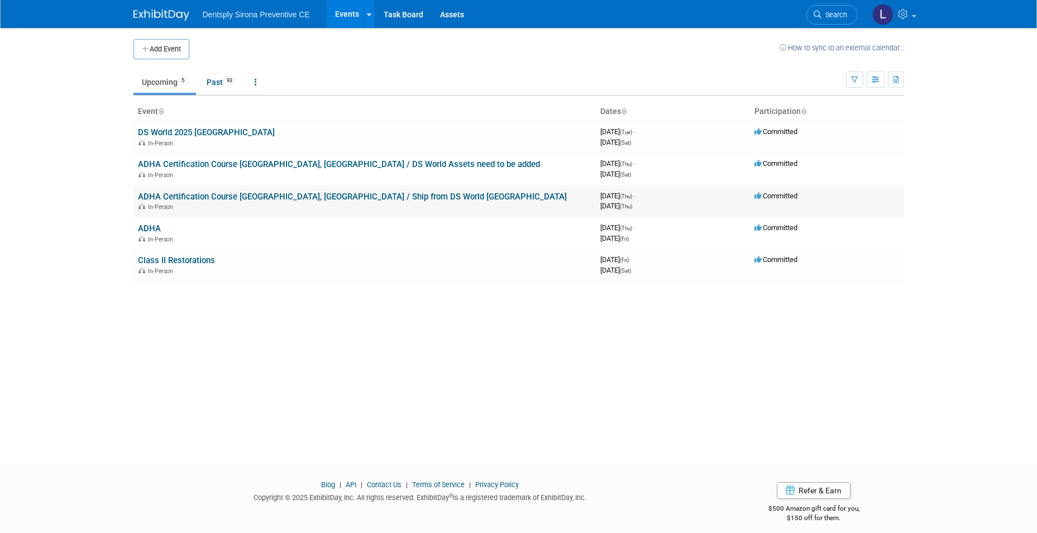
click at [189, 200] on link "ADHA Certification Course [GEOGRAPHIC_DATA], [GEOGRAPHIC_DATA] / Ship from DS W…" at bounding box center [352, 196] width 429 height 10
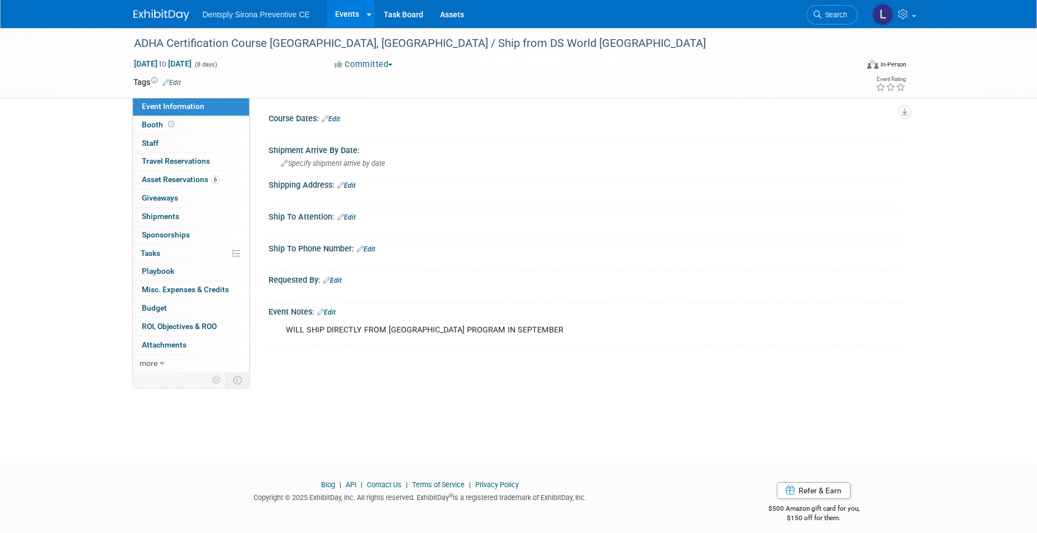
click at [351, 13] on link "Events" at bounding box center [347, 14] width 41 height 28
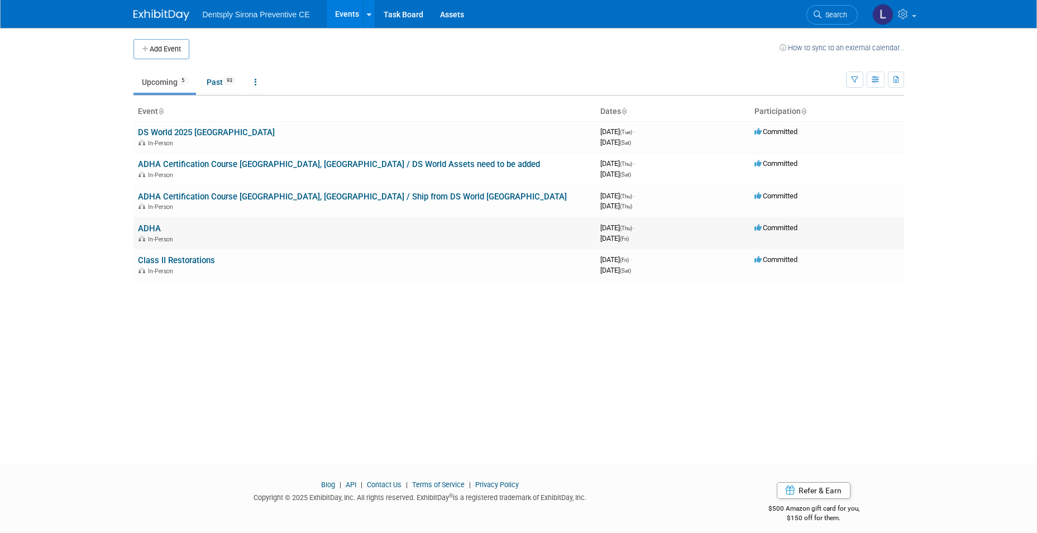
click at [151, 232] on link "ADHA" at bounding box center [149, 228] width 23 height 10
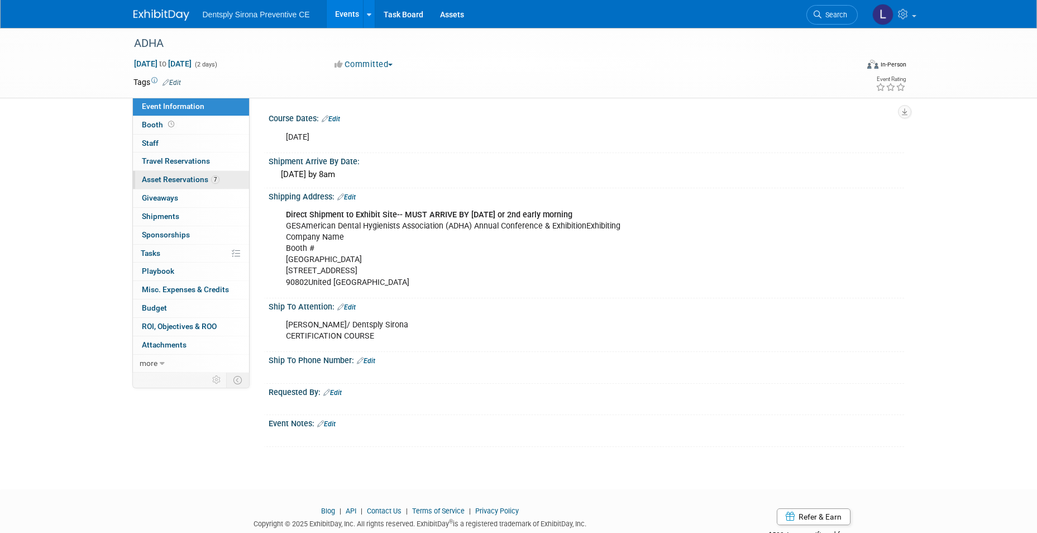
click at [197, 173] on link "7 Asset Reservations 7" at bounding box center [191, 180] width 116 height 18
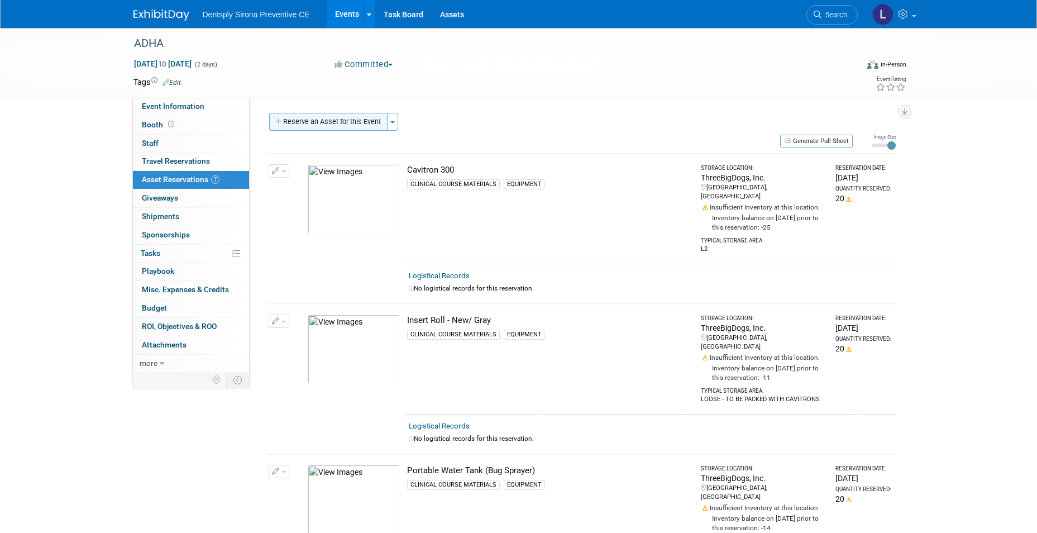
click at [343, 118] on button "Reserve an Asset for this Event" at bounding box center [328, 122] width 118 height 18
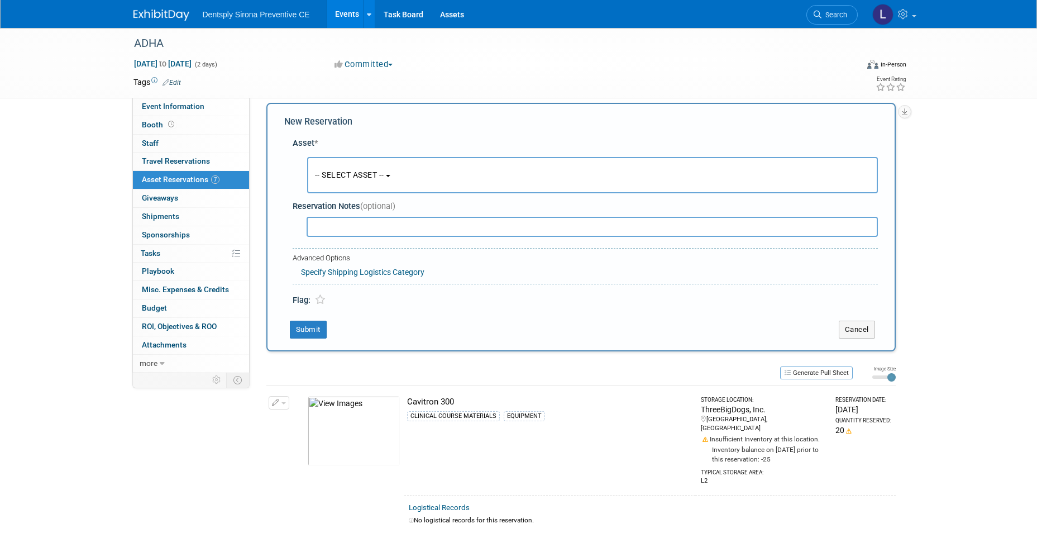
scroll to position [11, 0]
click at [344, 170] on span "-- SELECT ASSET --" at bounding box center [349, 174] width 69 height 9
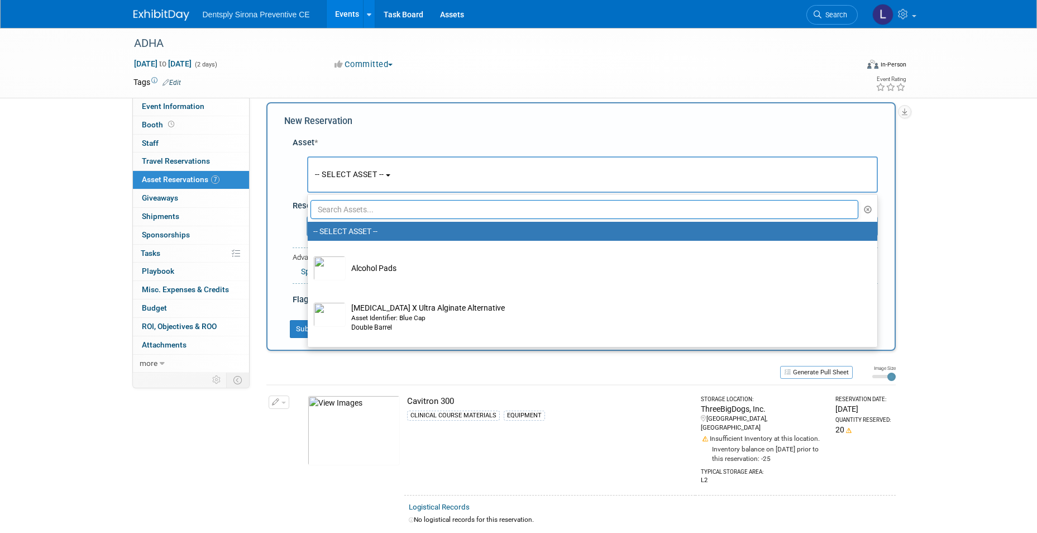
click at [351, 209] on input "text" at bounding box center [584, 209] width 548 height 19
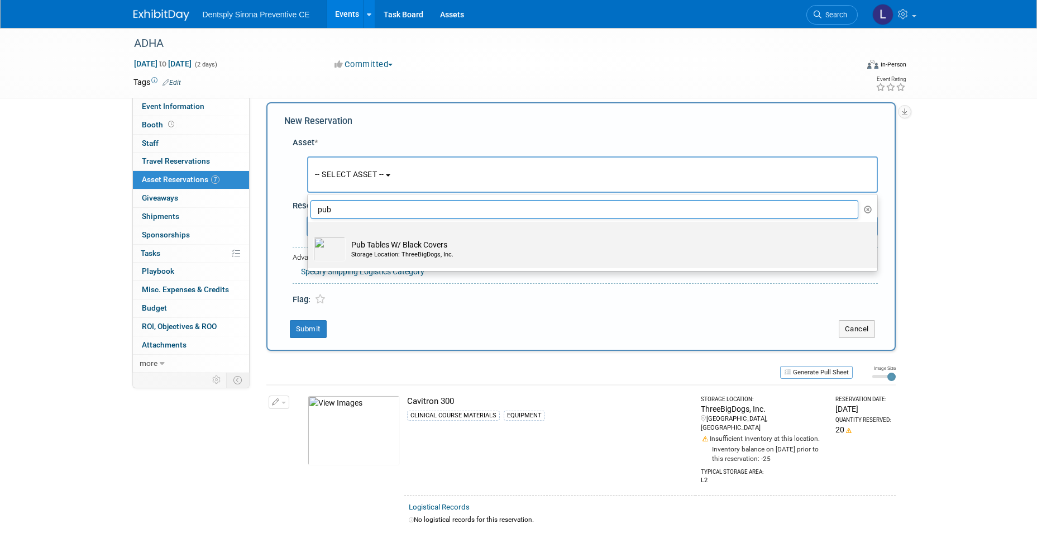
type input "pub"
click at [354, 238] on td "Pub Tables W/ Black Covers Storage Location: ThreeBigDogs, Inc." at bounding box center [600, 249] width 509 height 25
click at [309, 235] on input "Pub Tables W/ Black Covers Storage Location: ThreeBigDogs, Inc." at bounding box center [305, 231] width 7 height 7
select select "10718894"
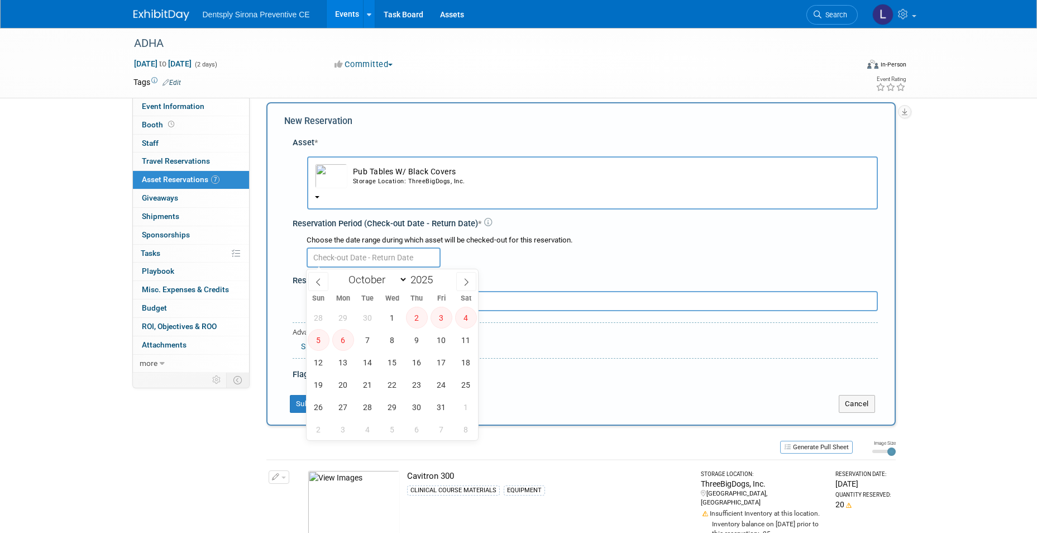
click at [349, 259] on input "text" at bounding box center [373, 257] width 134 height 20
click at [313, 284] on span at bounding box center [318, 281] width 20 height 19
select select "8"
click at [342, 404] on span "29" at bounding box center [343, 407] width 22 height 22
click at [387, 406] on span "1" at bounding box center [392, 407] width 22 height 22
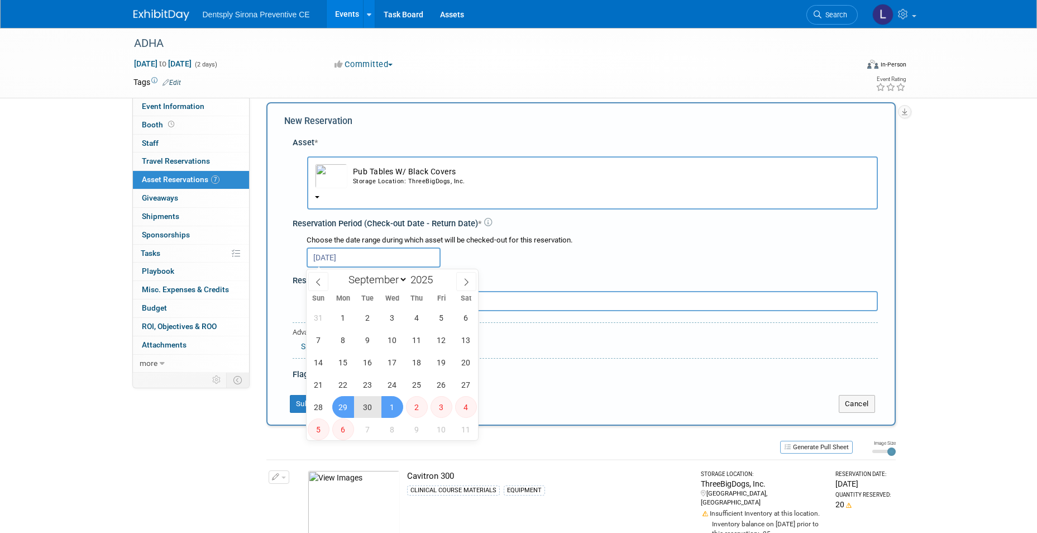
type input "Sep 29, 2025 to Oct 1, 2025"
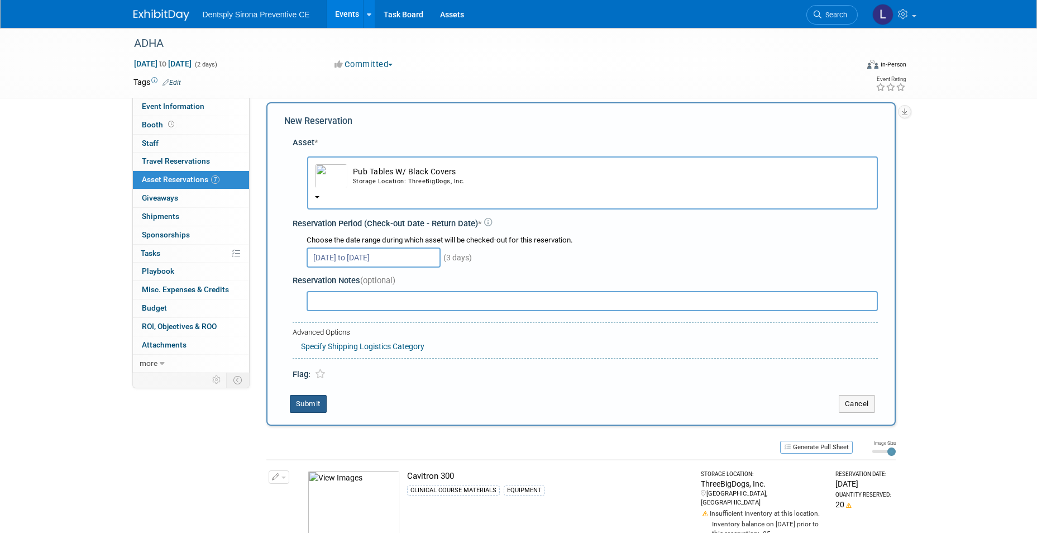
click at [315, 400] on button "Submit" at bounding box center [308, 404] width 37 height 18
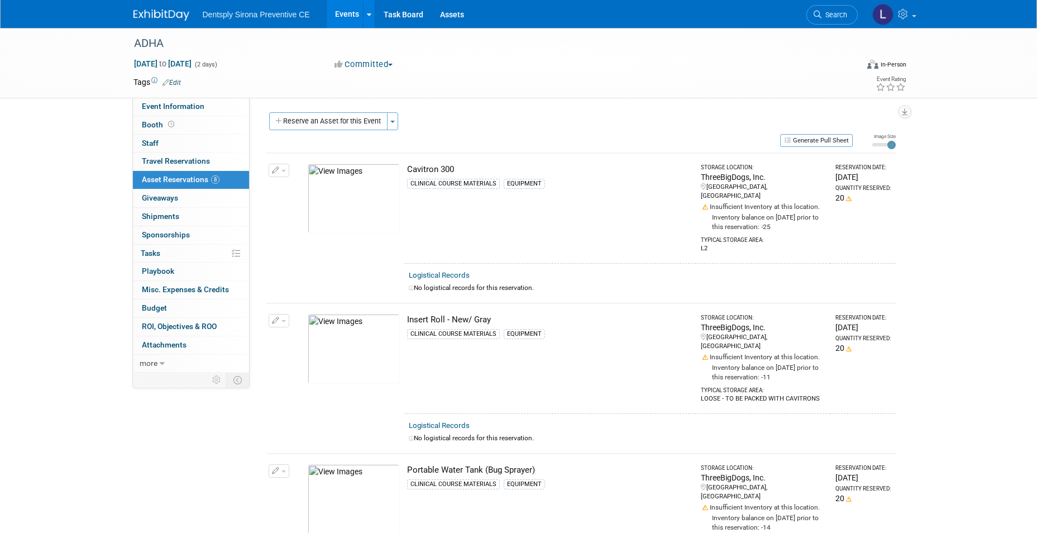
scroll to position [0, 0]
click at [343, 116] on button "Reserve an Asset for this Event" at bounding box center [328, 122] width 118 height 18
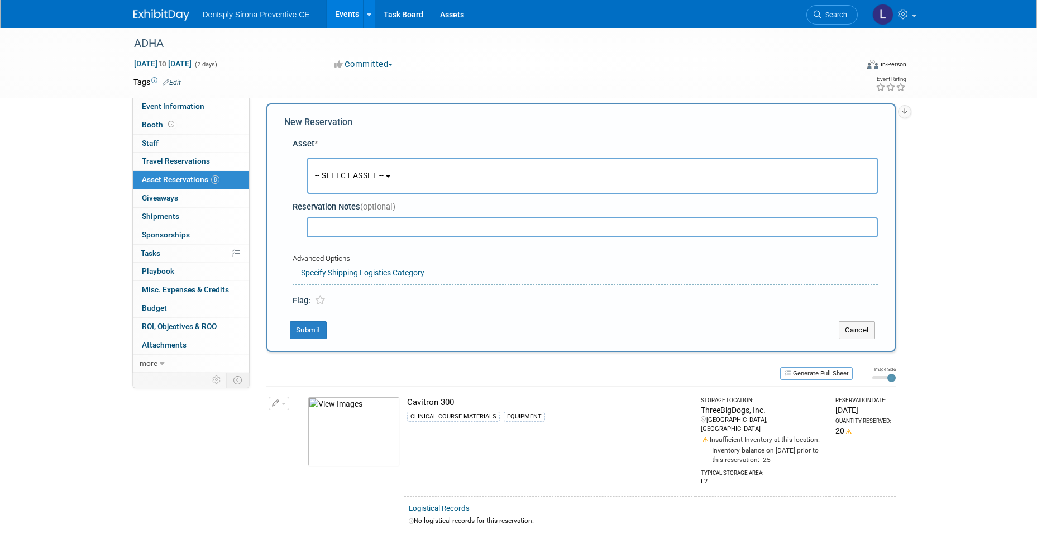
scroll to position [11, 0]
click at [356, 170] on span "-- SELECT ASSET --" at bounding box center [349, 174] width 69 height 9
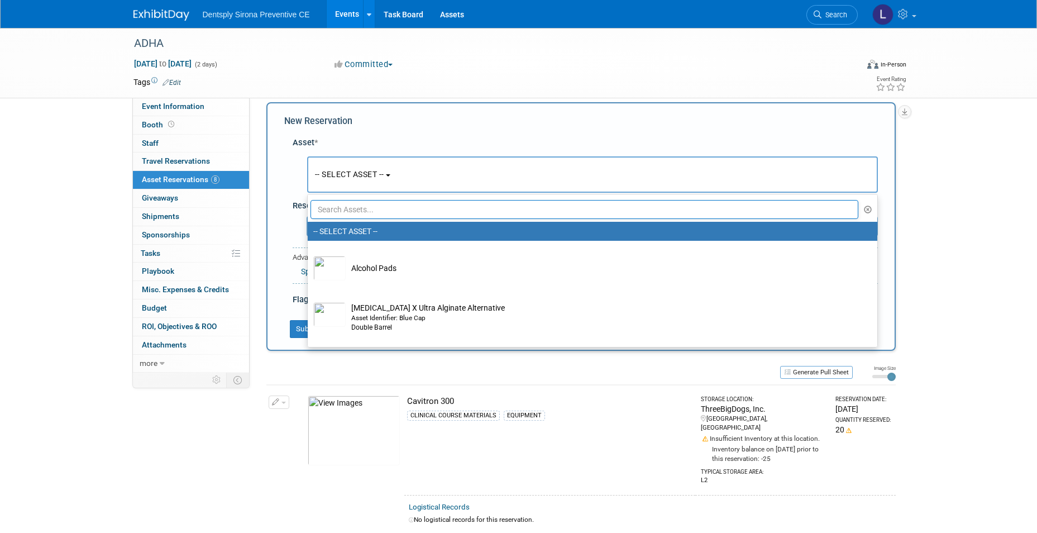
click at [363, 207] on input "text" at bounding box center [584, 209] width 548 height 19
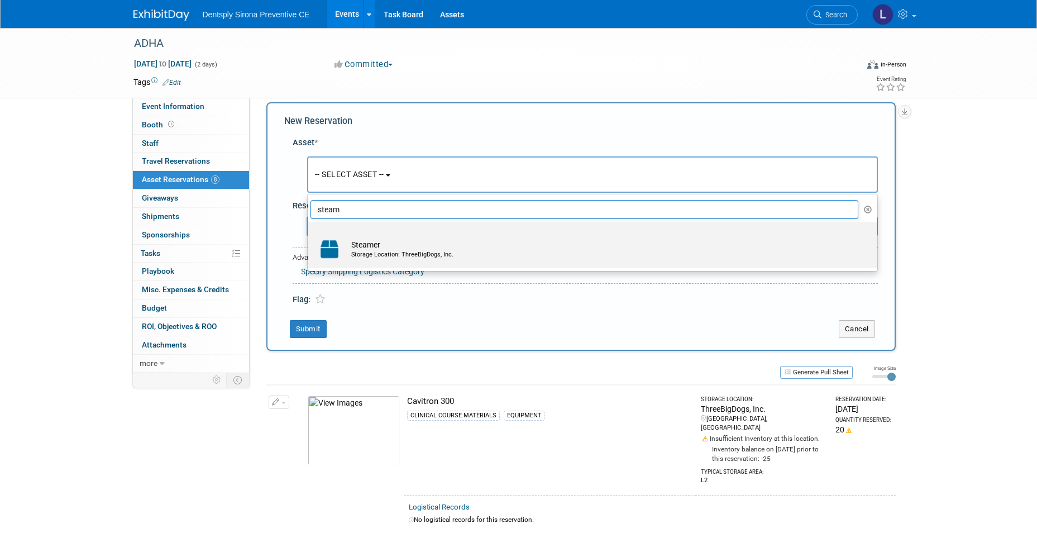
type input "steam"
click at [377, 252] on div "Storage Location: ThreeBigDogs, Inc." at bounding box center [603, 254] width 504 height 9
click at [309, 235] on input "Steamer Storage Location: ThreeBigDogs, Inc." at bounding box center [305, 231] width 7 height 7
select select "10727148"
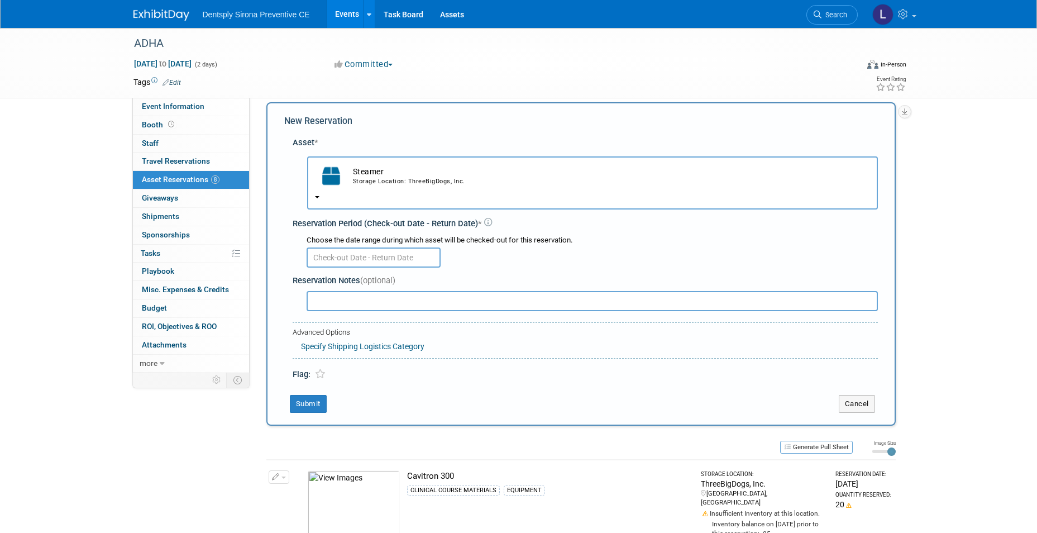
click at [379, 262] on input "text" at bounding box center [373, 257] width 134 height 20
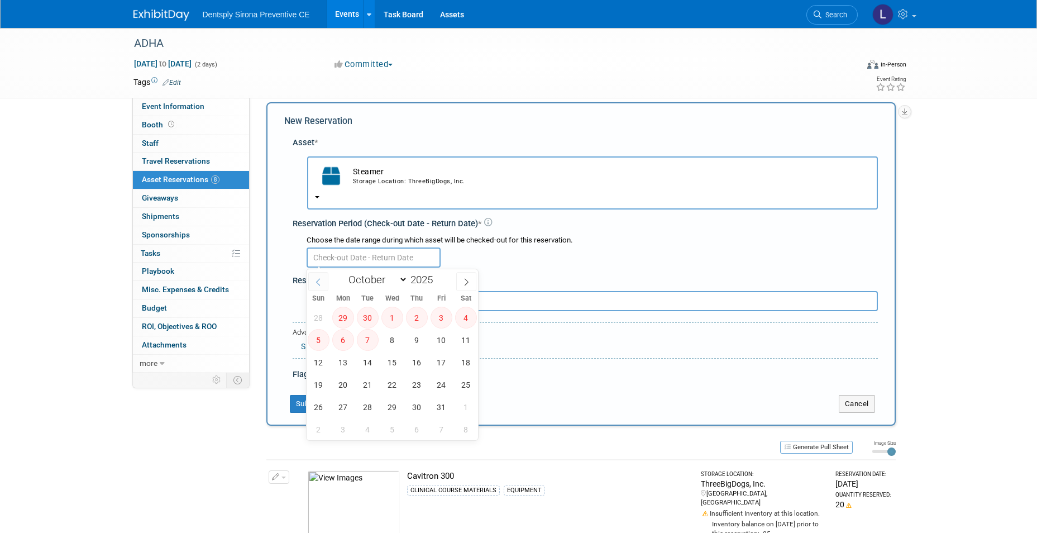
click at [313, 284] on span at bounding box center [318, 281] width 20 height 19
select select "8"
click at [341, 390] on span "22" at bounding box center [343, 384] width 22 height 22
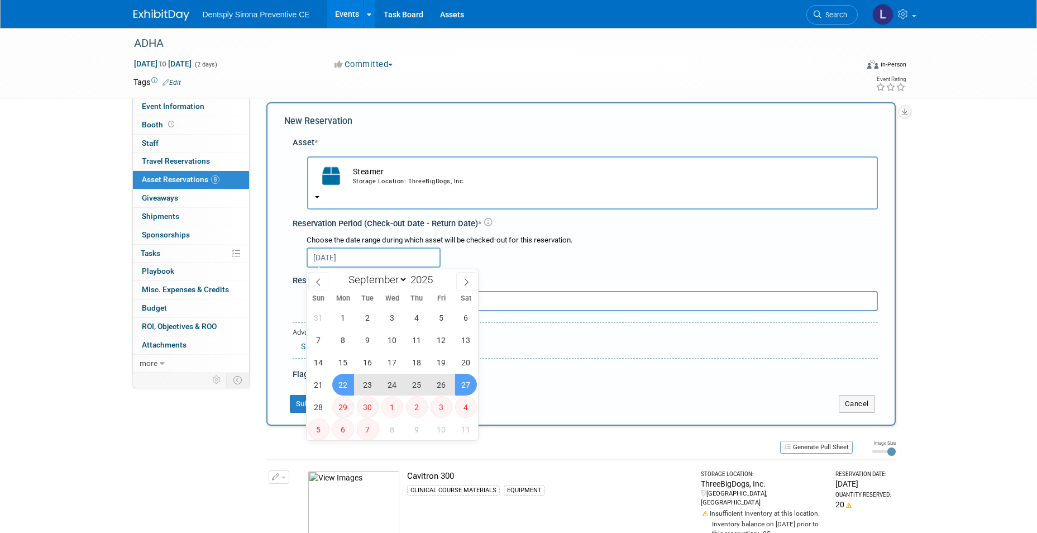
click at [470, 387] on span "27" at bounding box center [466, 384] width 22 height 22
type input "Sep 22, 2025 to Sep 27, 2025"
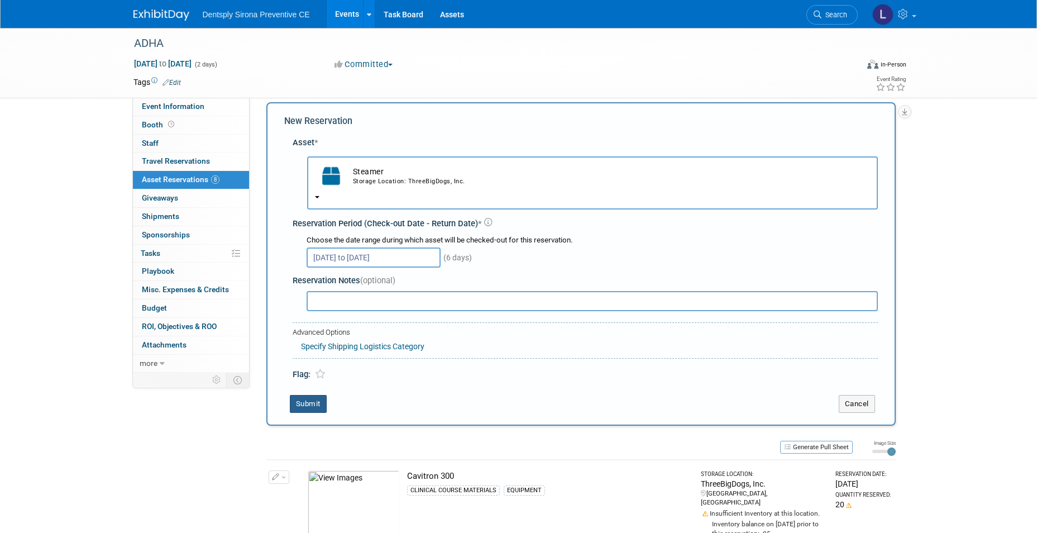
click at [302, 403] on button "Submit" at bounding box center [308, 404] width 37 height 18
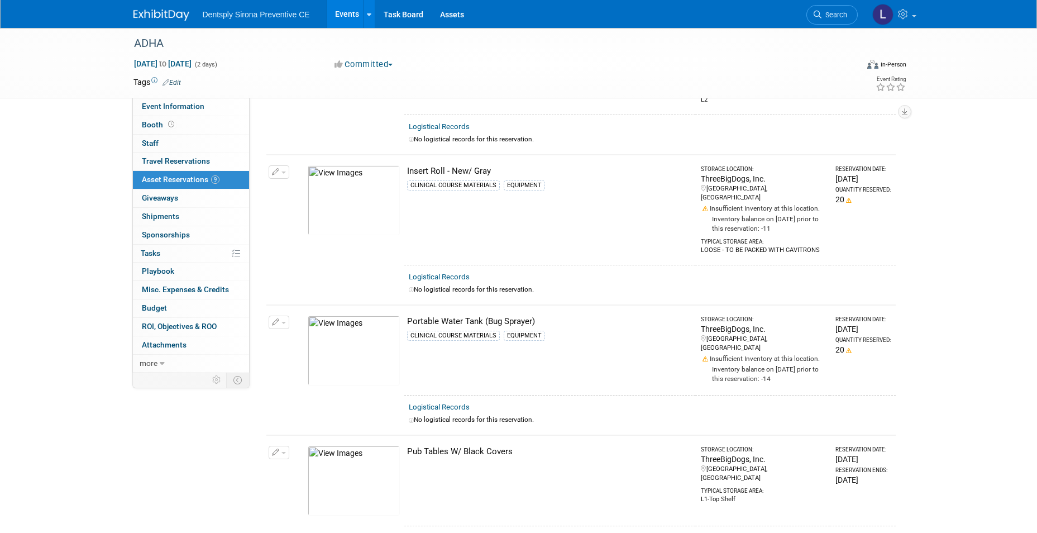
scroll to position [0, 0]
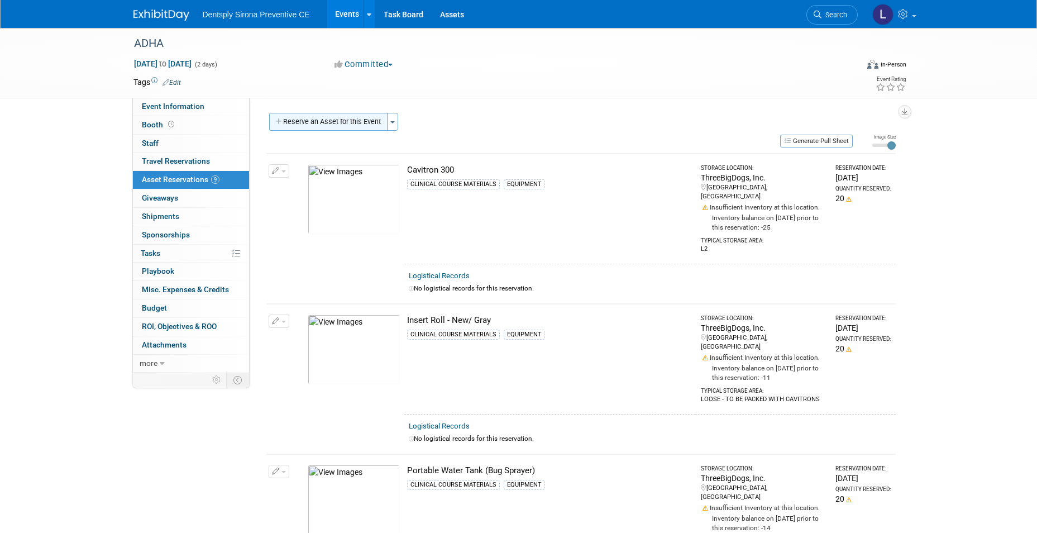
click at [347, 122] on button "Reserve an Asset for this Event" at bounding box center [328, 122] width 118 height 18
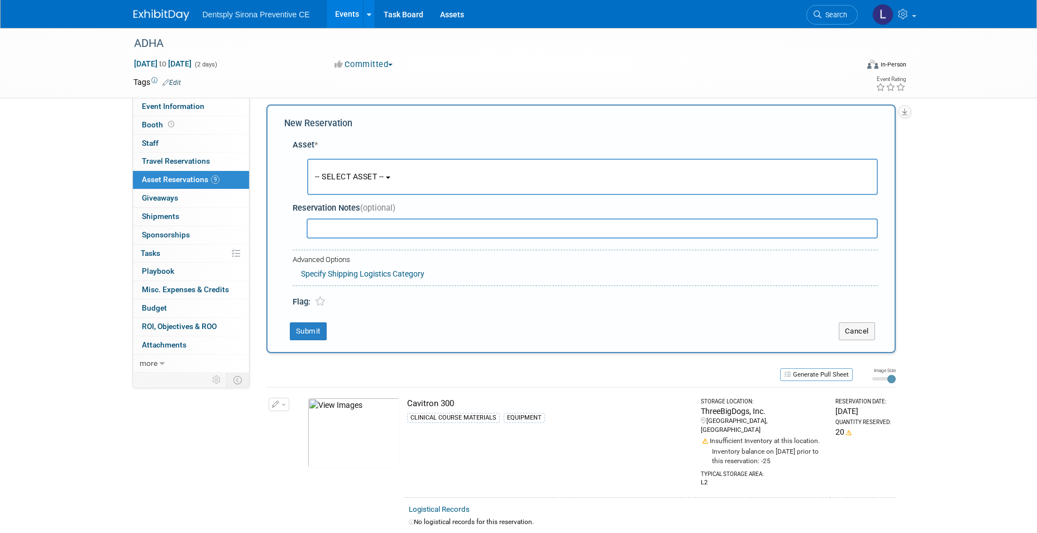
scroll to position [11, 0]
click at [354, 171] on span "-- SELECT ASSET --" at bounding box center [349, 174] width 69 height 9
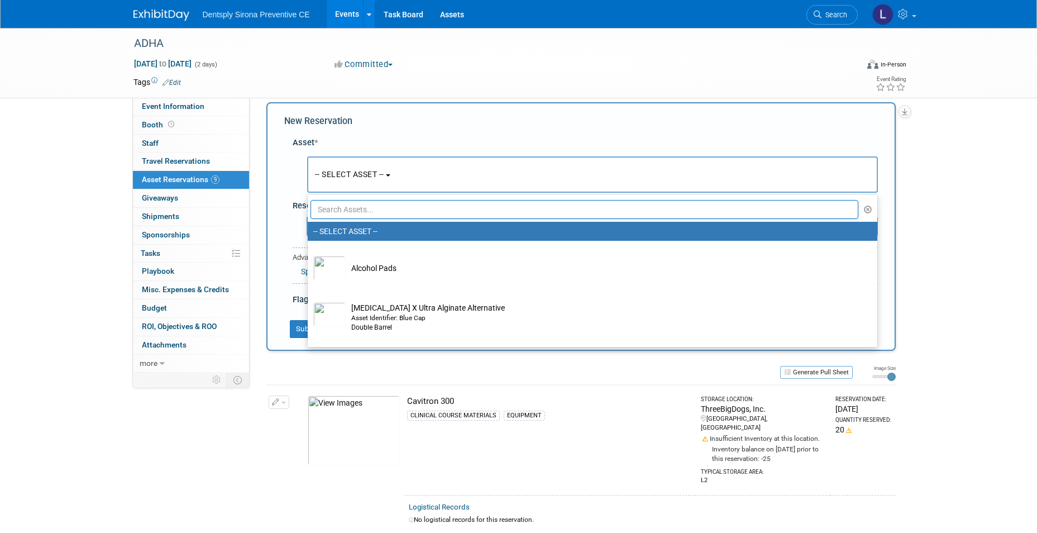
click at [354, 198] on ul "-- SELECT ASSET -- Alcohol Pads Algin X Ultra Alginate Alternative Asset Identi…" at bounding box center [592, 271] width 571 height 154
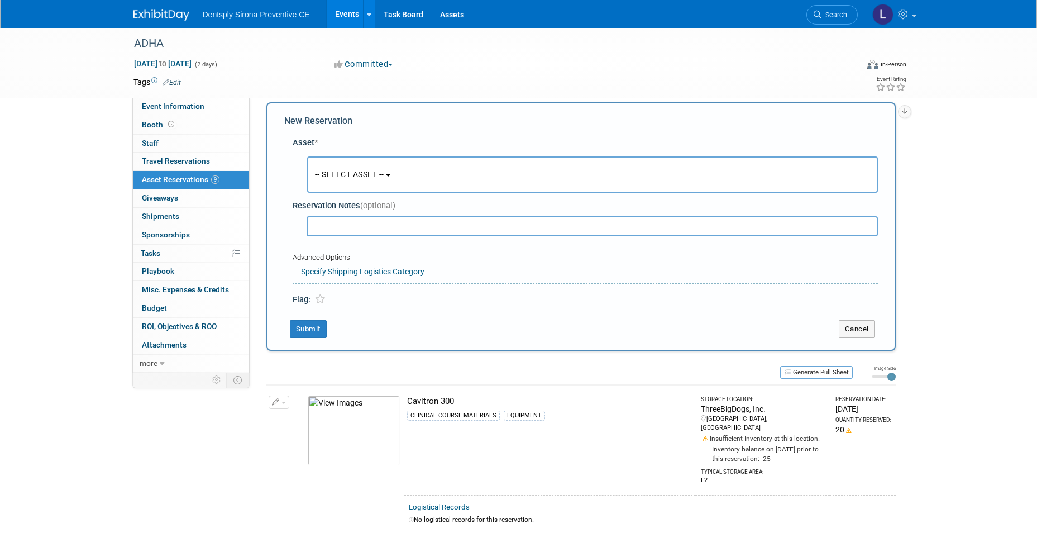
click at [365, 164] on button "-- SELECT ASSET --" at bounding box center [592, 174] width 571 height 36
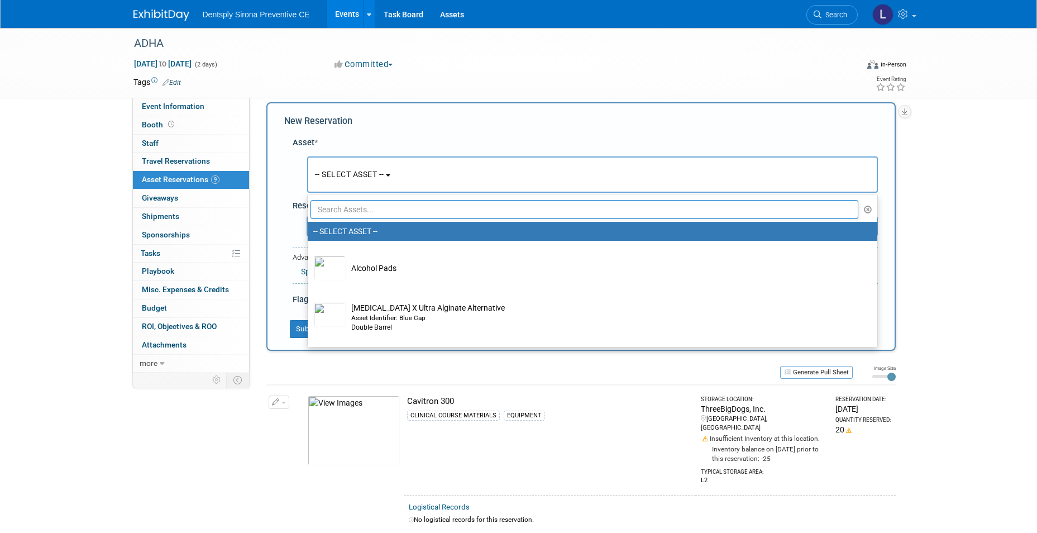
click at [352, 210] on input "text" at bounding box center [584, 209] width 548 height 19
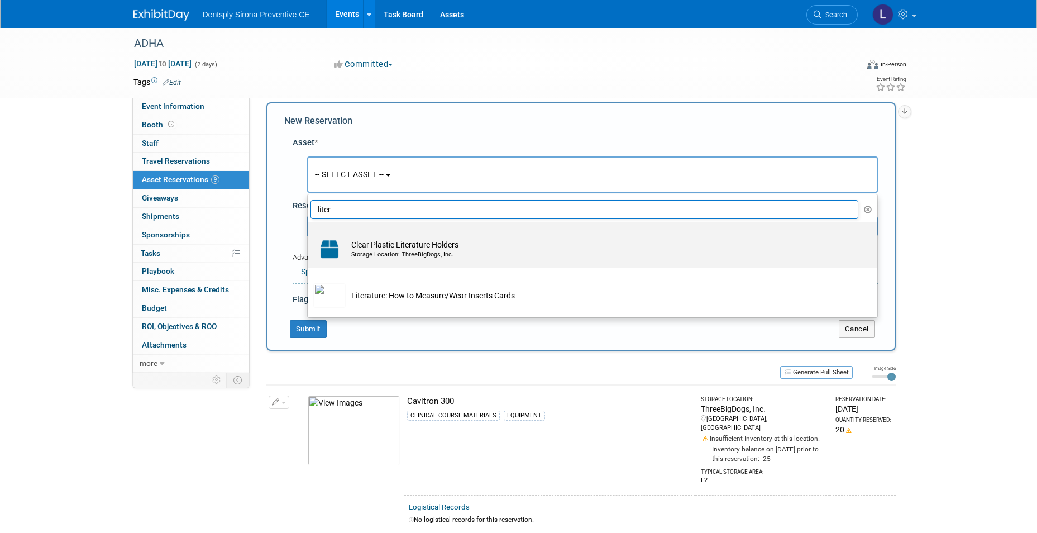
type input "liter"
click at [352, 259] on td "Clear Plastic Literature Holders Storage Location: ThreeBigDogs, Inc." at bounding box center [600, 249] width 509 height 25
click at [309, 235] on input "Clear Plastic Literature Holders Storage Location: ThreeBigDogs, Inc." at bounding box center [305, 231] width 7 height 7
select select "10718897"
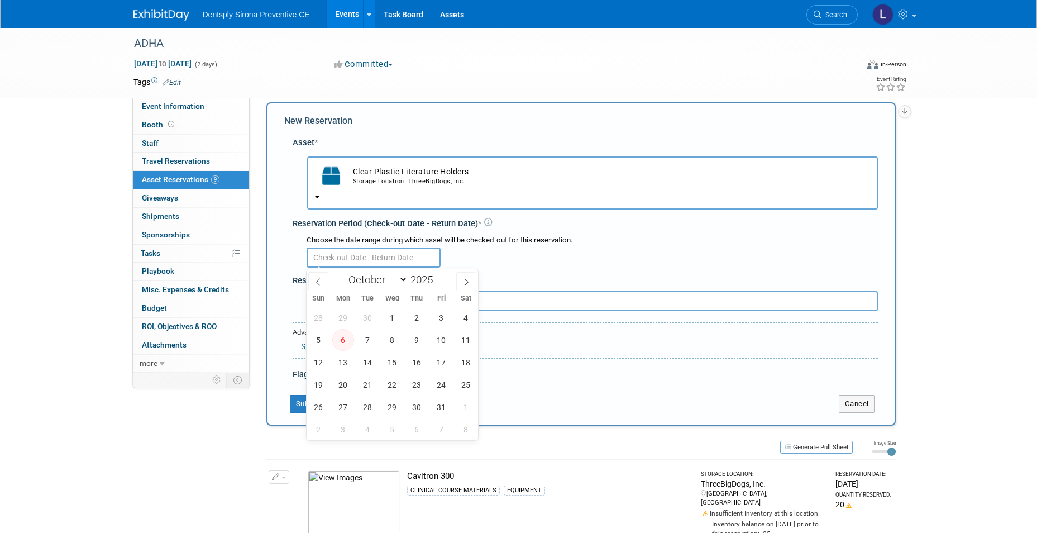
click at [352, 260] on input "text" at bounding box center [373, 257] width 134 height 20
click at [320, 283] on icon at bounding box center [318, 282] width 8 height 8
select select "8"
click at [344, 406] on span "29" at bounding box center [343, 407] width 22 height 22
click at [362, 405] on span "30" at bounding box center [368, 407] width 22 height 22
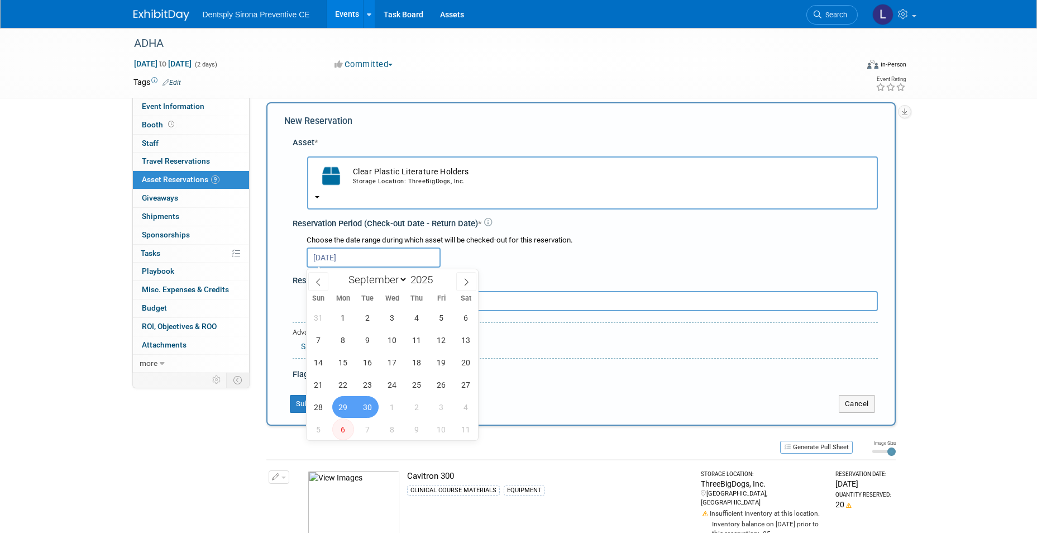
type input "Sep 29, 2025 to Sep 30, 2025"
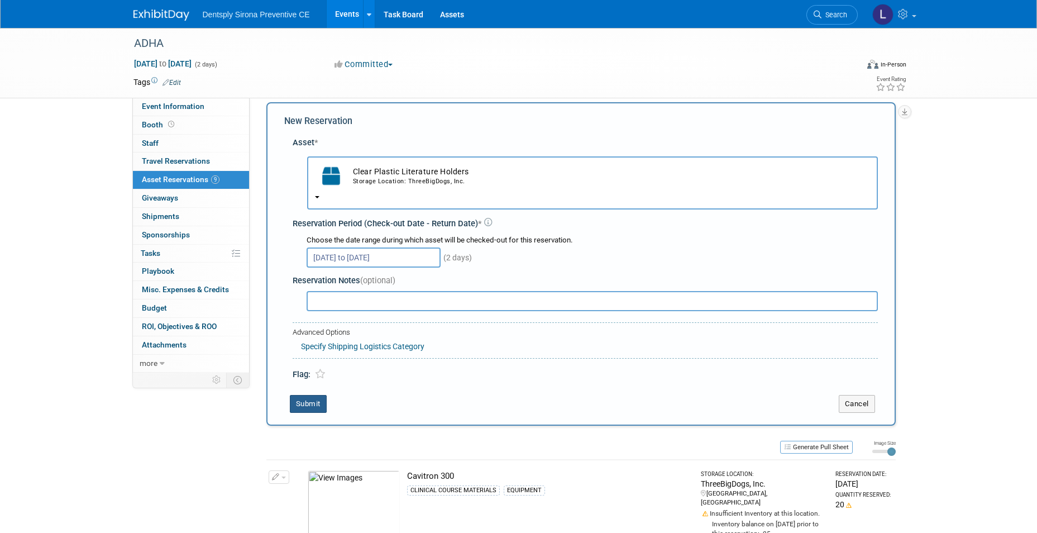
click at [306, 407] on button "Submit" at bounding box center [308, 404] width 37 height 18
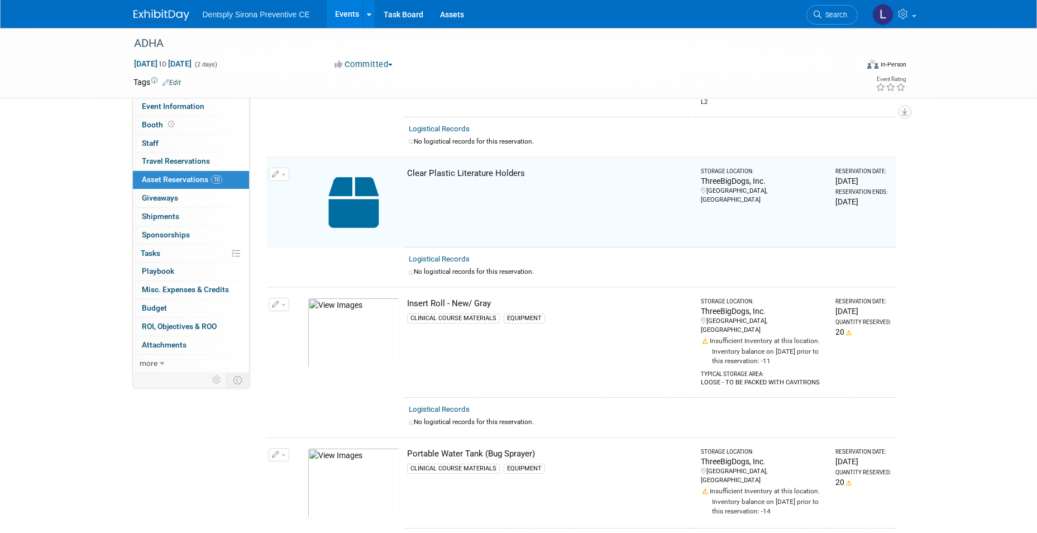
scroll to position [155, 0]
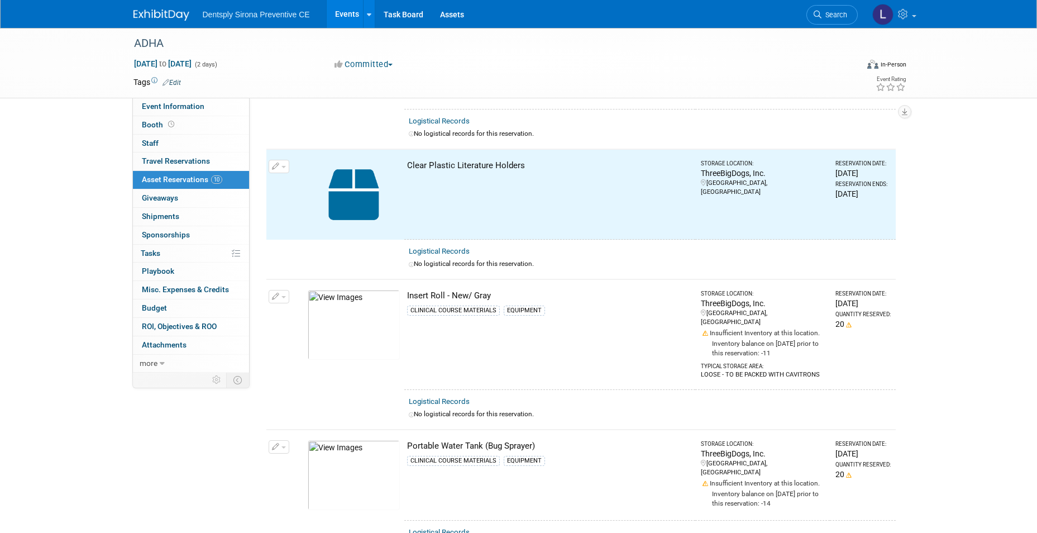
click at [279, 160] on button "button" at bounding box center [279, 166] width 21 height 13
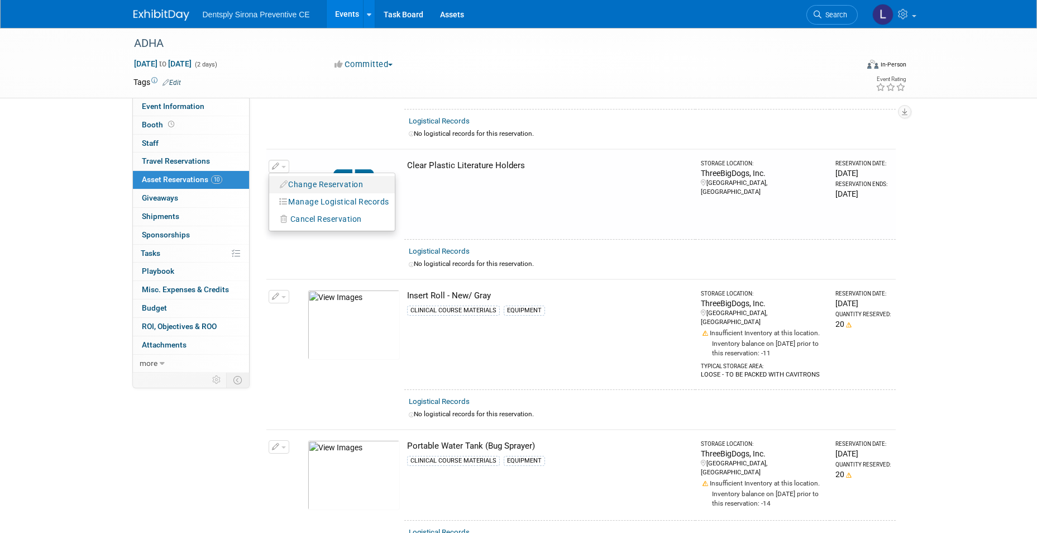
click at [299, 177] on button "Change Reservation" at bounding box center [322, 184] width 94 height 15
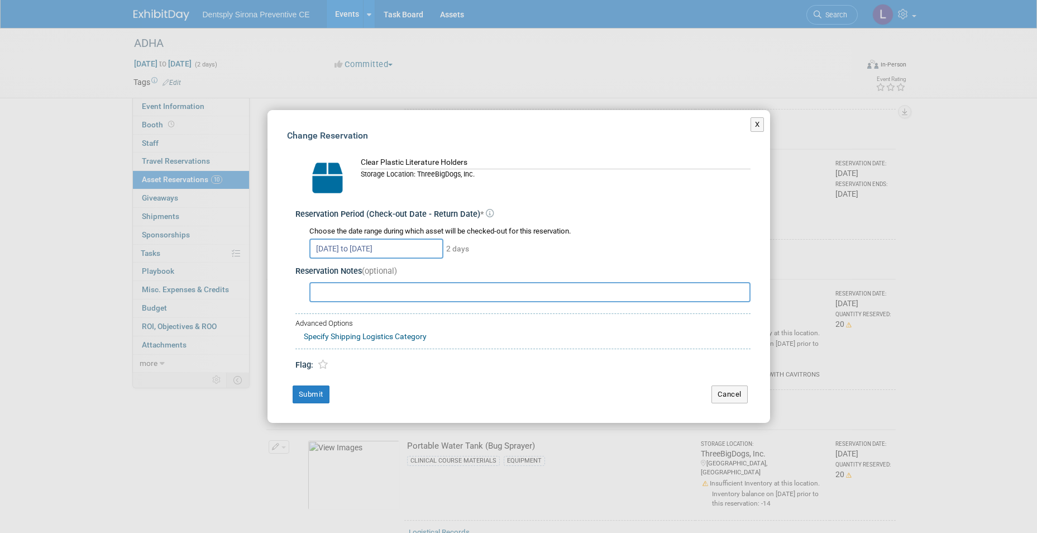
click at [349, 296] on input "text" at bounding box center [529, 292] width 441 height 20
type input "ALL"
click at [319, 389] on button "Submit" at bounding box center [311, 394] width 37 height 18
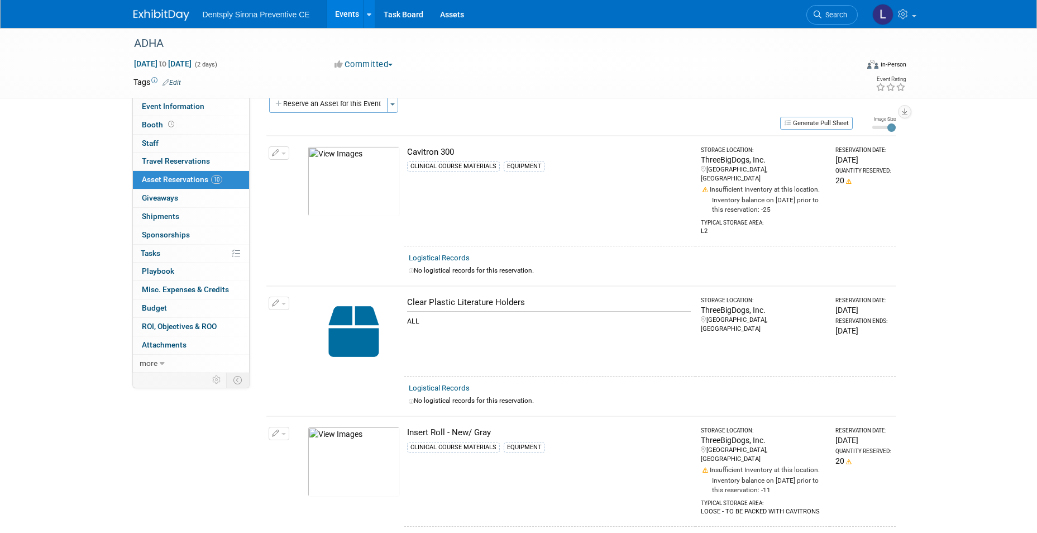
scroll to position [0, 0]
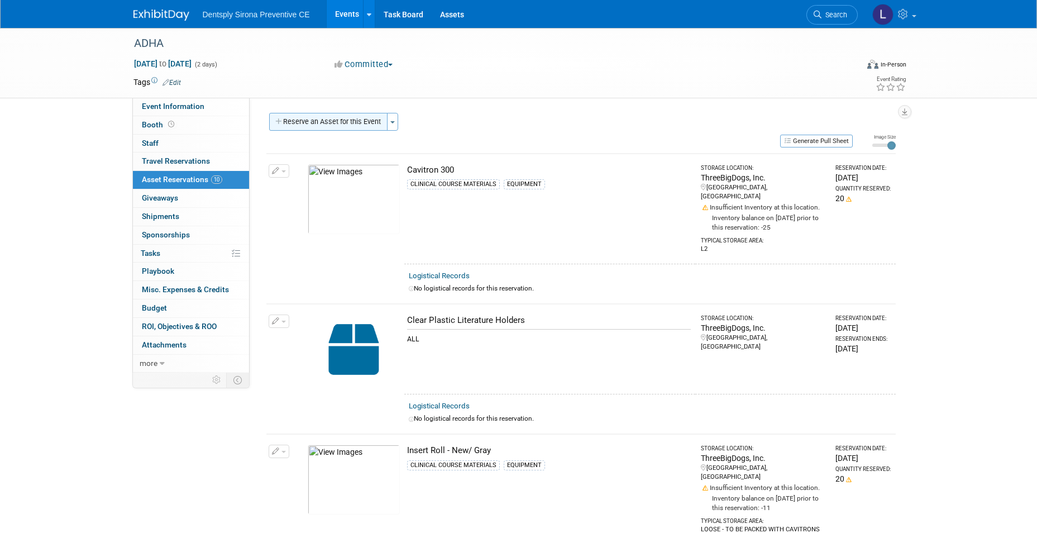
click at [327, 122] on button "Reserve an Asset for this Event" at bounding box center [328, 122] width 118 height 18
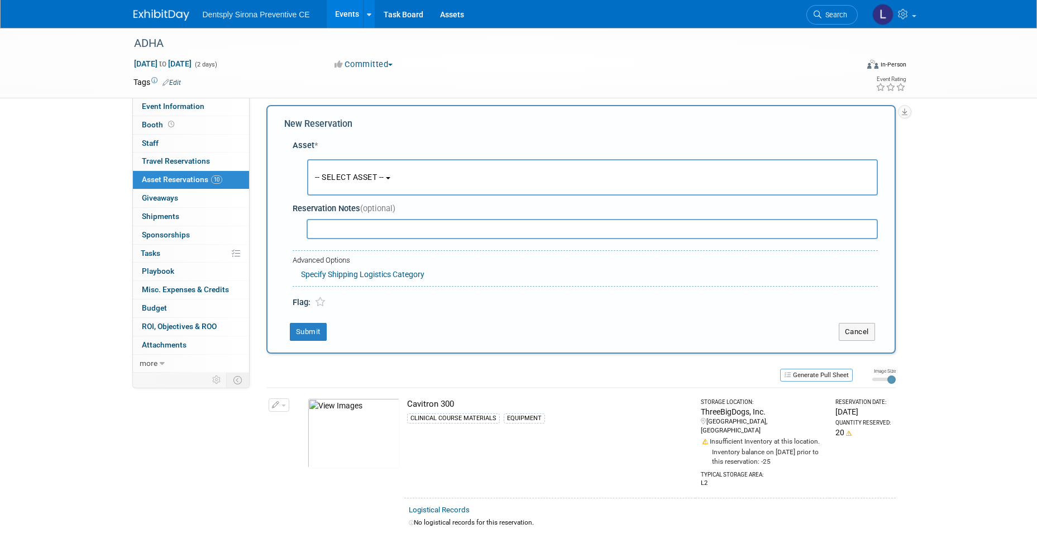
scroll to position [11, 0]
click at [342, 176] on span "-- SELECT ASSET --" at bounding box center [349, 174] width 69 height 9
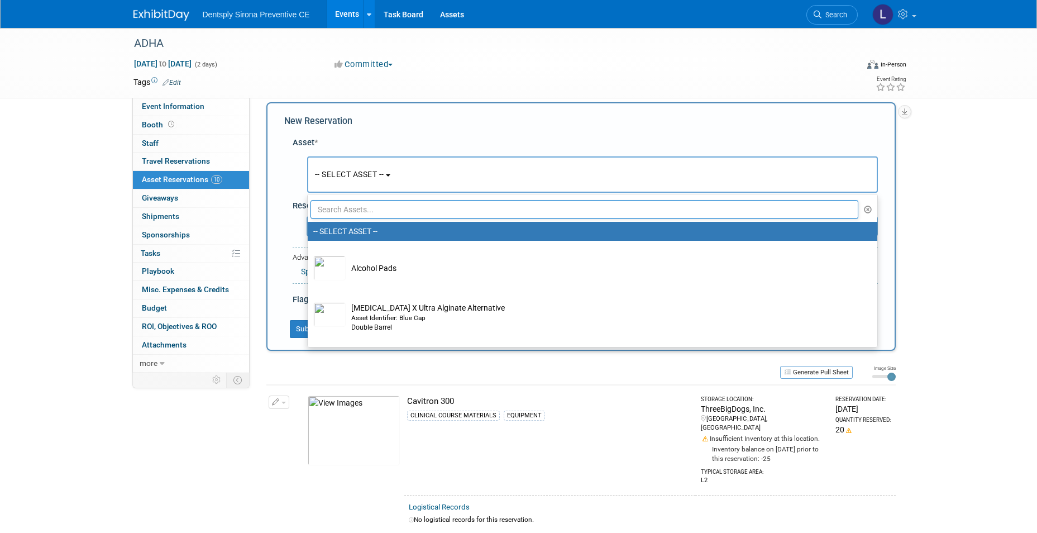
click at [356, 215] on input "text" at bounding box center [584, 209] width 548 height 19
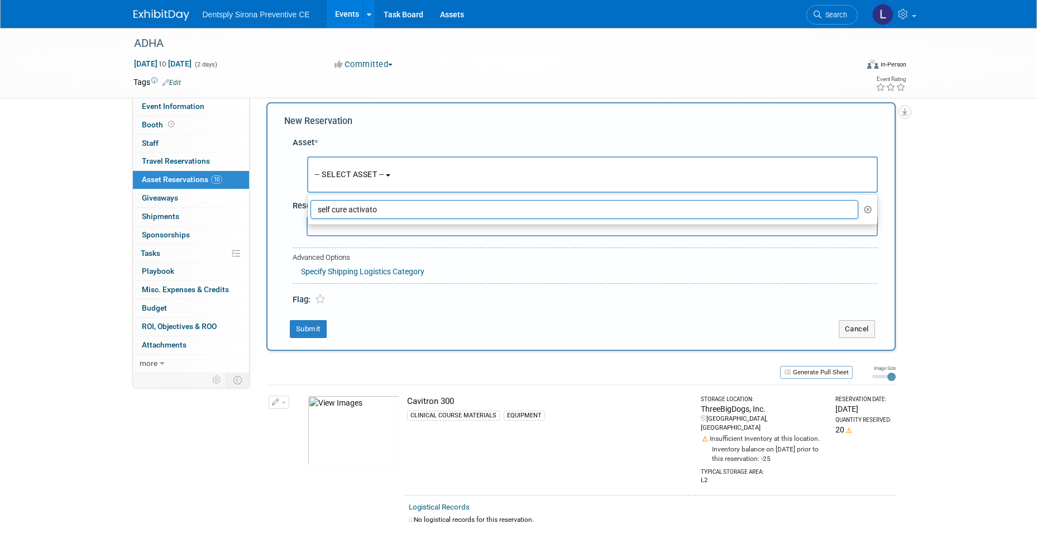
type input "self cure activator"
drag, startPoint x: 390, startPoint y: 209, endPoint x: 302, endPoint y: 224, distance: 88.8
click at [302, 224] on div "Asset * -- SELECT ASSET -- <table style='display: inline-block; border-style:no…" at bounding box center [580, 218] width 593 height 175
click at [348, 181] on button "-- SELECT ASSET --" at bounding box center [592, 174] width 571 height 36
click at [396, 208] on input "self cure activator" at bounding box center [584, 209] width 548 height 19
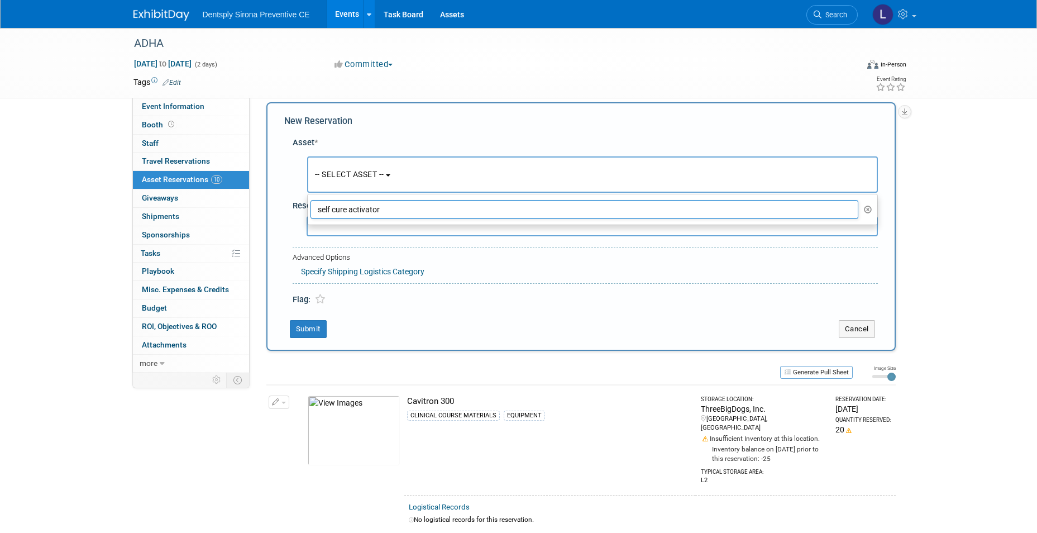
drag, startPoint x: 396, startPoint y: 208, endPoint x: 266, endPoint y: 209, distance: 130.1
click at [266, 209] on div "New Reservation Asset * -- SELECT ASSET -- <table style='display: inline-block;…" at bounding box center [580, 226] width 629 height 248
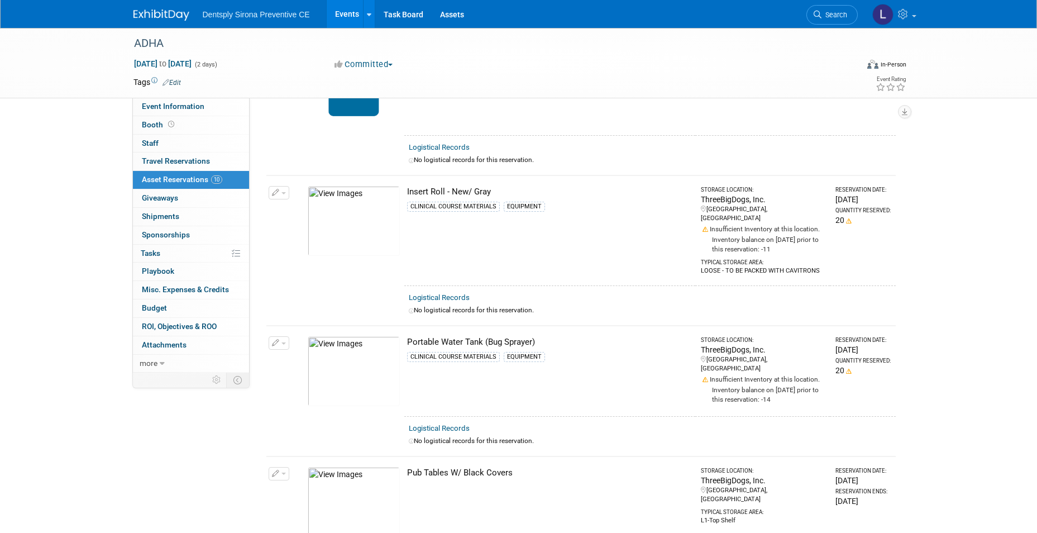
scroll to position [401, 0]
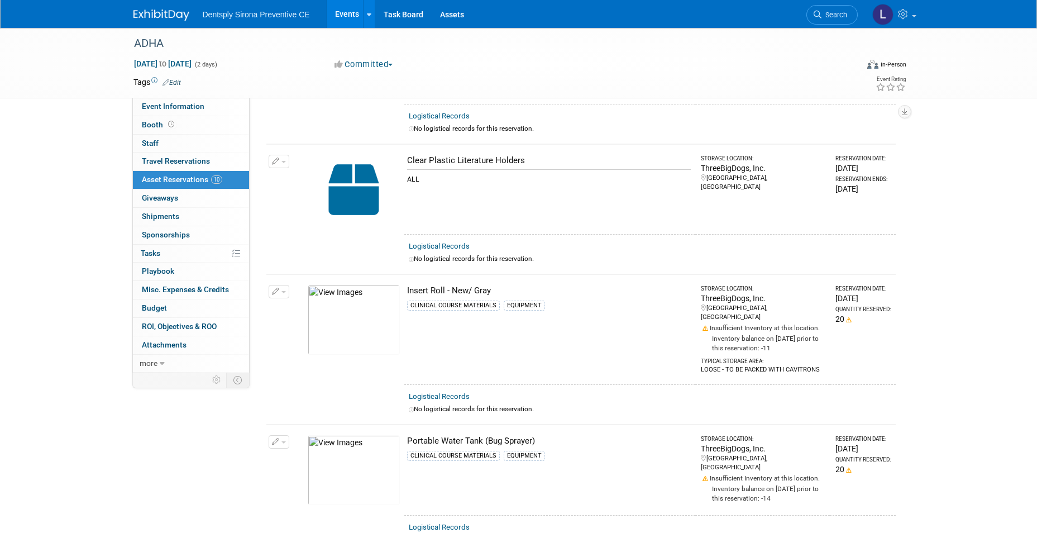
click at [346, 16] on link "Events" at bounding box center [347, 14] width 41 height 28
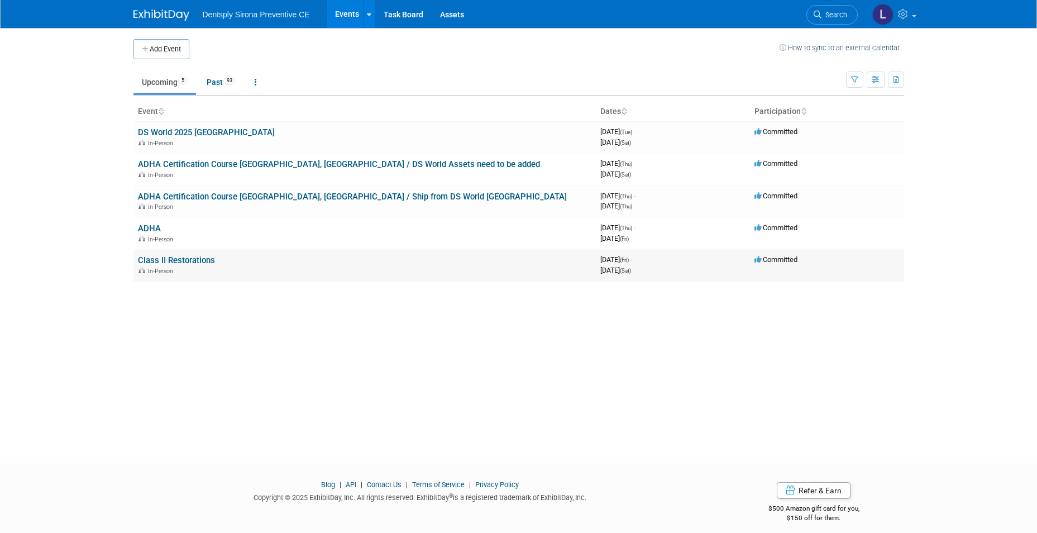
click at [156, 261] on link "Class II Restorations" at bounding box center [176, 260] width 77 height 10
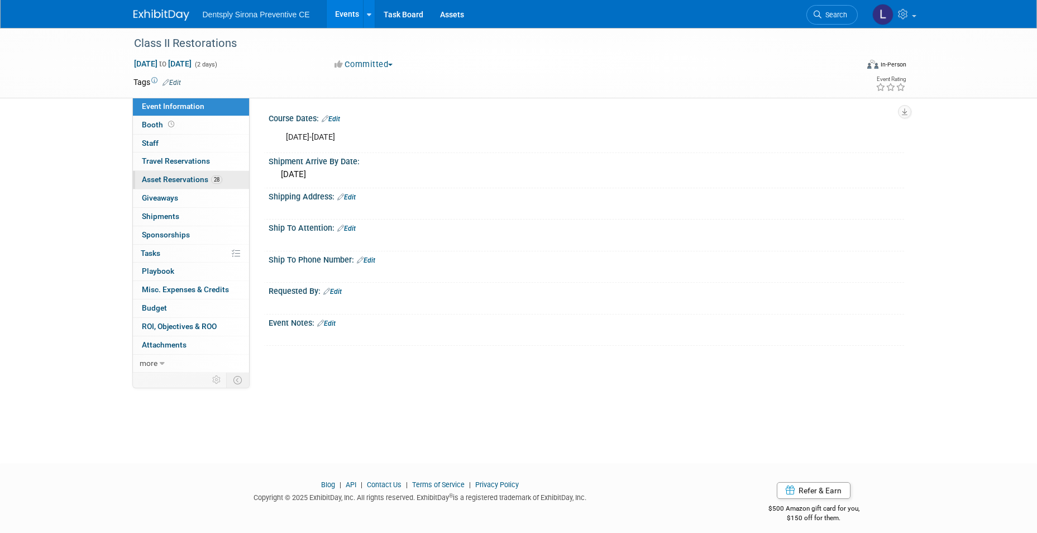
click at [192, 181] on span "Asset Reservations 28" at bounding box center [182, 179] width 80 height 9
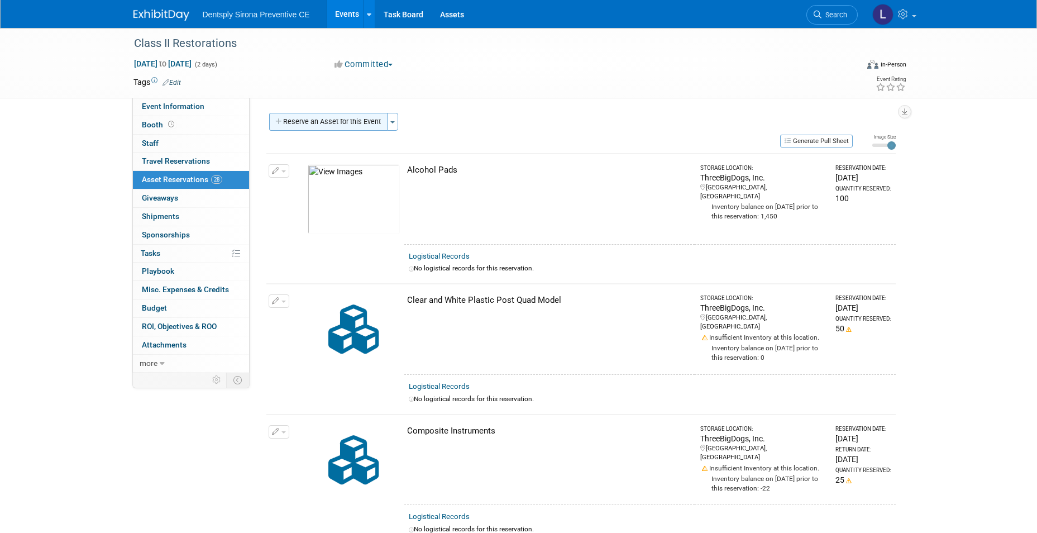
click at [338, 124] on button "Reserve an Asset for this Event" at bounding box center [328, 122] width 118 height 18
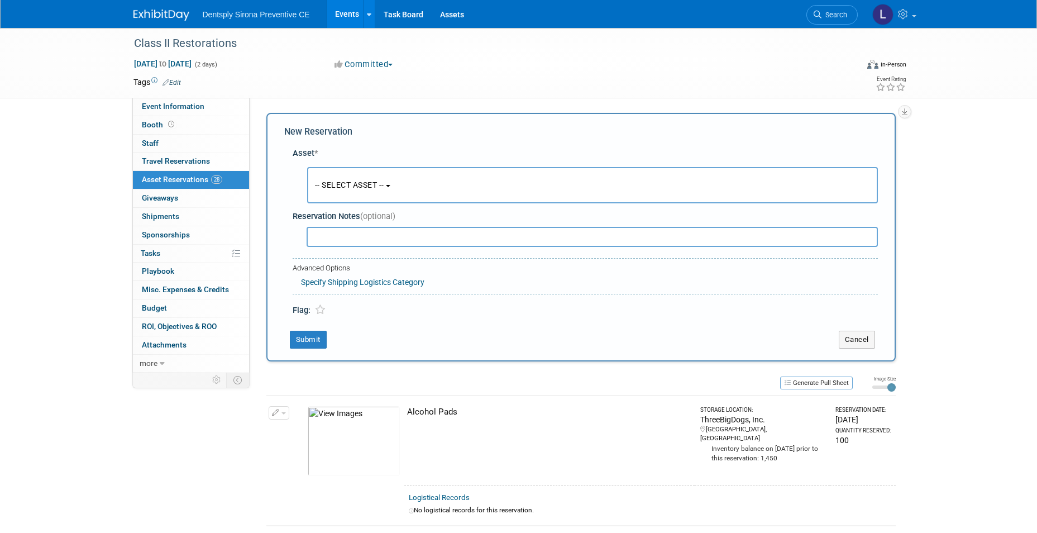
scroll to position [11, 0]
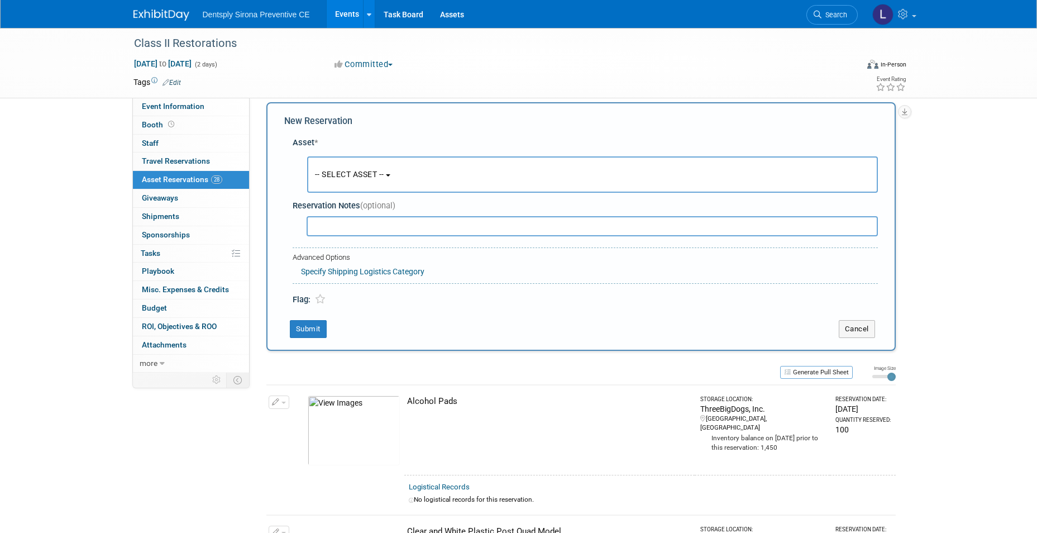
click at [342, 174] on span "-- SELECT ASSET --" at bounding box center [349, 174] width 69 height 9
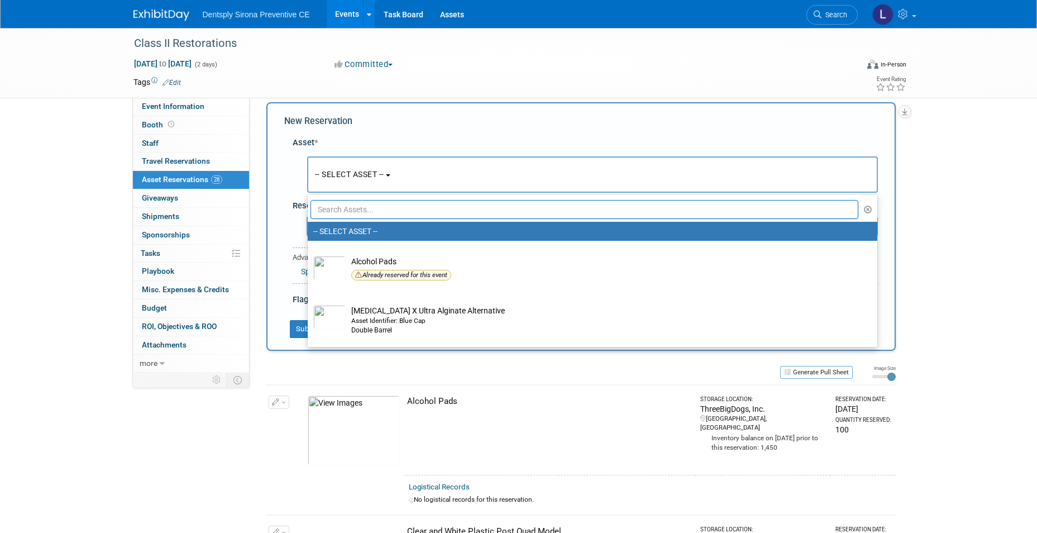
click at [349, 208] on input "text" at bounding box center [584, 209] width 548 height 19
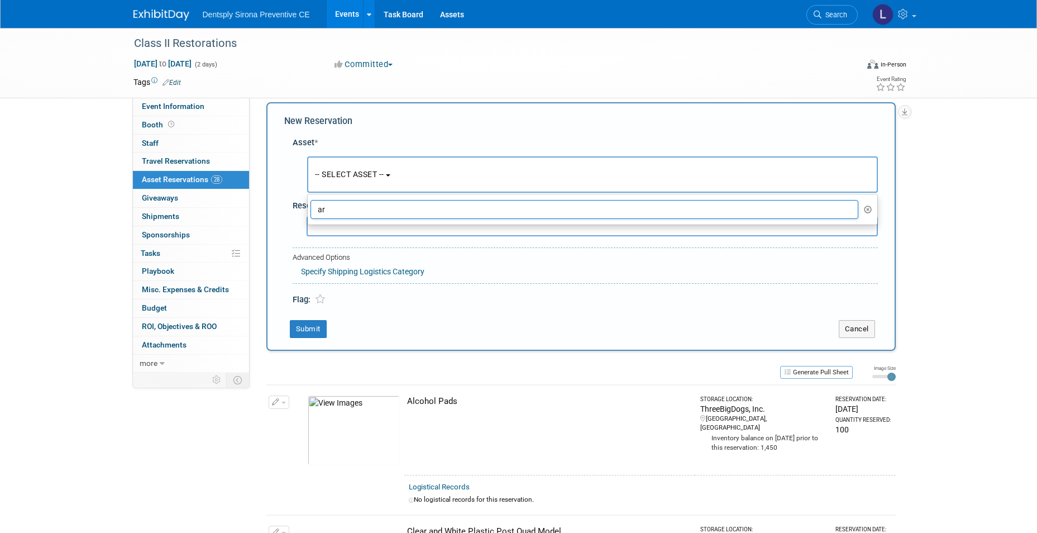
type input "a"
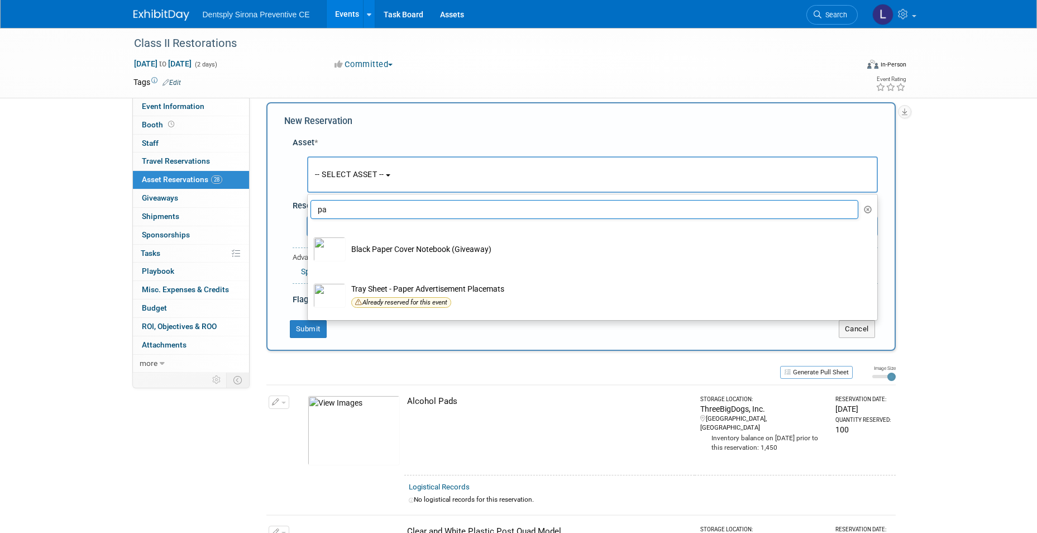
type input "p"
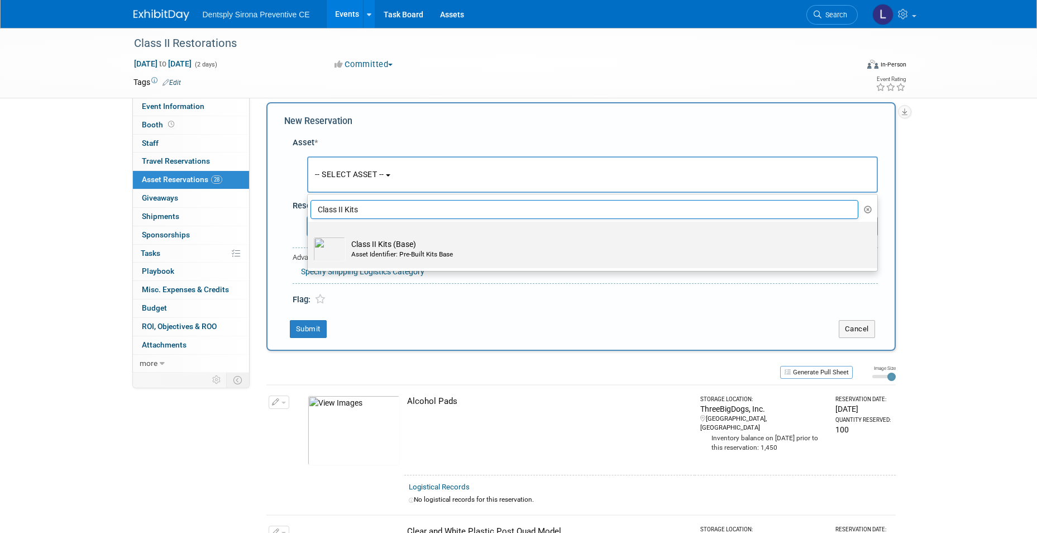
type input "Class II Kits"
click at [388, 249] on td "Class II Kits (Base) Asset Identifier: Pre-Built Kits Base" at bounding box center [600, 249] width 509 height 25
click at [309, 235] on input "Class II Kits (Base) Asset Identifier: Pre-Built Kits Base" at bounding box center [305, 231] width 7 height 7
select select "10720347"
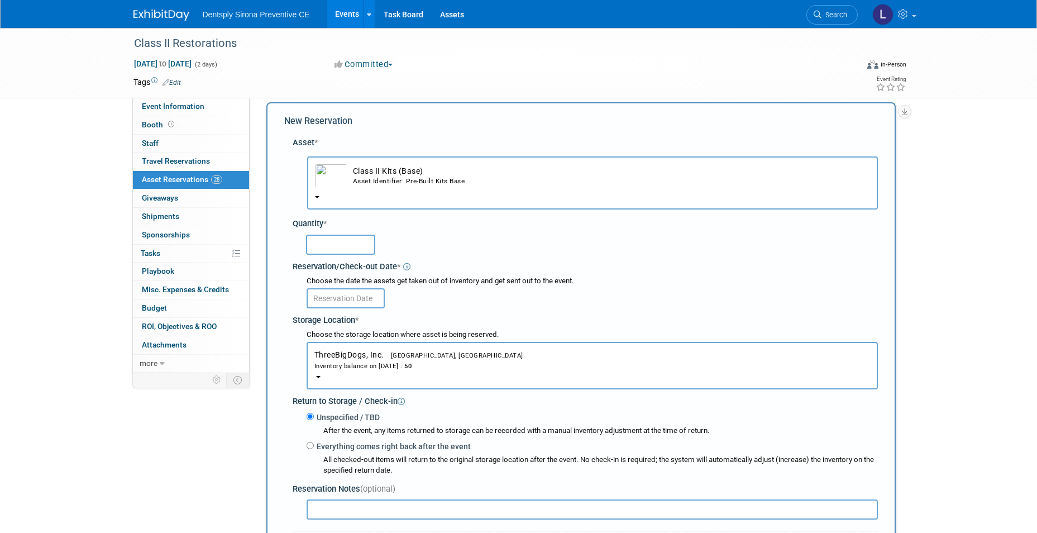
click at [346, 243] on input "text" at bounding box center [340, 244] width 69 height 20
click at [444, 170] on td "Class II Kits (Base) Asset Identifier: Pre-Built Kits Base" at bounding box center [608, 176] width 523 height 25
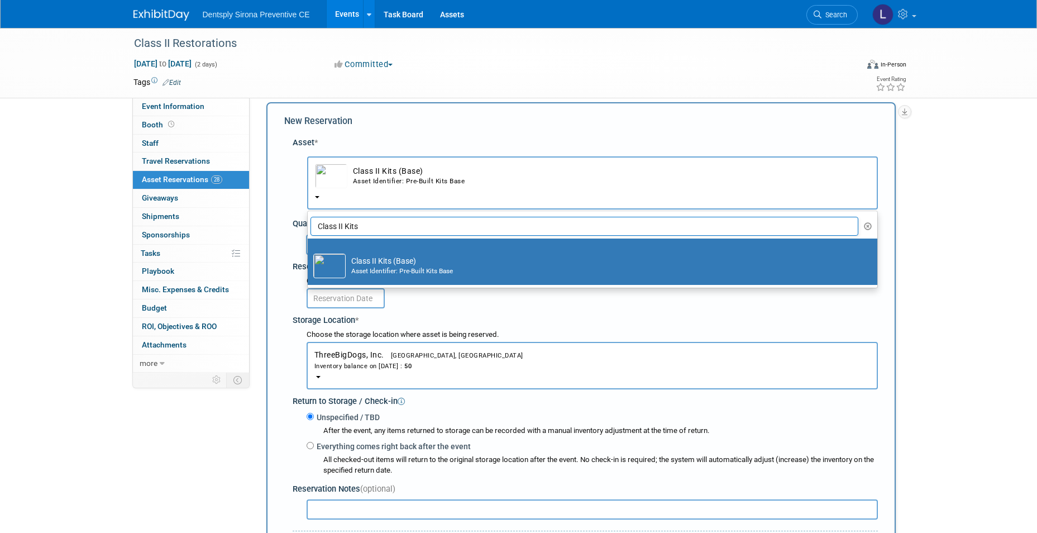
click at [869, 226] on icon "button" at bounding box center [868, 226] width 8 height 8
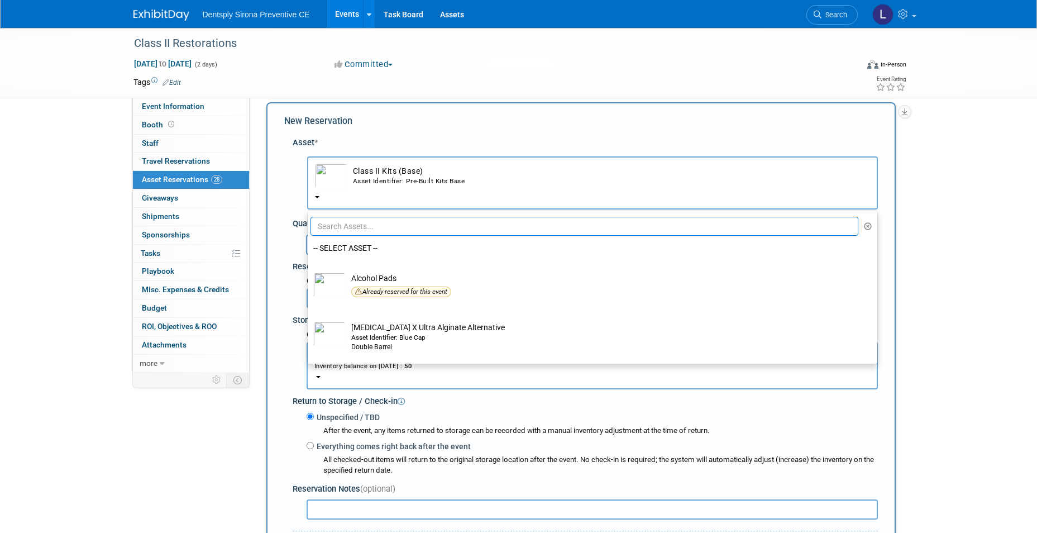
click at [494, 171] on td "Class II Kits (Base) Asset Identifier: Pre-Built Kits Base" at bounding box center [608, 176] width 523 height 25
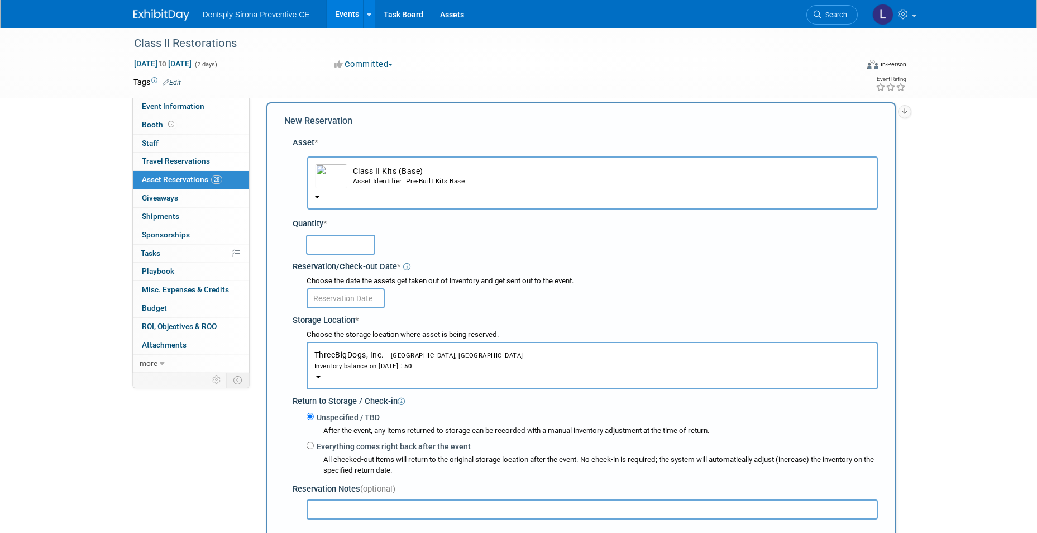
click at [377, 187] on td "Class II Kits (Base) Asset Identifier: Pre-Built Kits Base" at bounding box center [608, 176] width 523 height 25
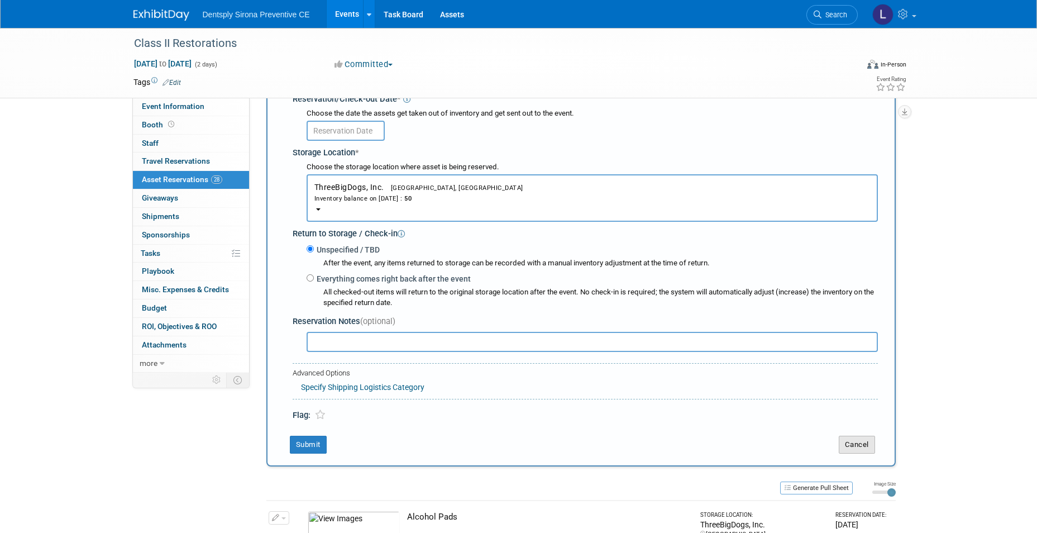
click at [845, 444] on button "Cancel" at bounding box center [857, 444] width 36 height 18
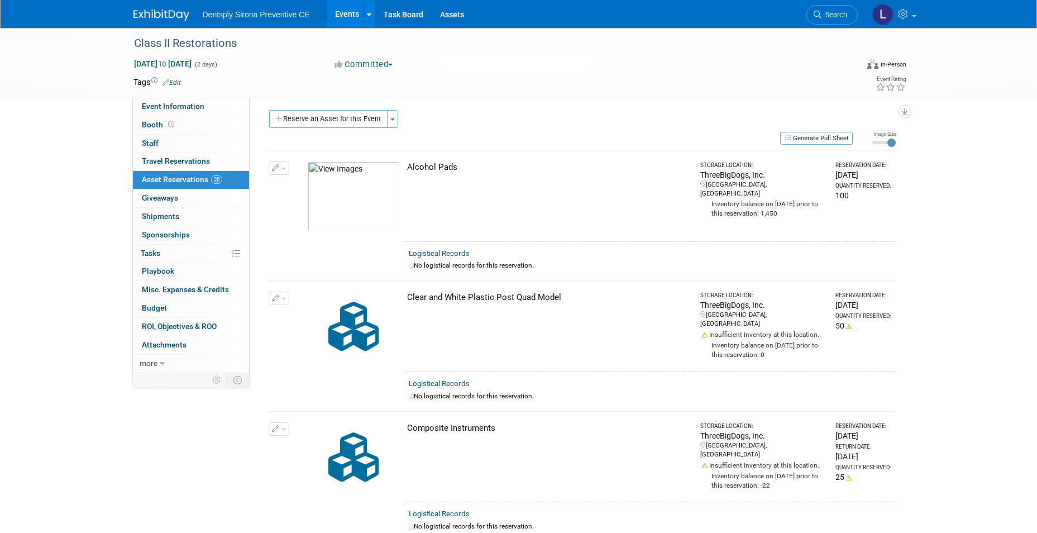
scroll to position [0, 0]
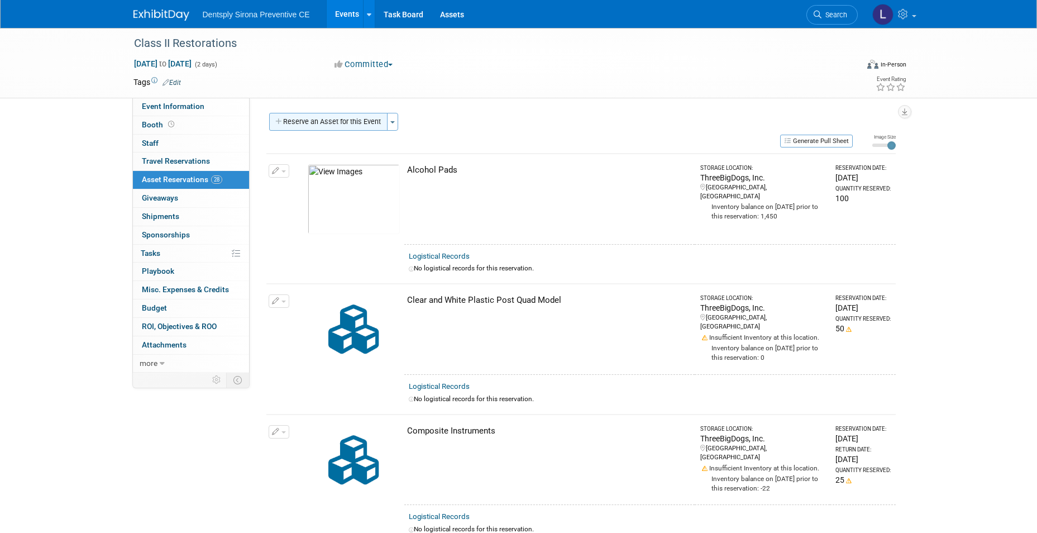
click at [337, 124] on button "Reserve an Asset for this Event" at bounding box center [328, 122] width 118 height 18
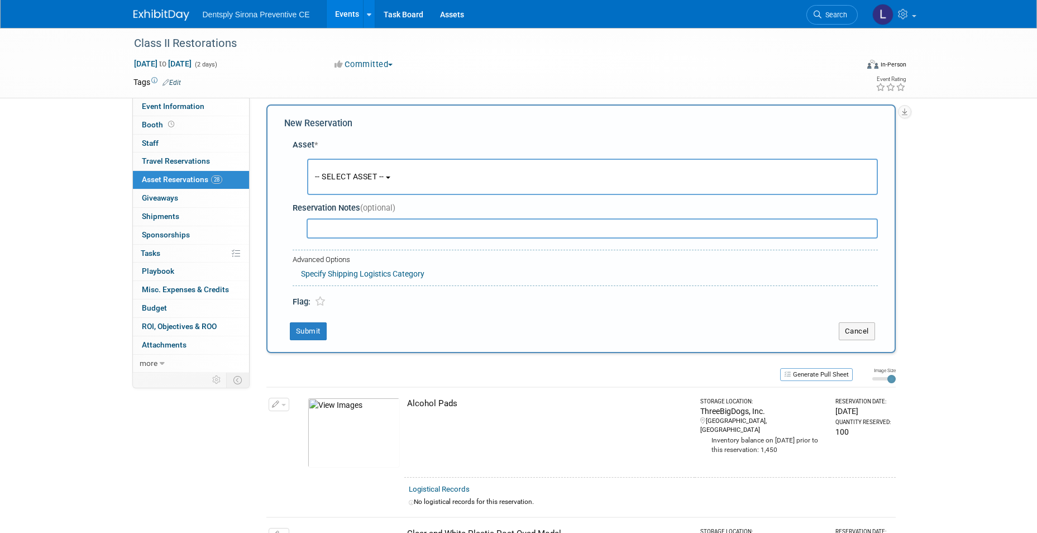
scroll to position [11, 0]
click at [342, 19] on link "Events" at bounding box center [347, 14] width 41 height 28
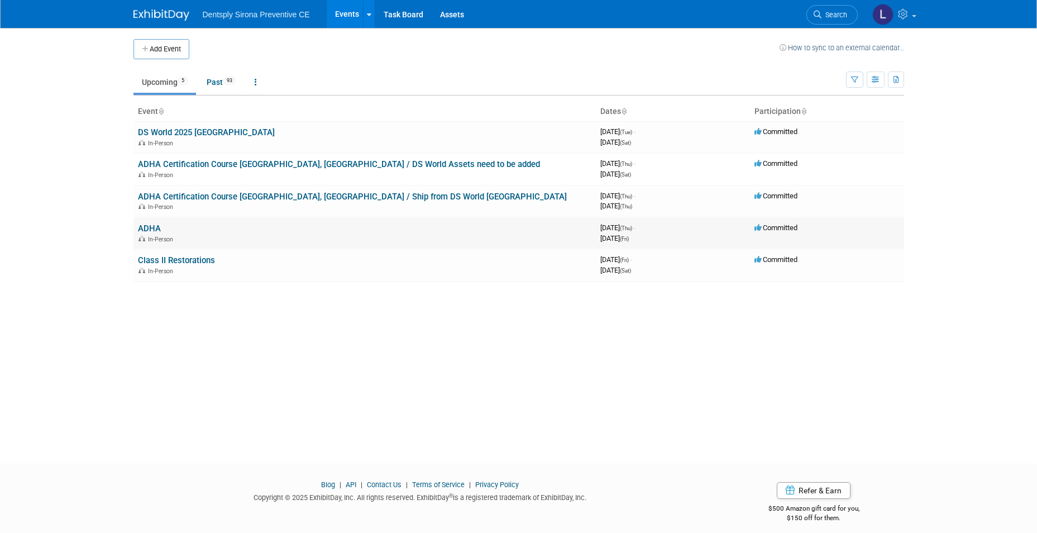
click at [151, 231] on link "ADHA" at bounding box center [149, 228] width 23 height 10
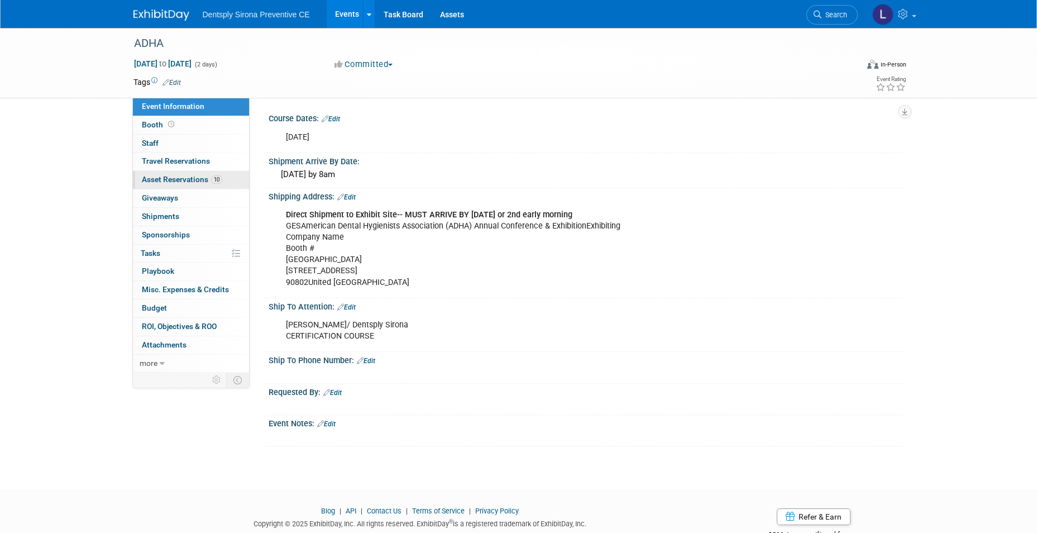
click at [180, 173] on link "10 Asset Reservations 10" at bounding box center [191, 180] width 116 height 18
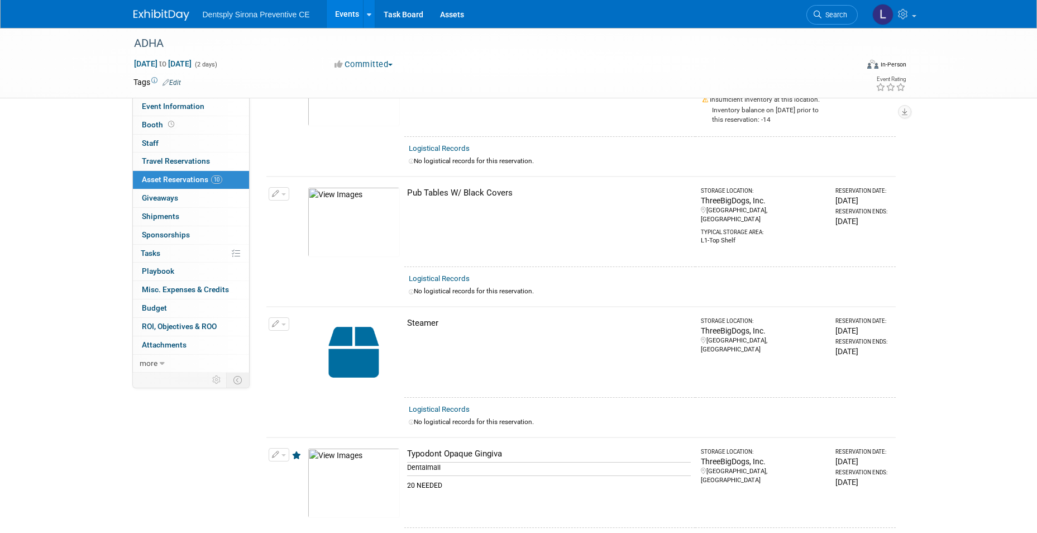
scroll to position [558, 0]
